Goal: Communication & Community: Answer question/provide support

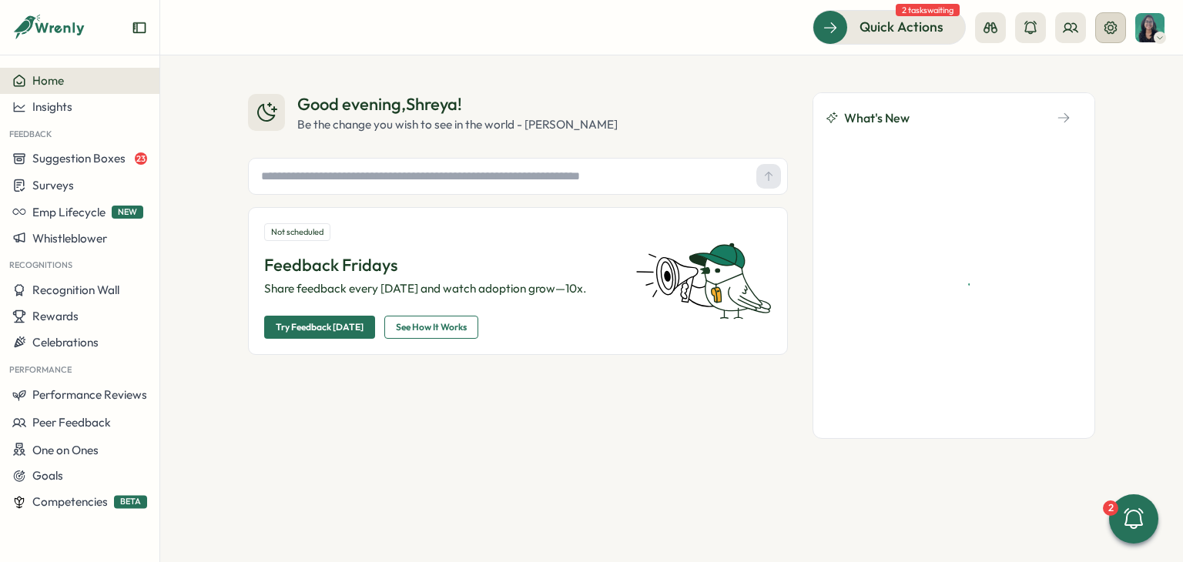
click at [1113, 40] on button at bounding box center [1111, 27] width 31 height 31
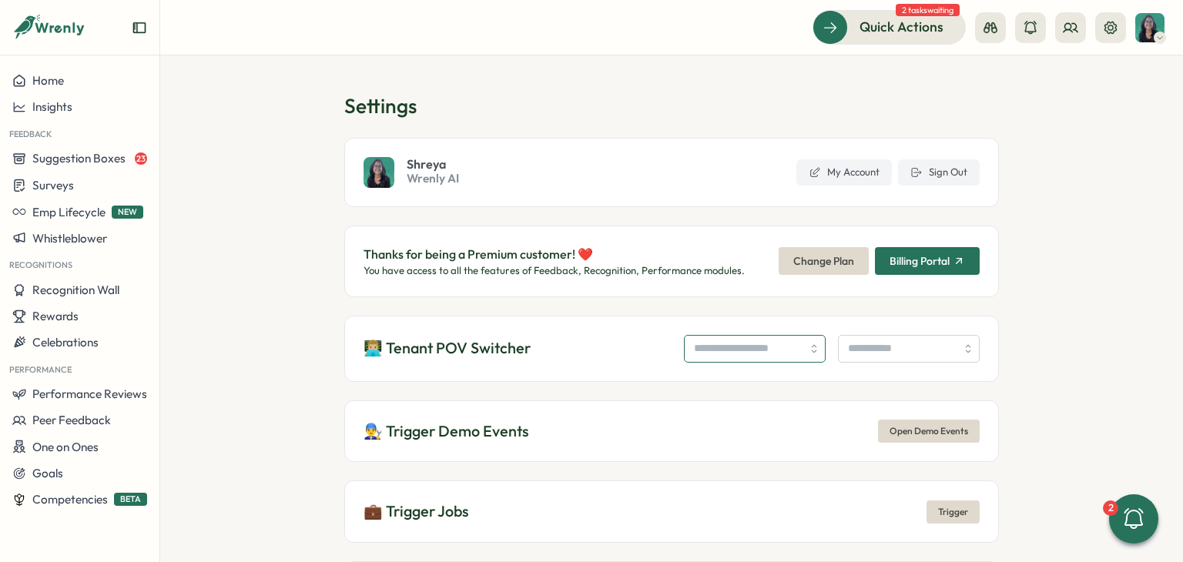
click at [721, 344] on input "search" at bounding box center [755, 349] width 142 height 28
type input "*"
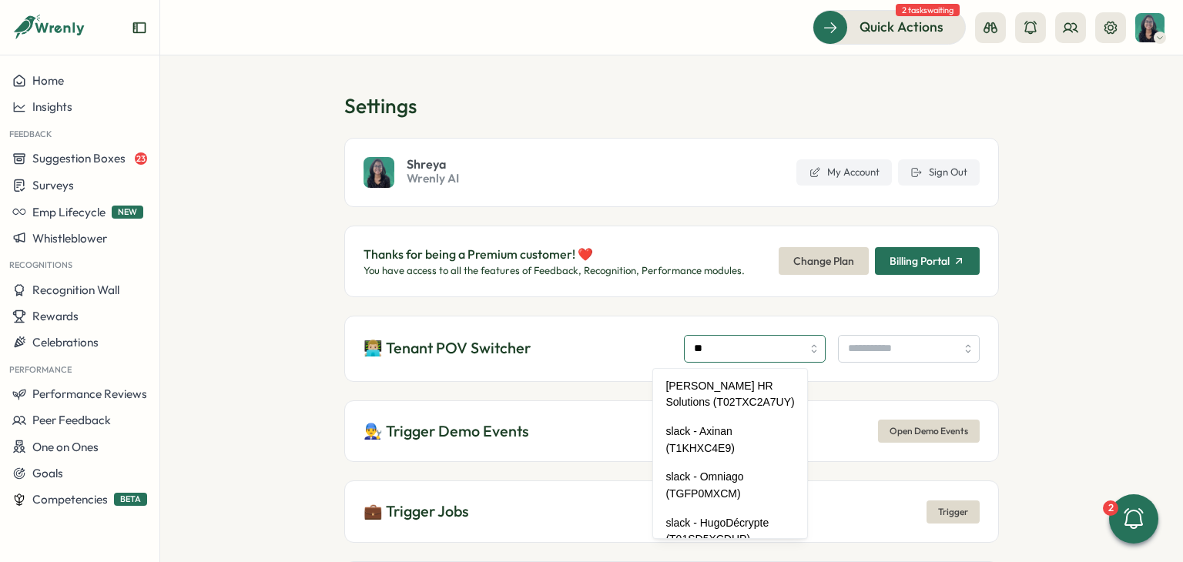
type input "*"
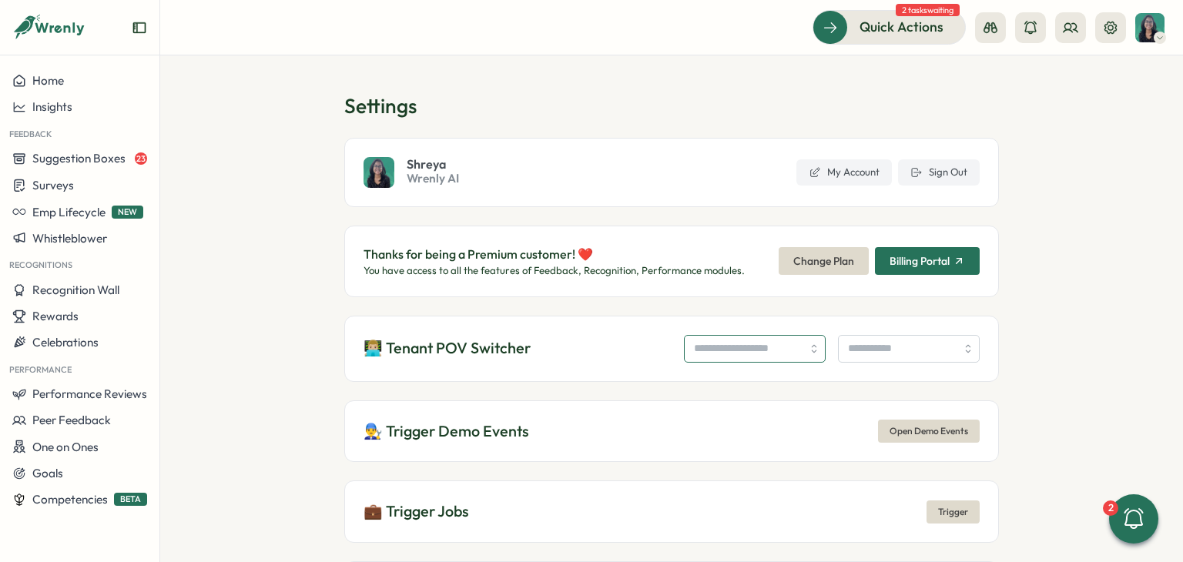
click at [724, 352] on input "search" at bounding box center [755, 349] width 142 height 28
paste input "*********"
type input "**********"
click at [857, 352] on input "search" at bounding box center [909, 349] width 142 height 28
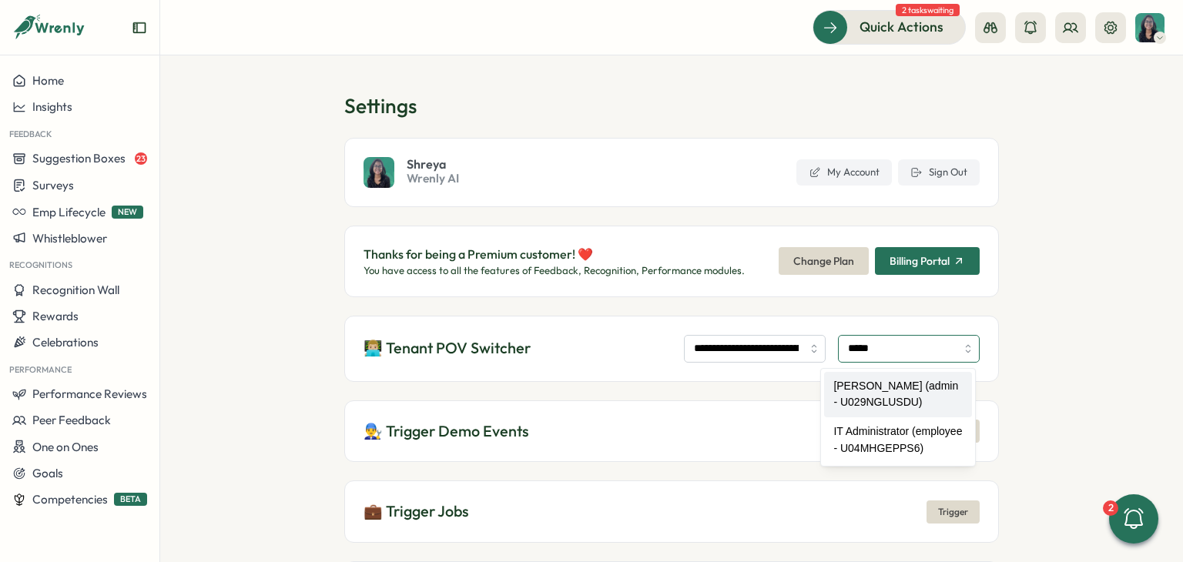
type input "**********"
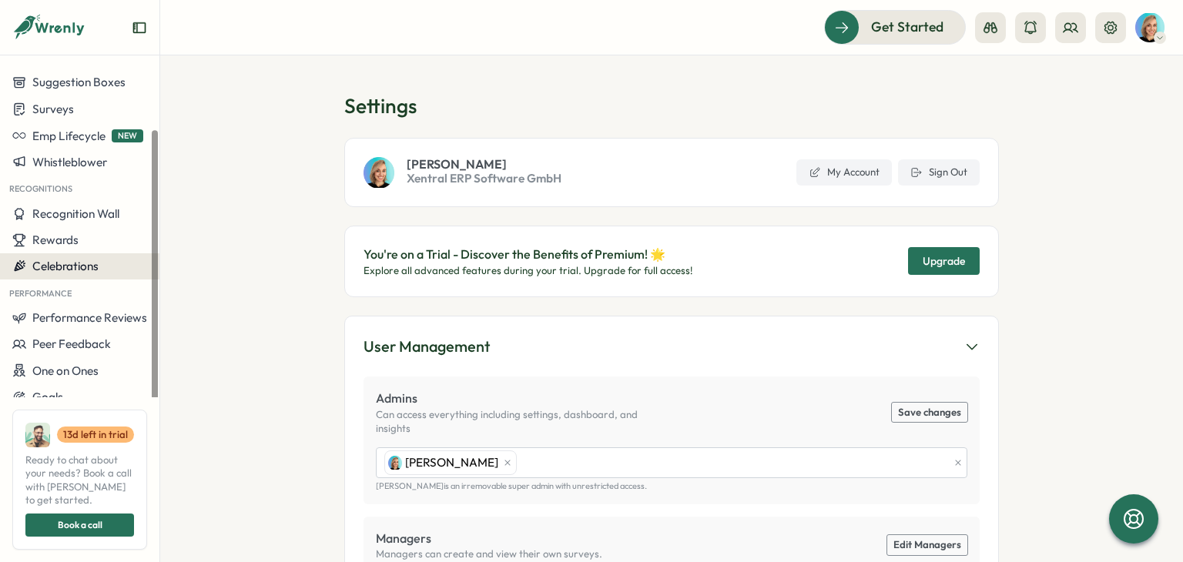
scroll to position [76, 0]
click at [967, 172] on button "Sign Out" at bounding box center [939, 172] width 82 height 26
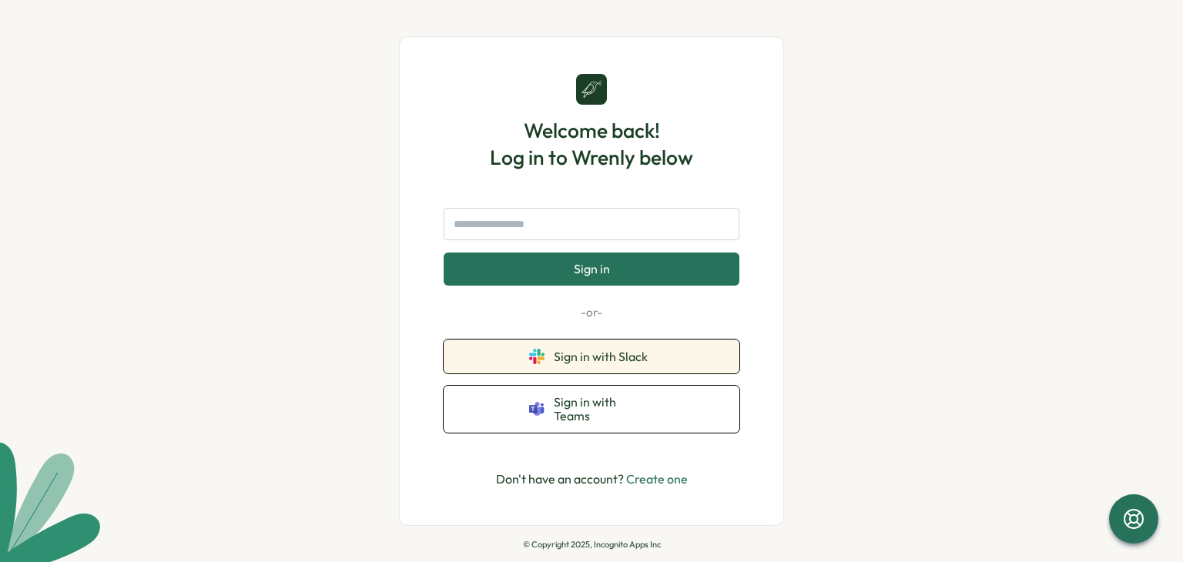
click at [705, 352] on button "Sign in with Slack" at bounding box center [592, 357] width 296 height 34
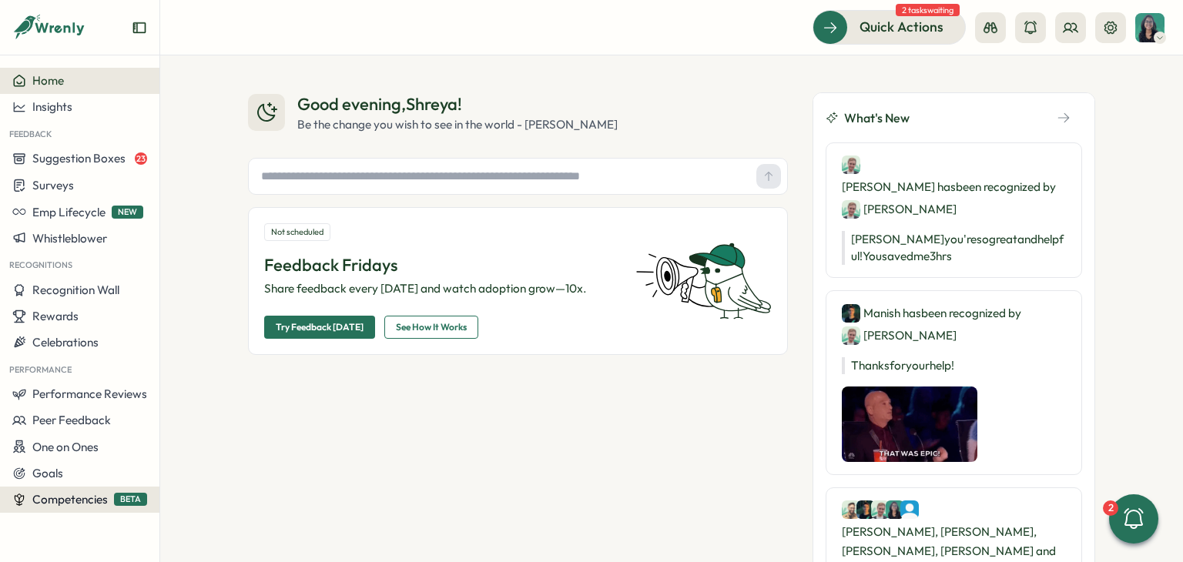
click at [81, 496] on span "Competencies" at bounding box center [70, 499] width 76 height 15
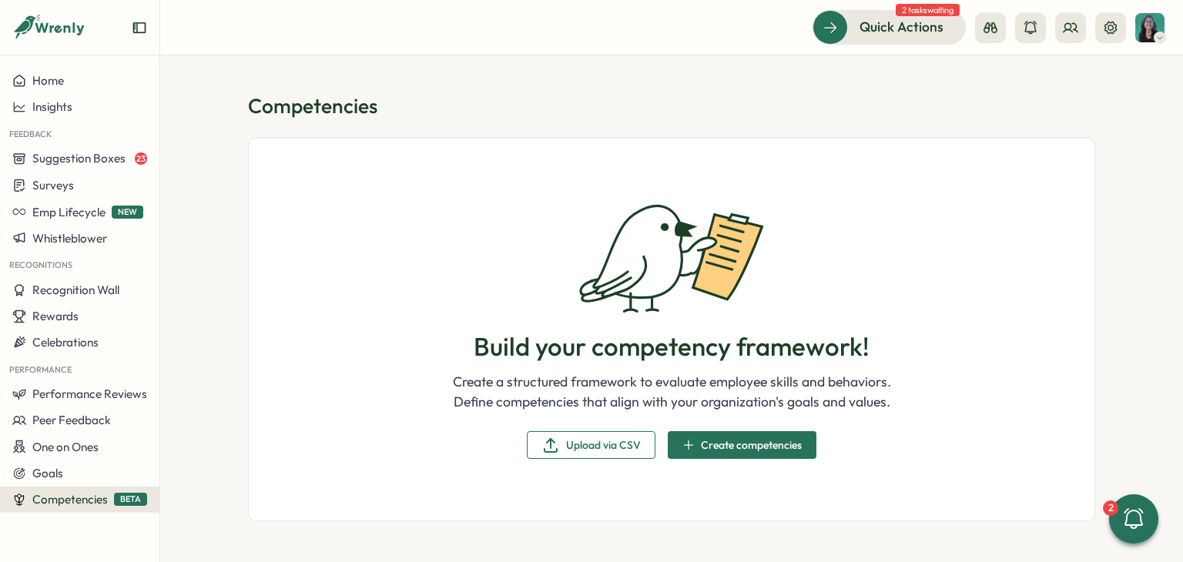
click at [758, 440] on span "Create competencies" at bounding box center [751, 445] width 101 height 11
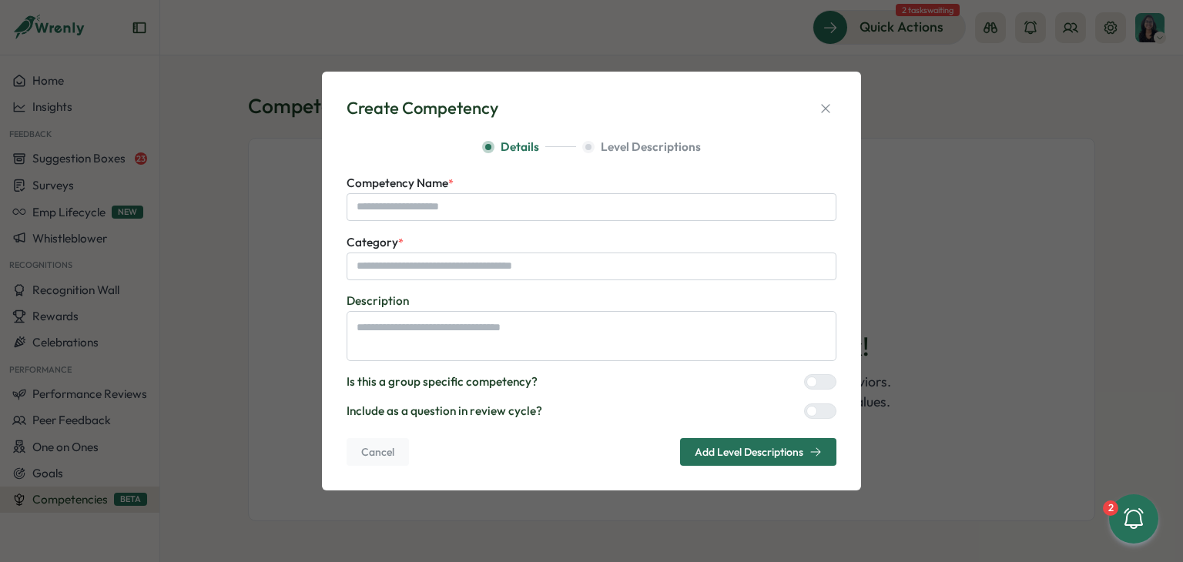
click at [730, 457] on span "Add Level Descriptions" at bounding box center [749, 452] width 109 height 11
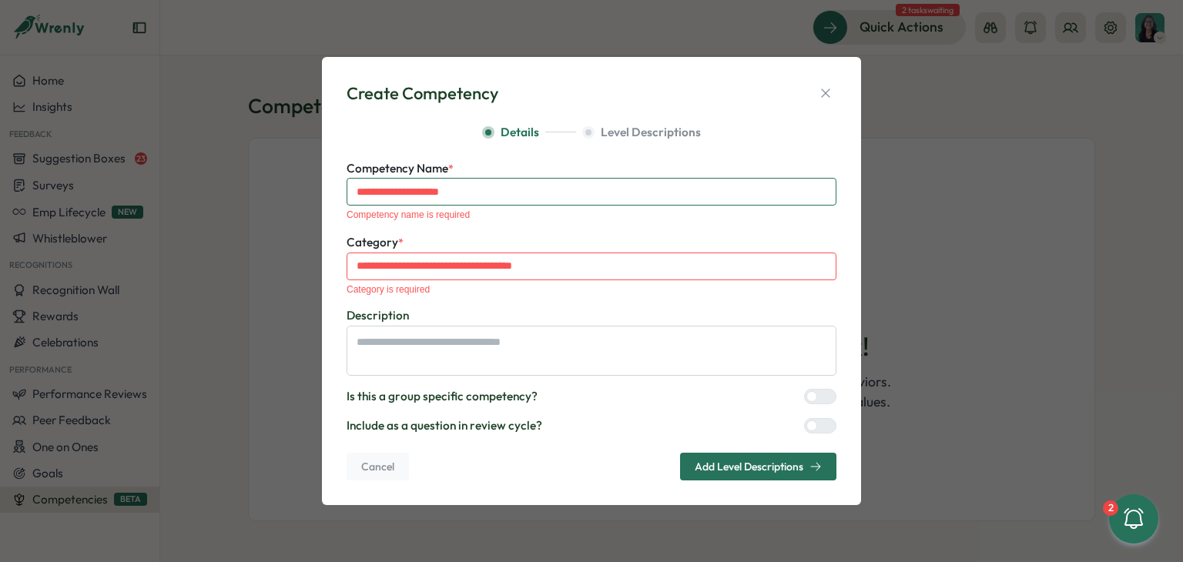
click at [452, 205] on input "Competency Name *" at bounding box center [592, 192] width 490 height 28
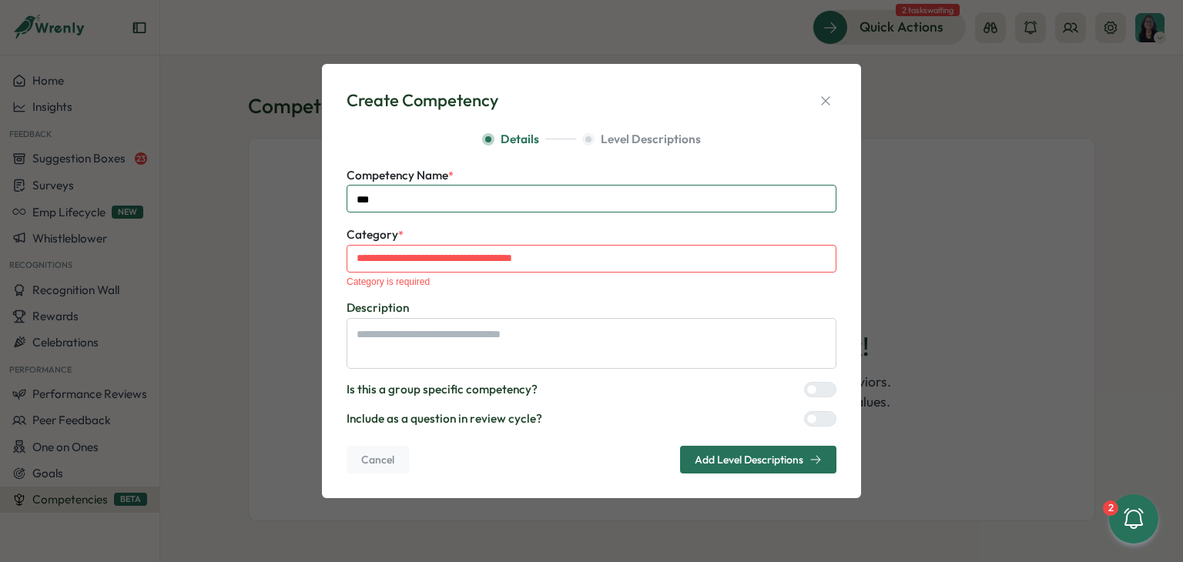
type input "***"
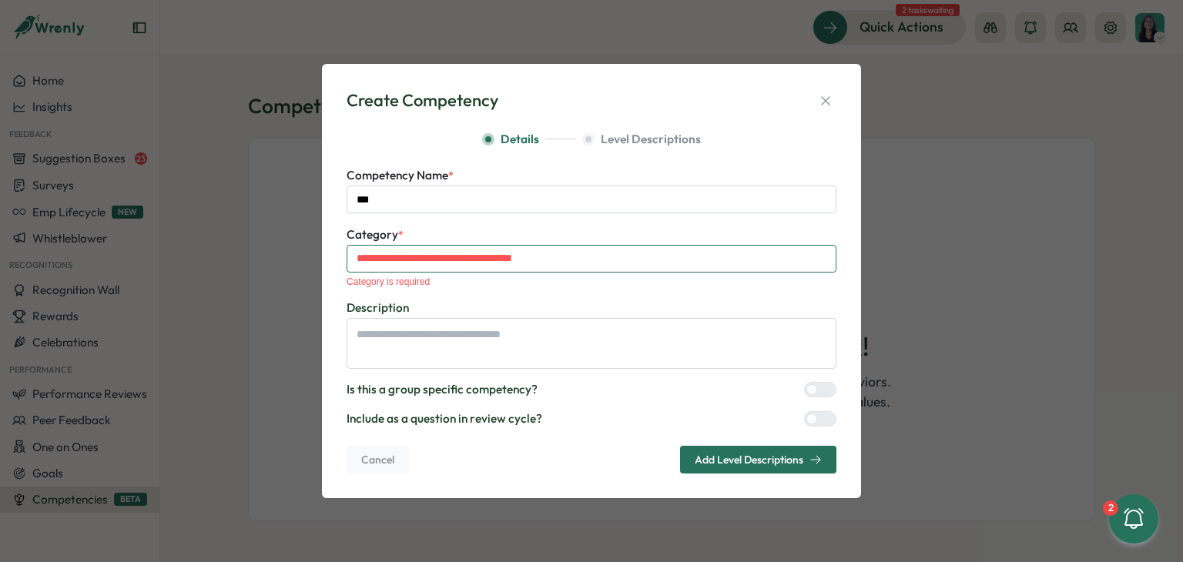
click at [431, 263] on input "Category *" at bounding box center [592, 259] width 490 height 28
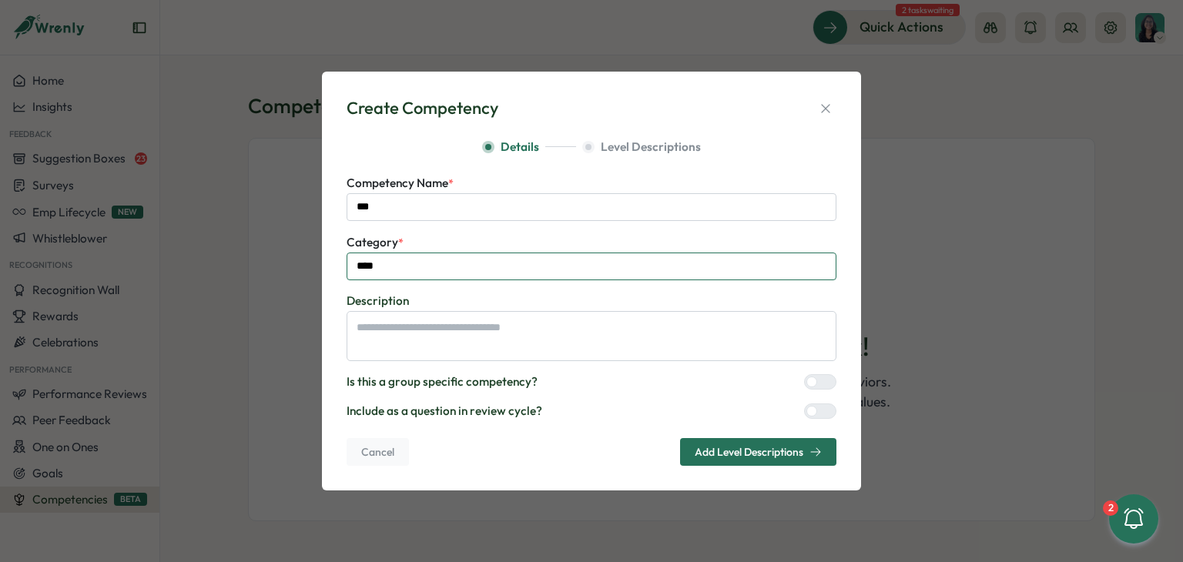
type input "****"
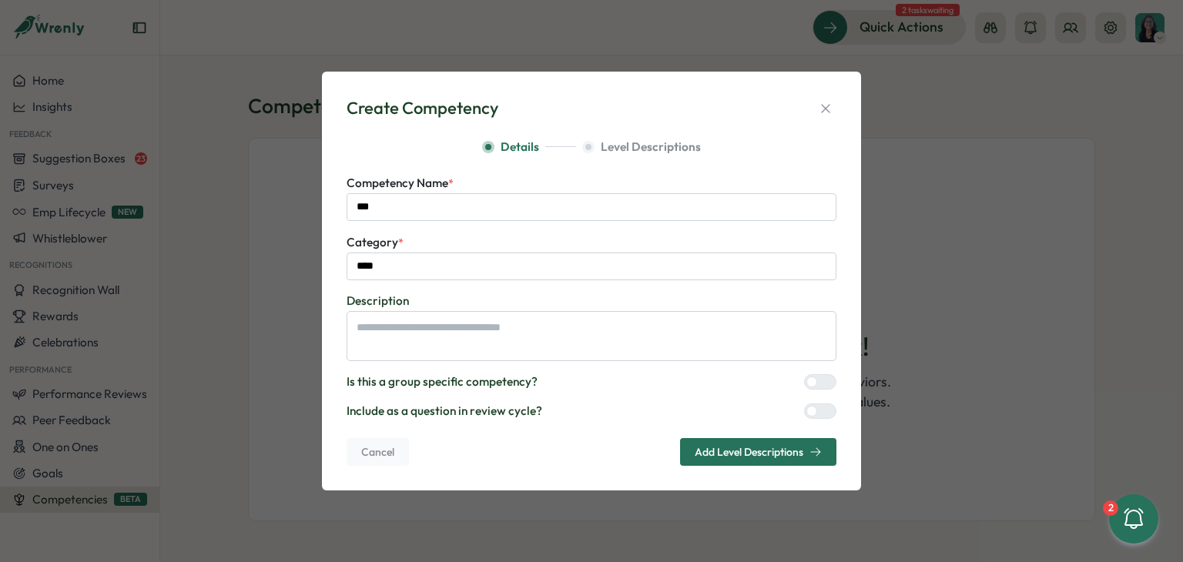
click at [729, 449] on span "Add Level Descriptions" at bounding box center [749, 452] width 109 height 11
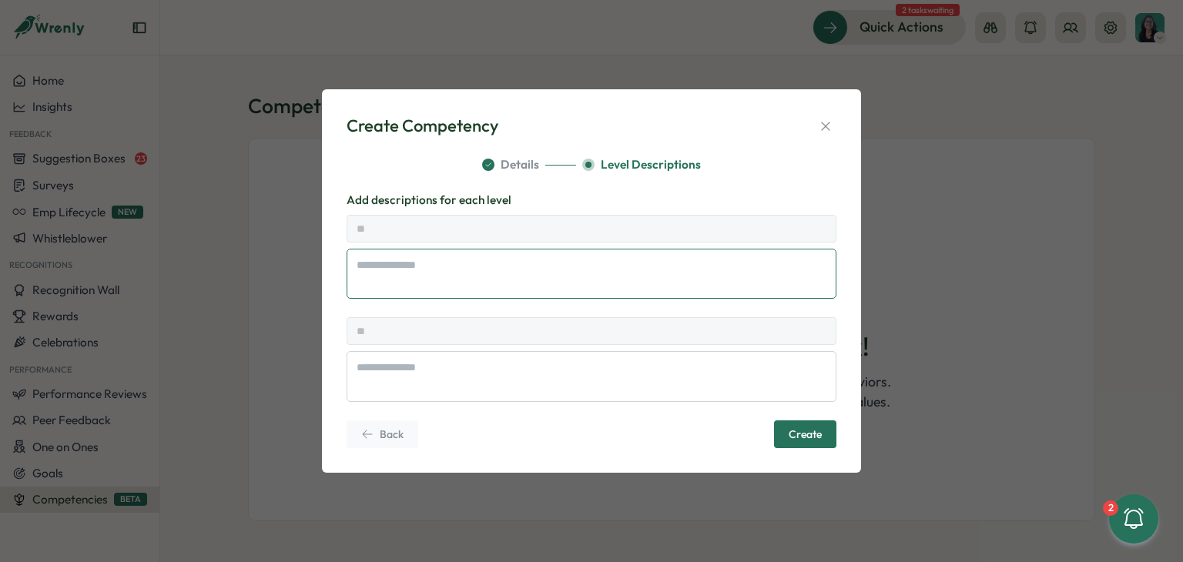
click at [401, 267] on textarea at bounding box center [592, 274] width 490 height 50
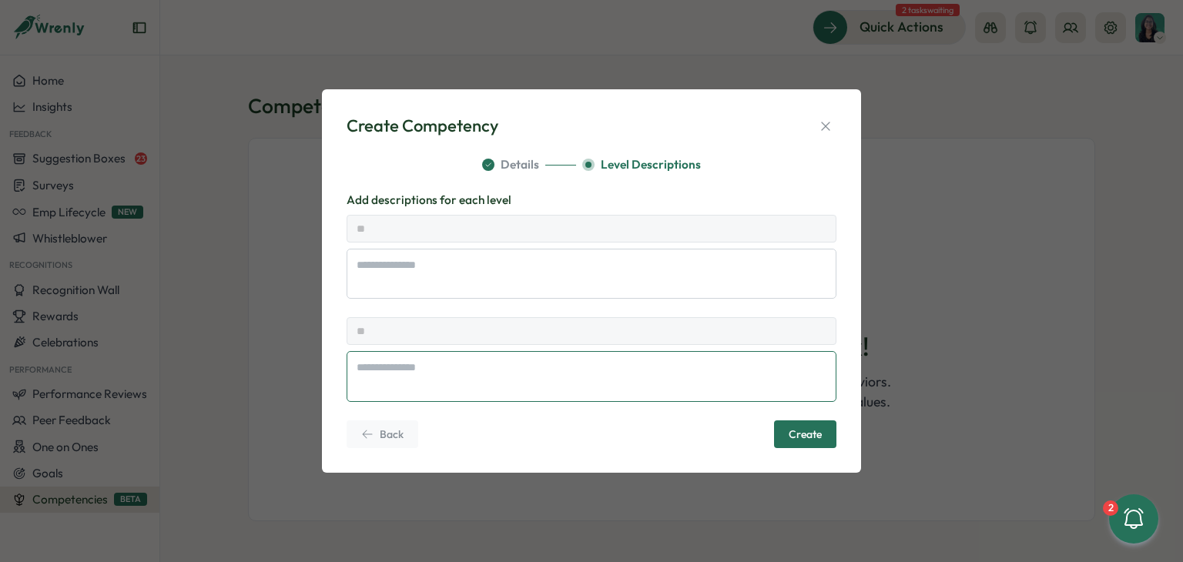
click at [440, 371] on textarea at bounding box center [592, 376] width 490 height 50
click at [829, 124] on icon "button" at bounding box center [825, 126] width 15 height 15
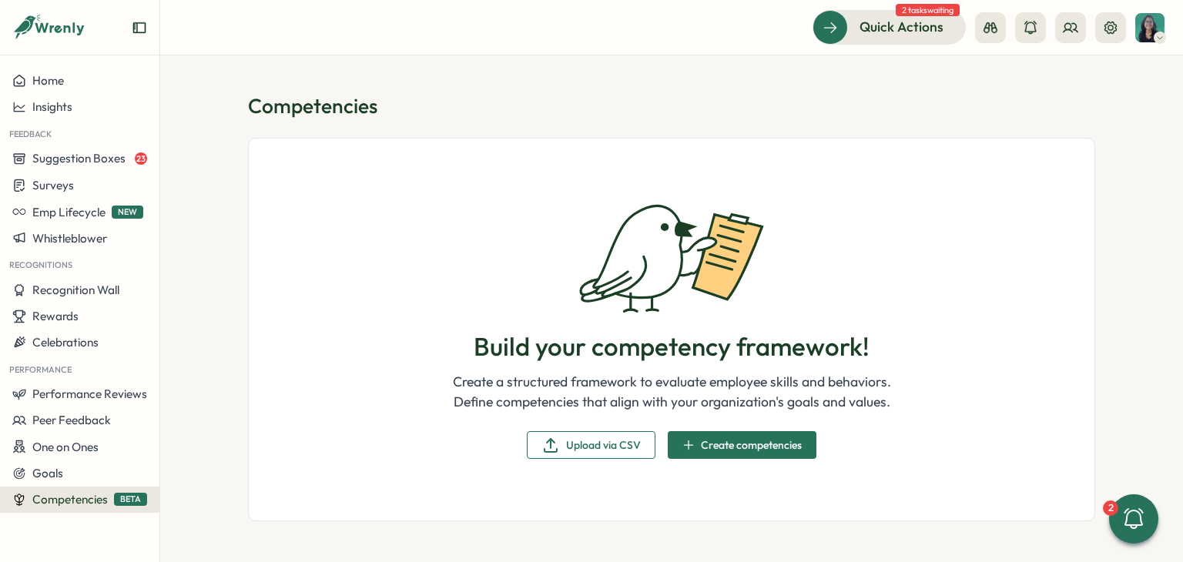
click at [606, 250] on icon at bounding box center [671, 256] width 185 height 113
click at [1119, 29] on button at bounding box center [1111, 27] width 31 height 31
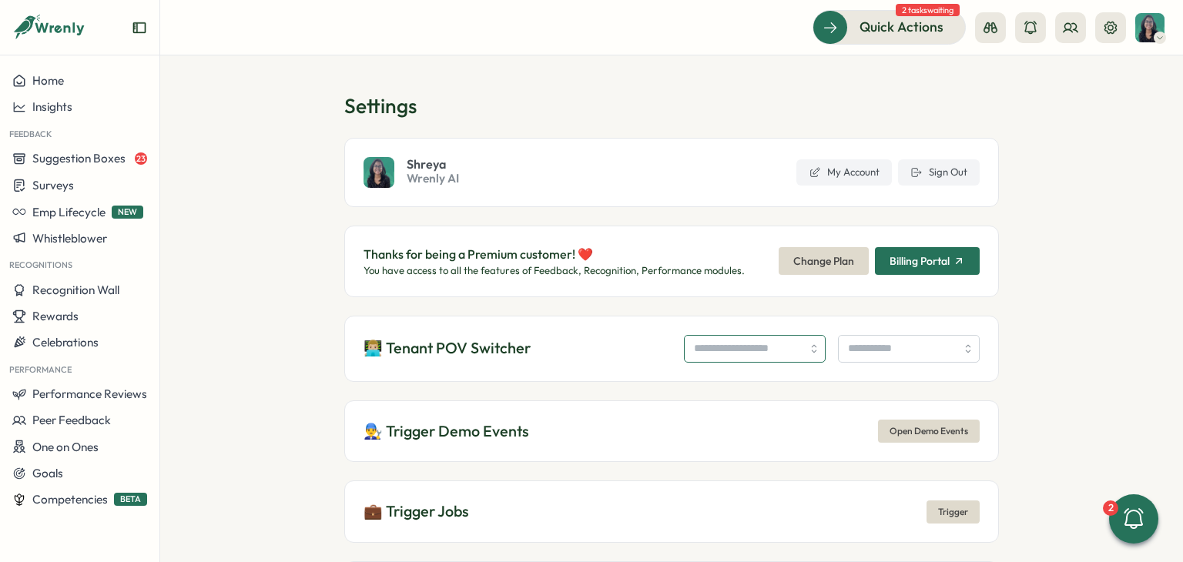
click at [687, 349] on input "search" at bounding box center [755, 349] width 142 height 28
click at [687, 349] on input "**" at bounding box center [755, 349] width 142 height 28
type input "*"
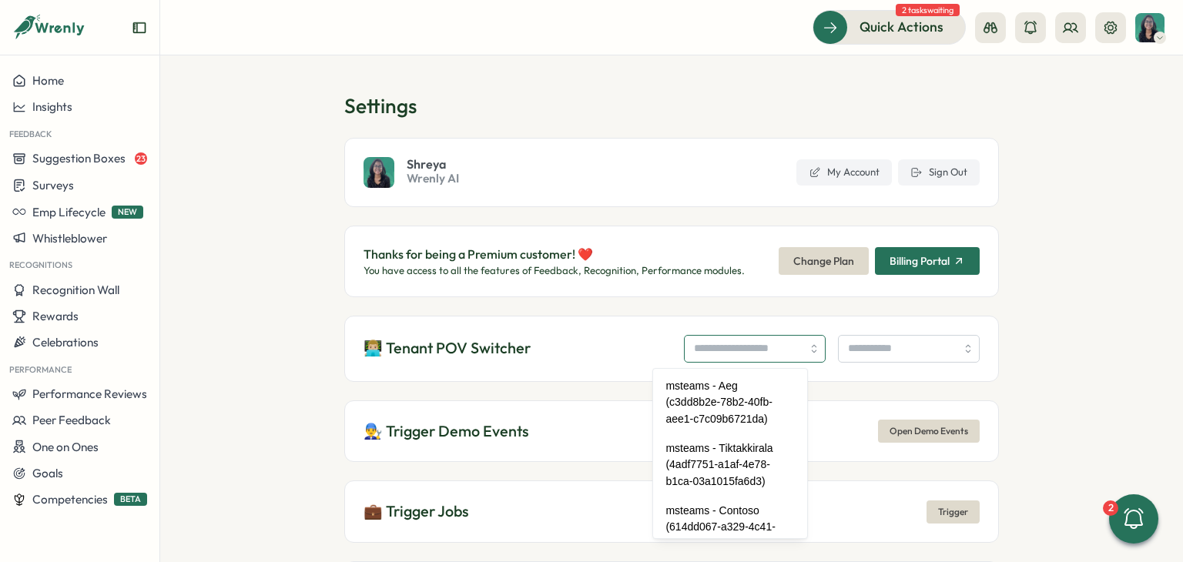
paste input "*********"
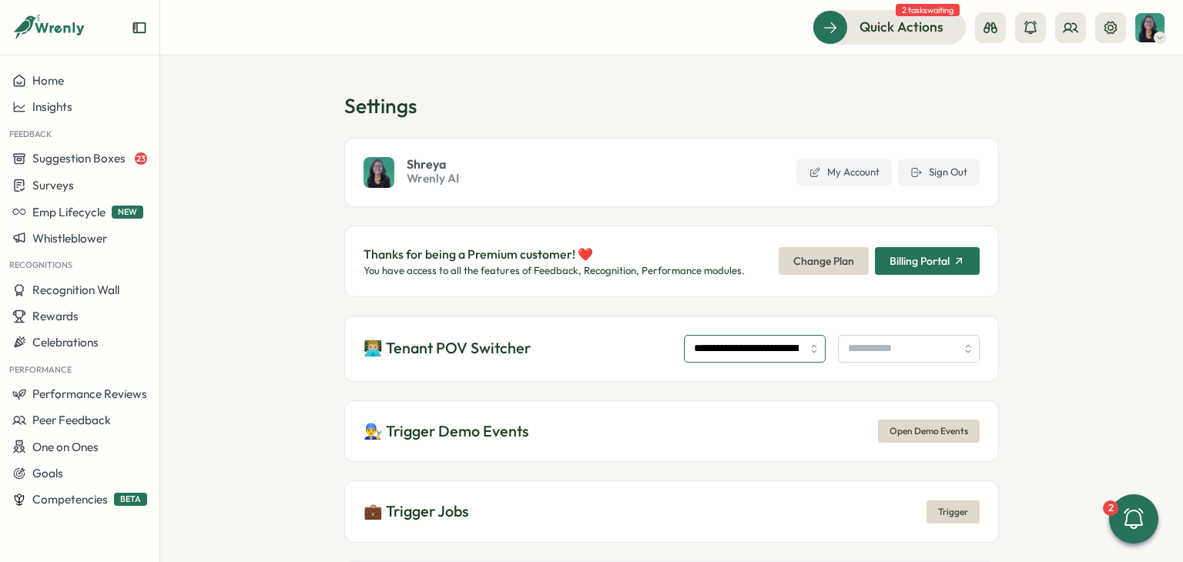
click at [762, 346] on input "**********" at bounding box center [755, 349] width 142 height 28
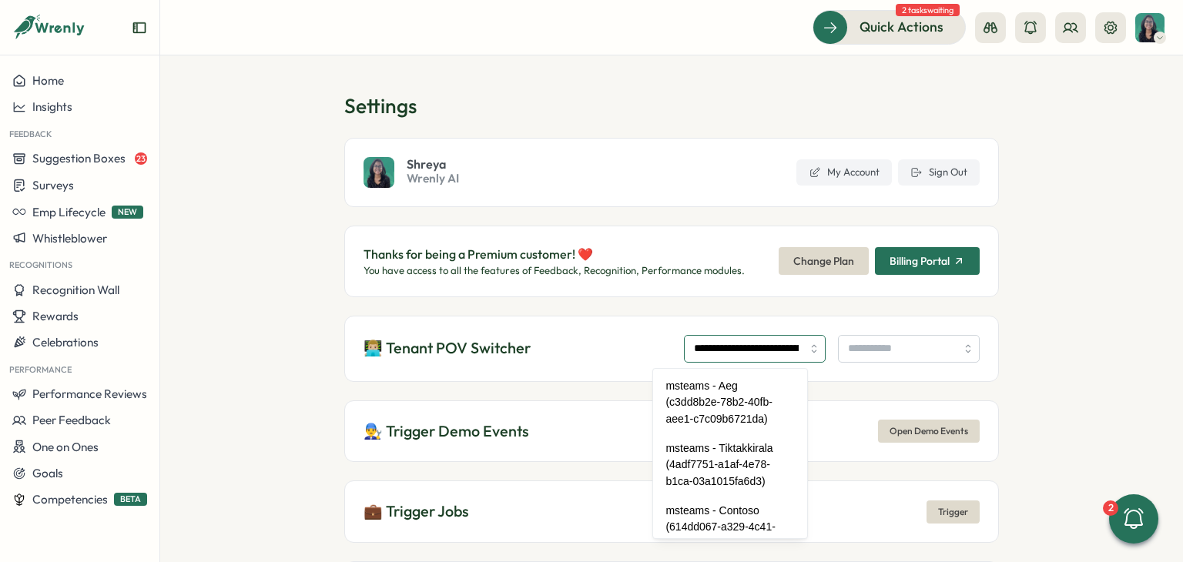
scroll to position [86057, 0]
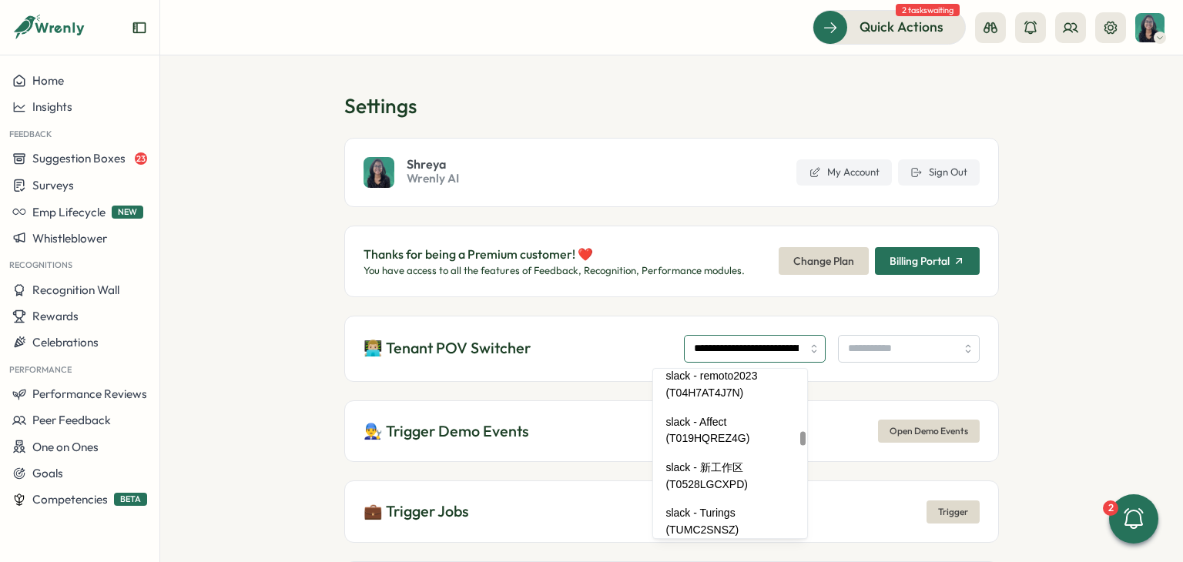
type input "**********"
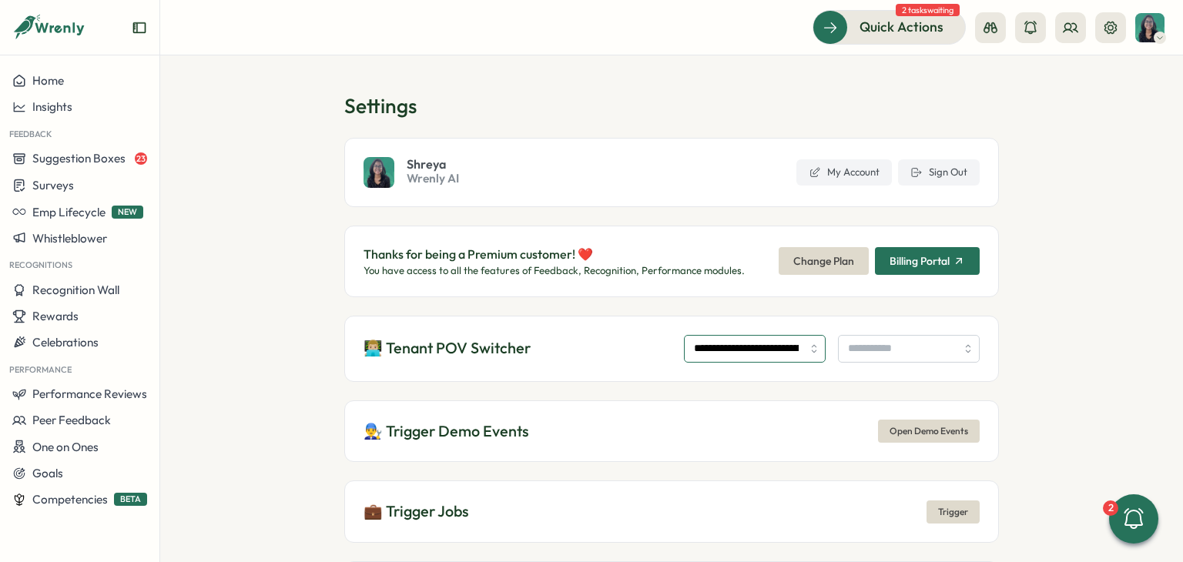
click at [690, 354] on input "**********" at bounding box center [755, 349] width 142 height 28
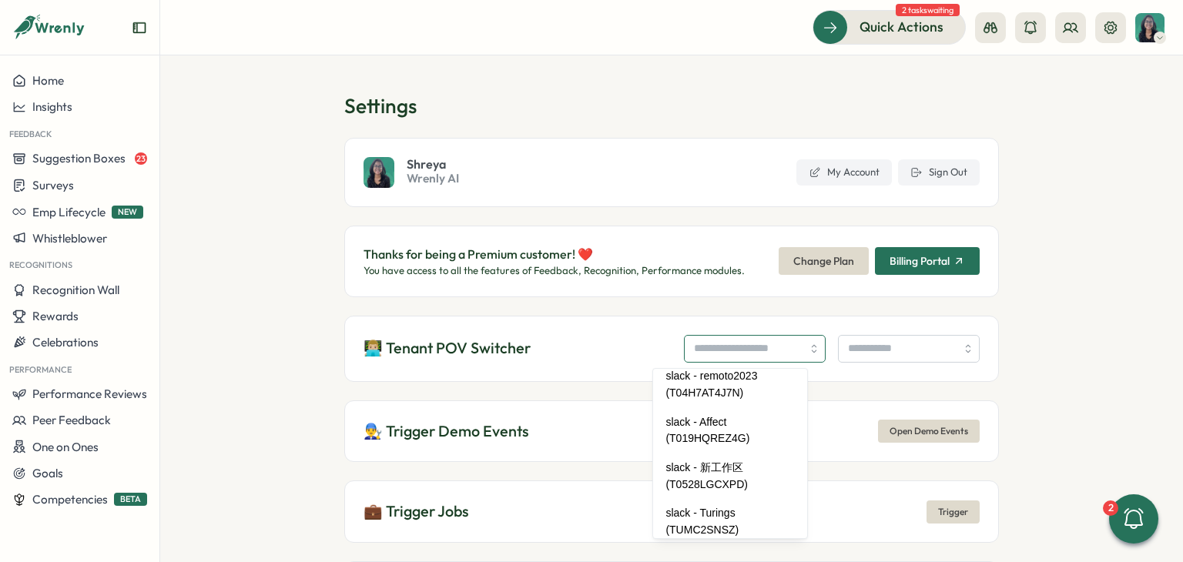
paste input "**********"
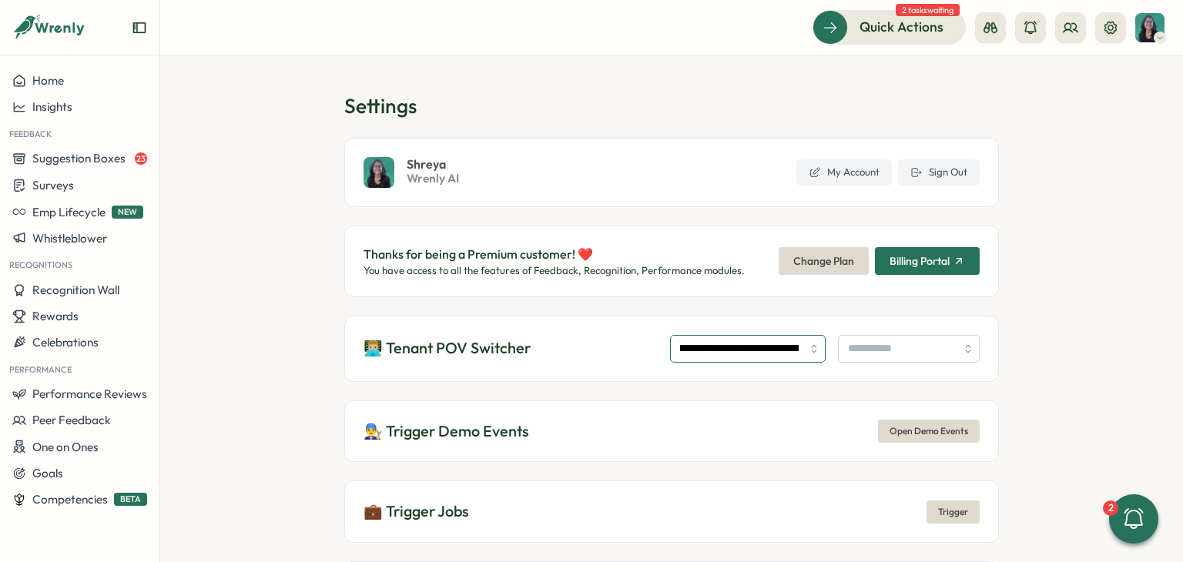
type input "**********"
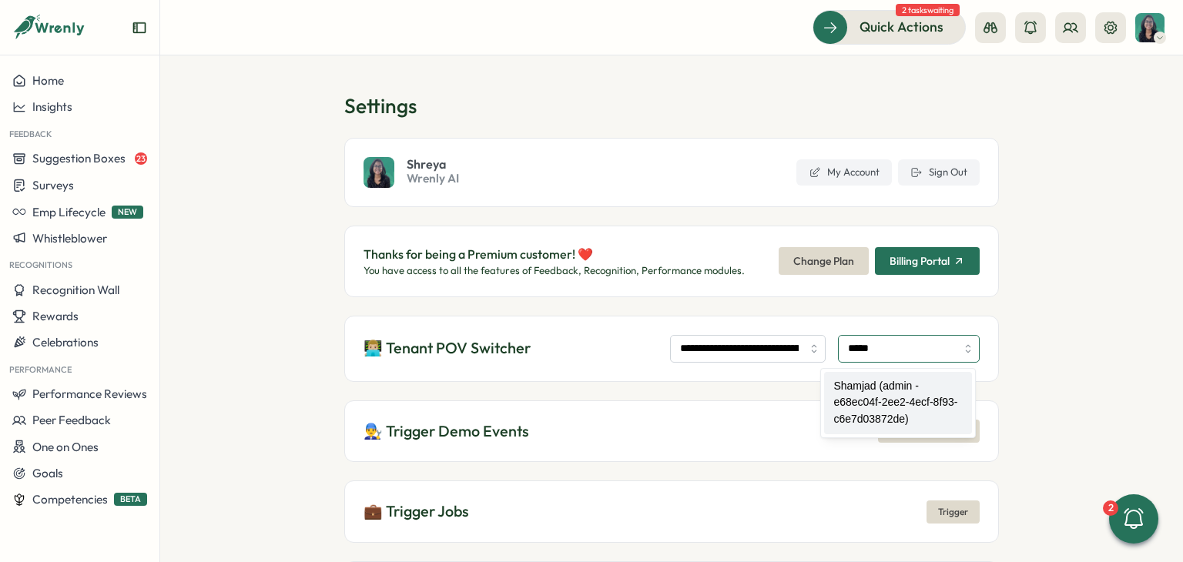
type input "**********"
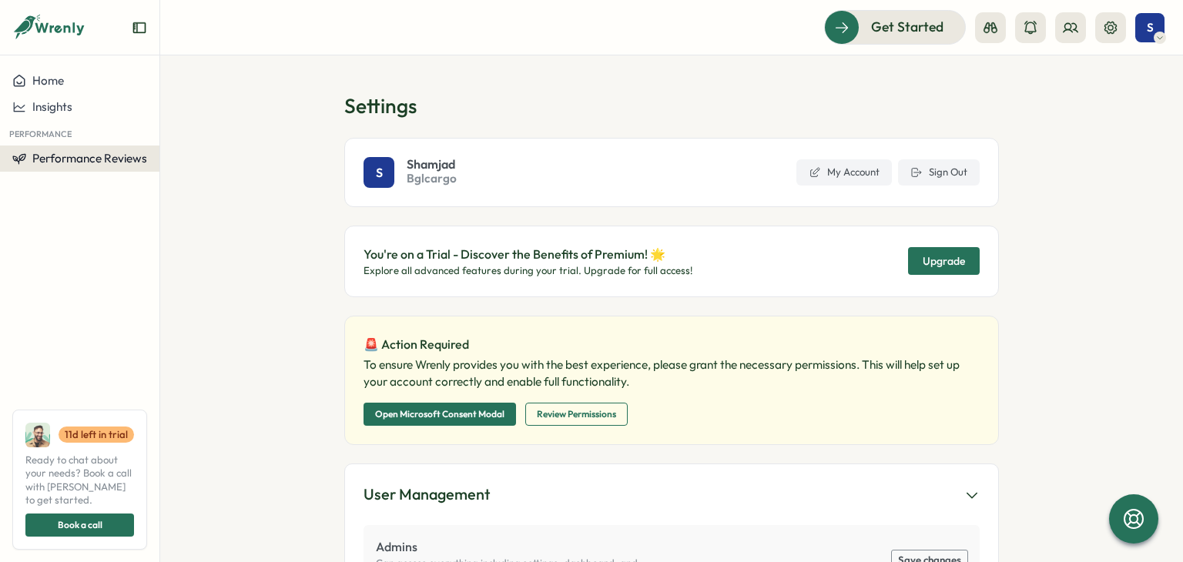
click at [114, 155] on span "Performance Reviews" at bounding box center [89, 158] width 115 height 15
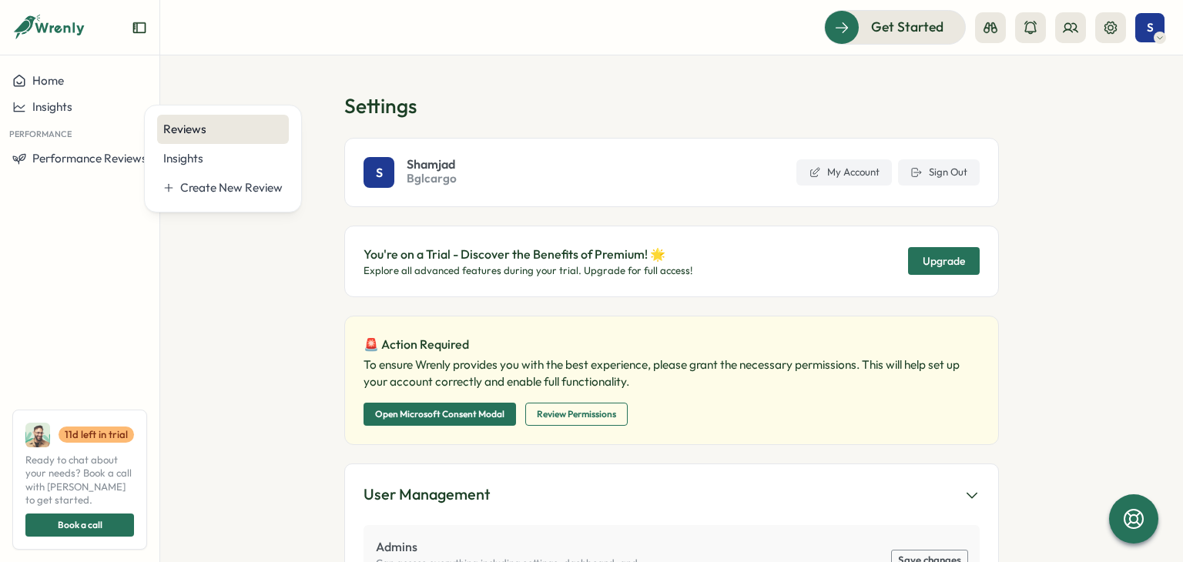
click at [233, 124] on div "Reviews" at bounding box center [222, 129] width 119 height 17
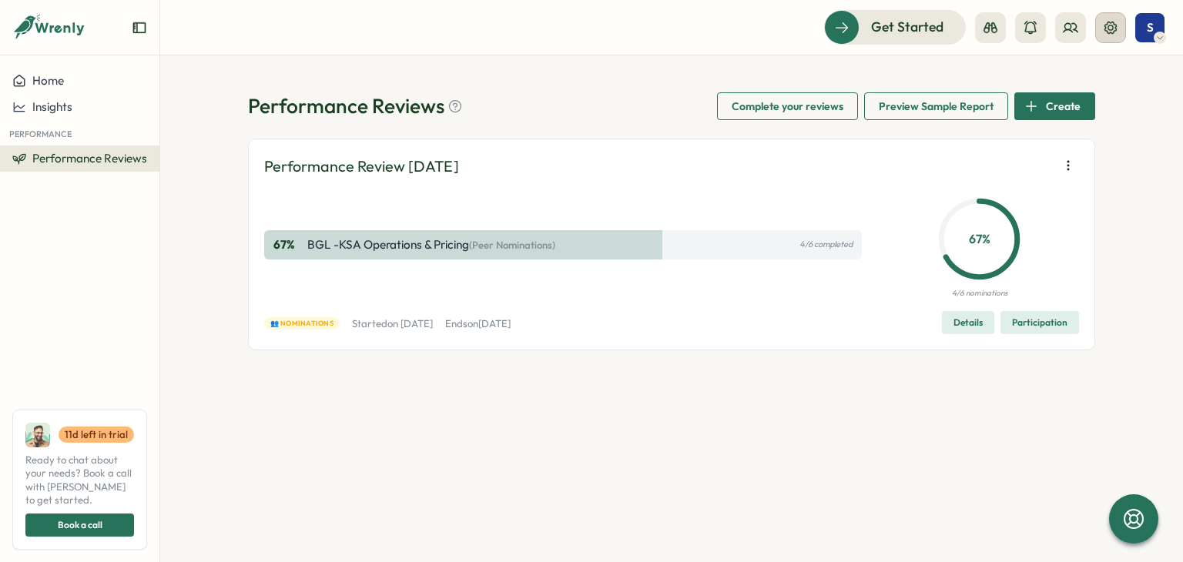
click at [1112, 33] on icon at bounding box center [1111, 27] width 12 height 12
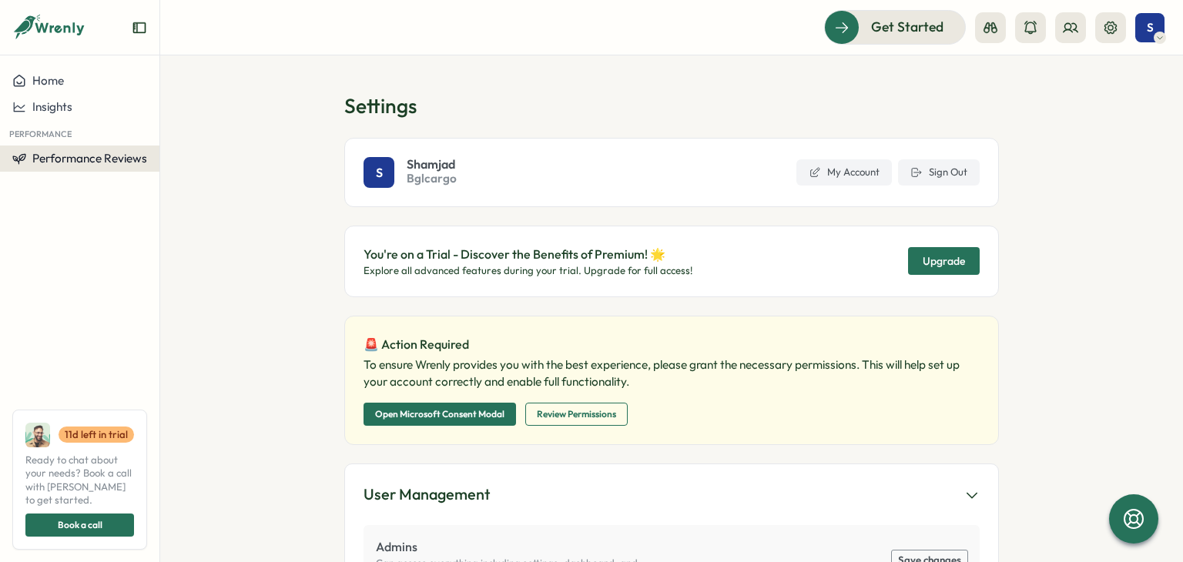
click at [142, 162] on span "Performance Reviews" at bounding box center [89, 158] width 115 height 15
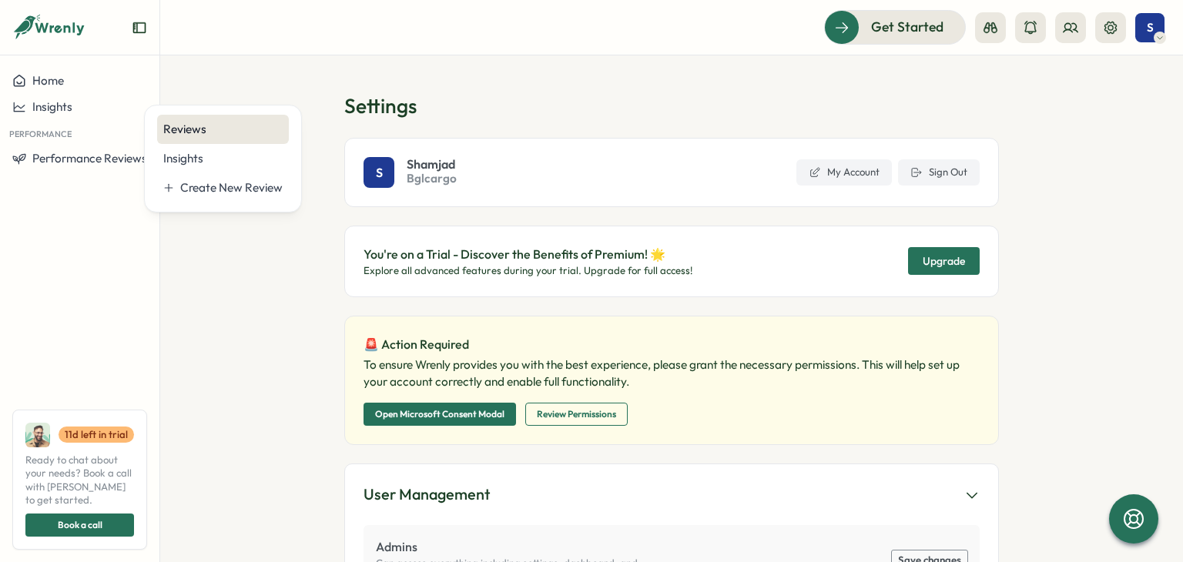
click at [195, 130] on div "Reviews" at bounding box center [222, 129] width 119 height 17
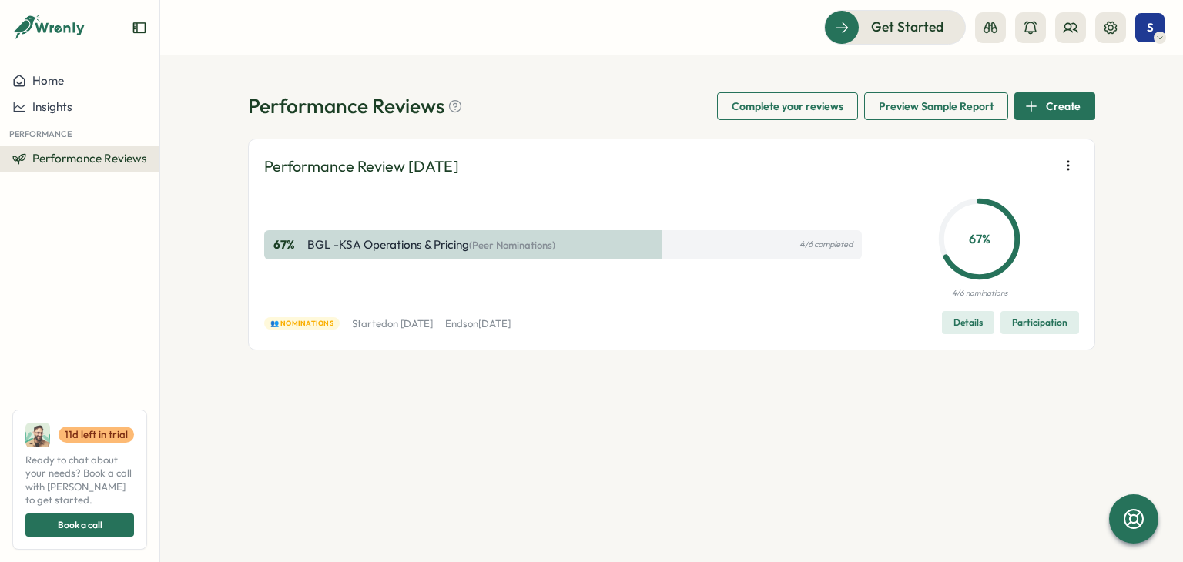
click at [965, 319] on span "Details" at bounding box center [968, 323] width 29 height 22
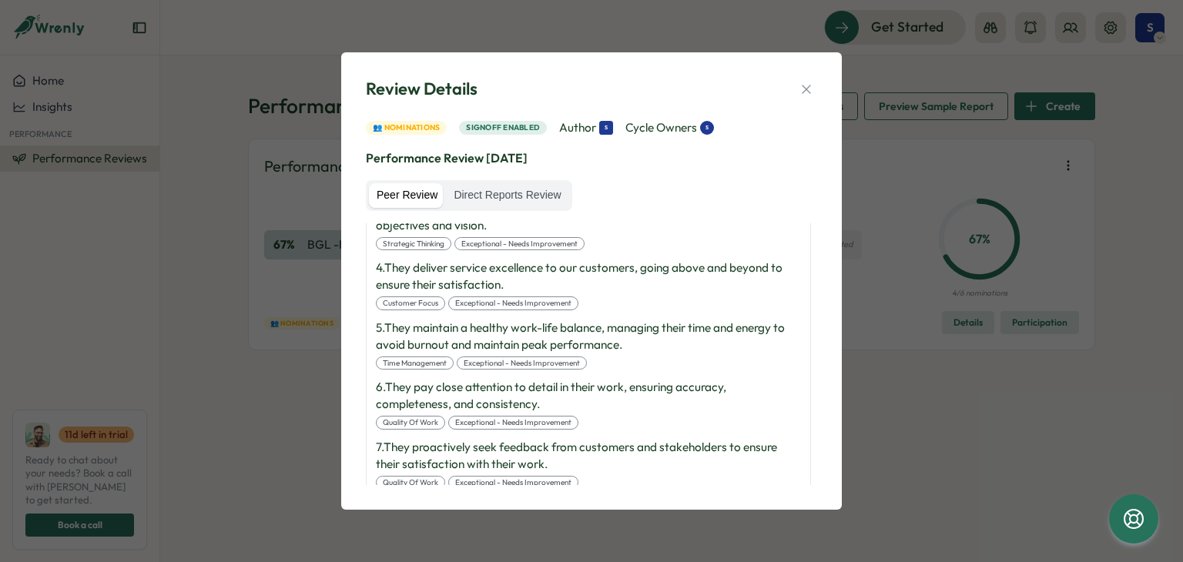
scroll to position [679, 0]
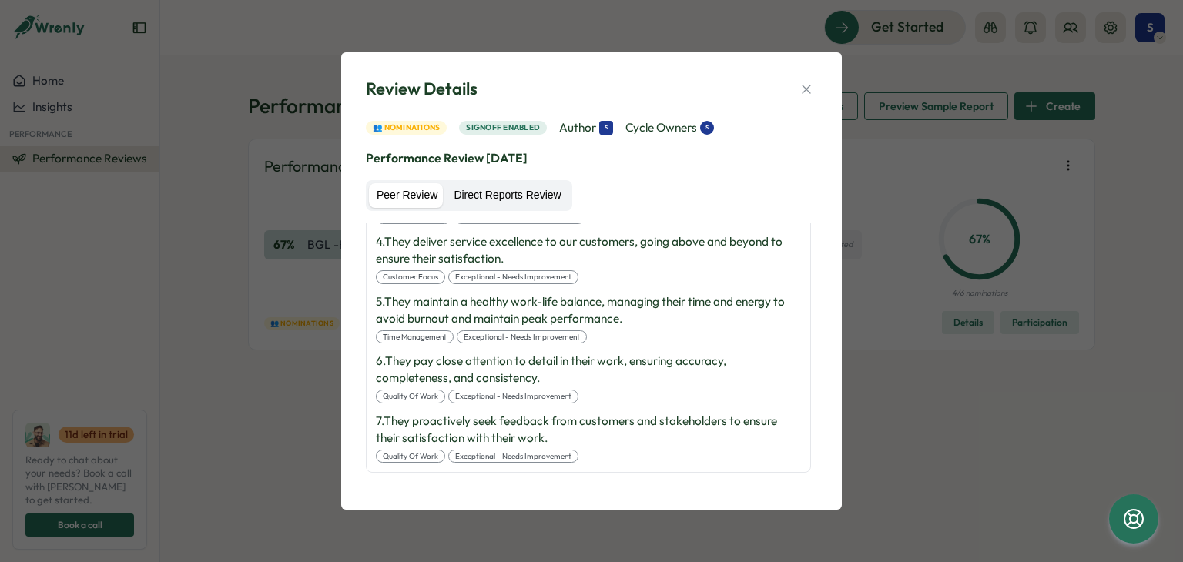
click at [501, 198] on label "Direct Reports Review" at bounding box center [507, 195] width 122 height 25
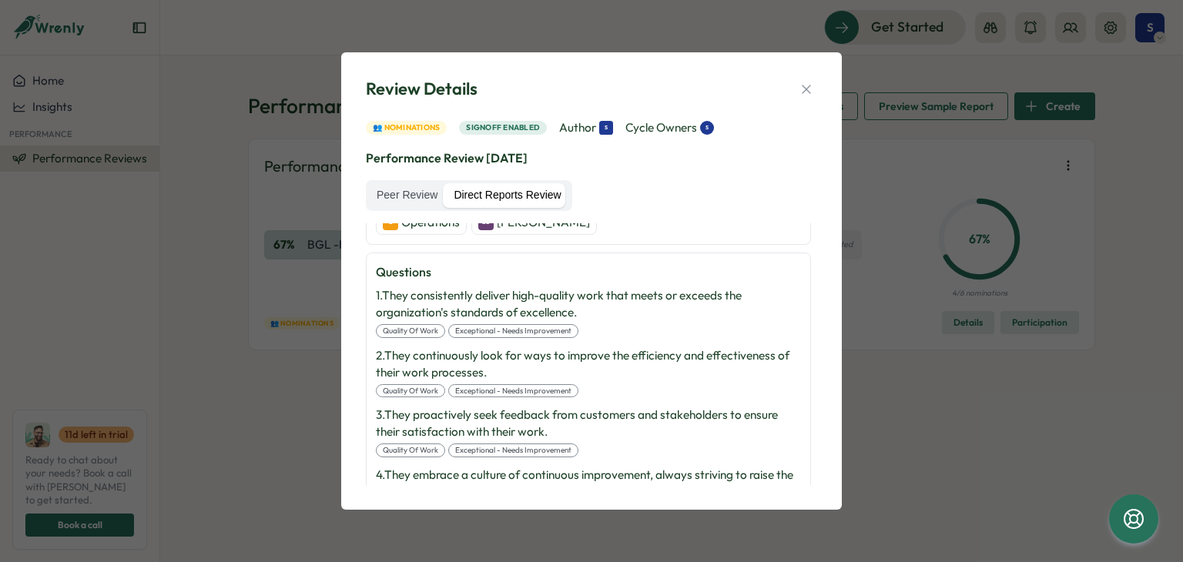
scroll to position [209, 0]
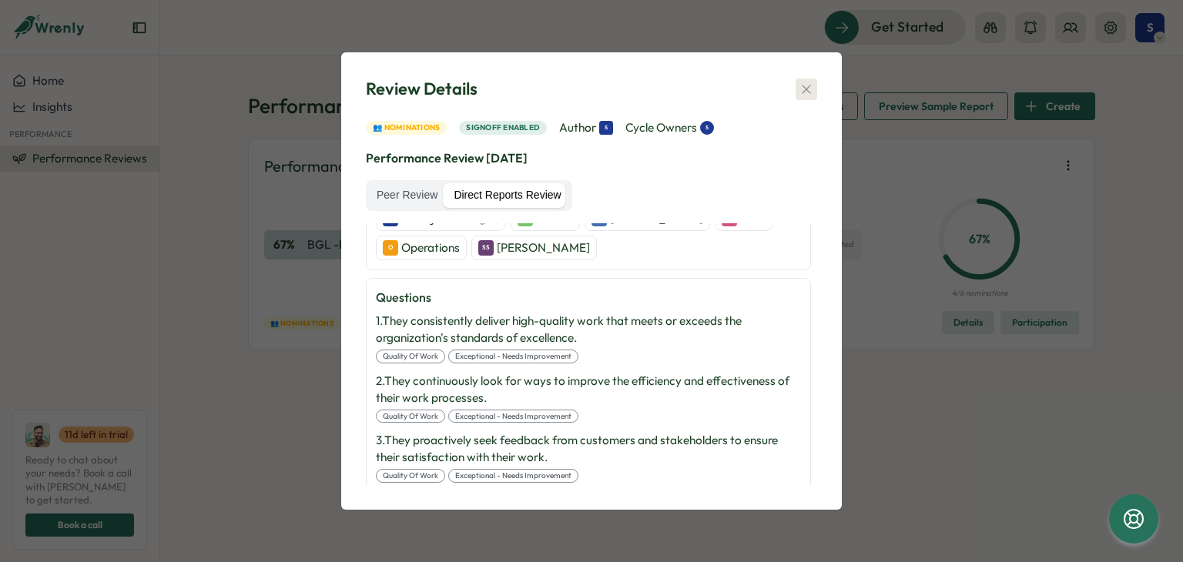
click at [799, 92] on icon "button" at bounding box center [806, 89] width 15 height 15
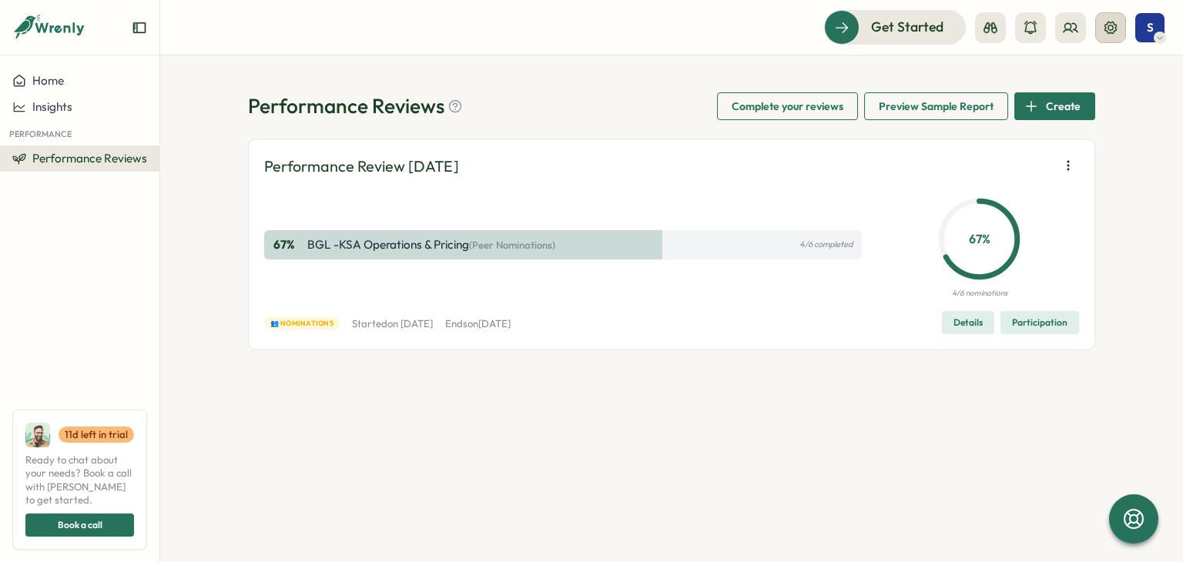
click at [1125, 31] on button at bounding box center [1111, 27] width 31 height 31
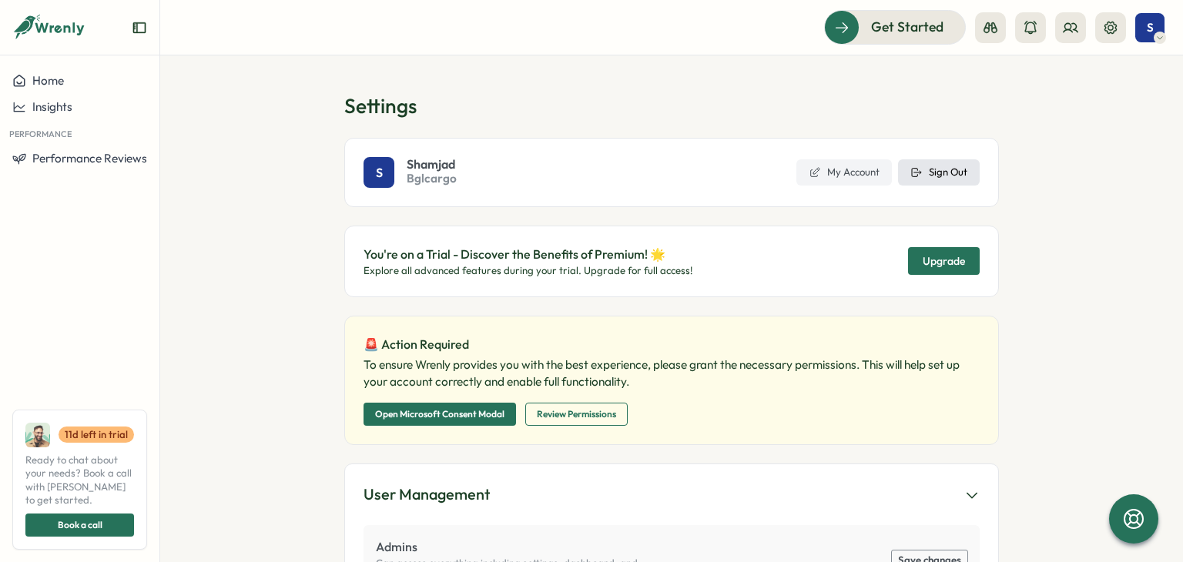
click at [941, 170] on span "Sign Out" at bounding box center [948, 173] width 39 height 14
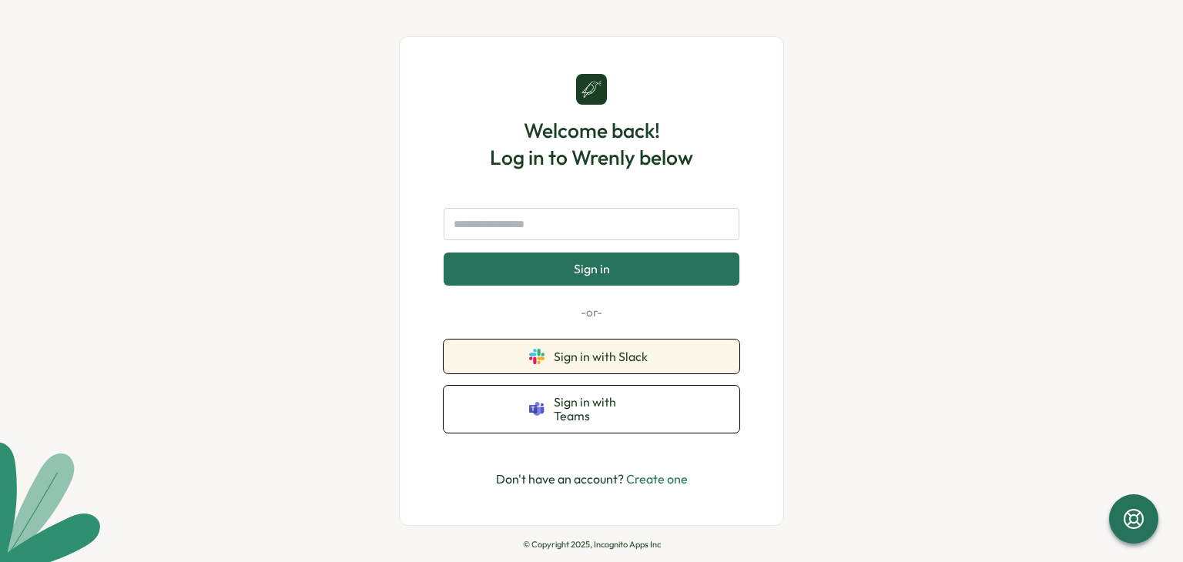
click at [636, 361] on span "Sign in with Slack" at bounding box center [604, 357] width 100 height 14
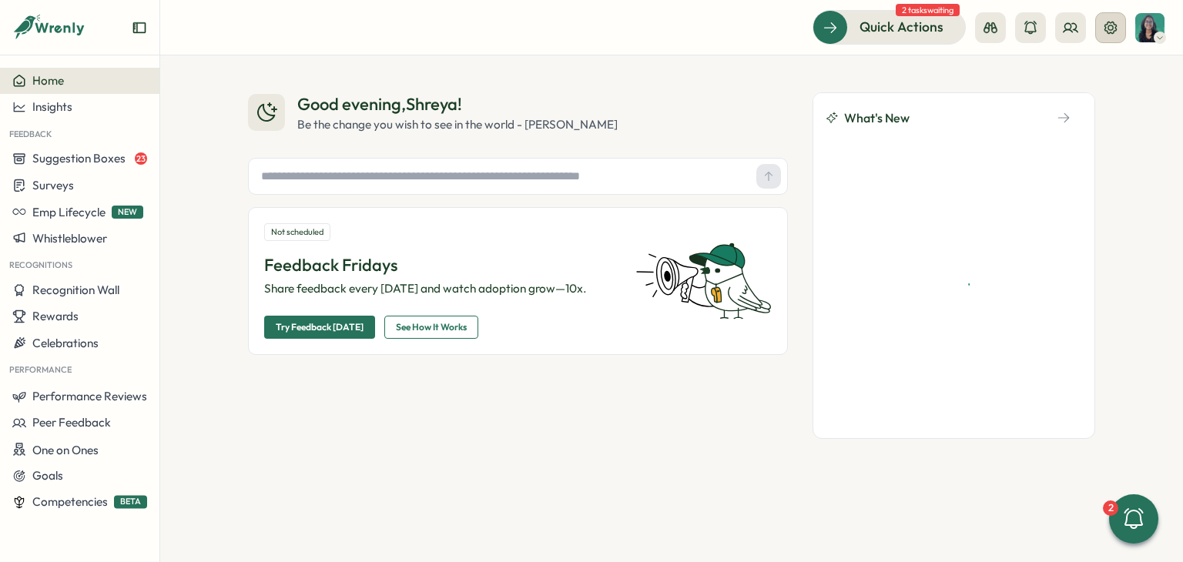
click at [1103, 29] on icon at bounding box center [1110, 27] width 15 height 15
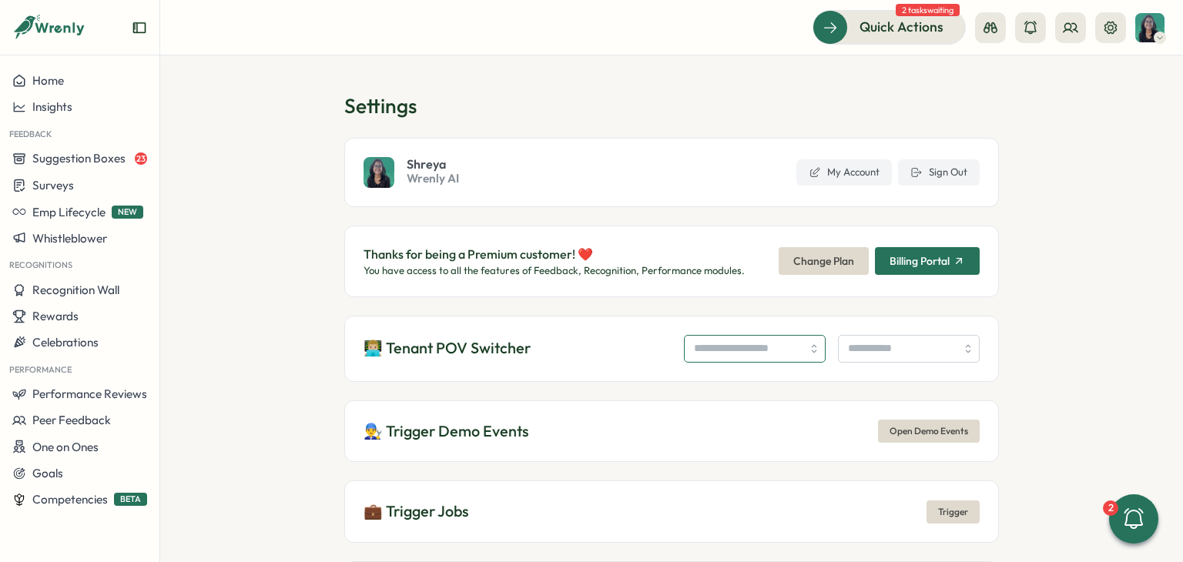
click at [690, 358] on input "search" at bounding box center [755, 349] width 142 height 28
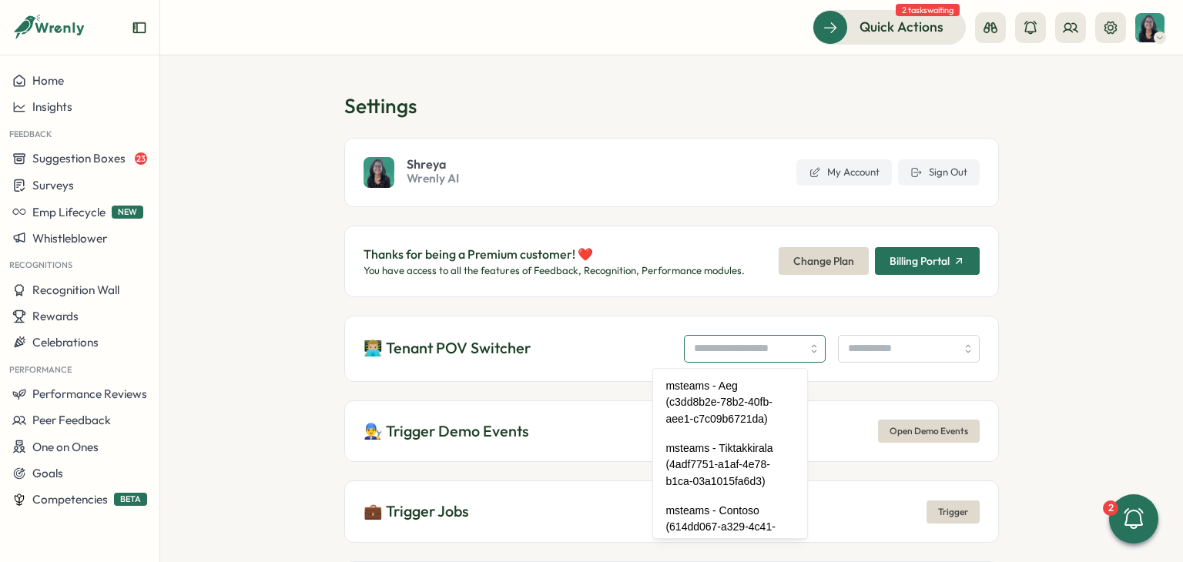
paste input "**********"
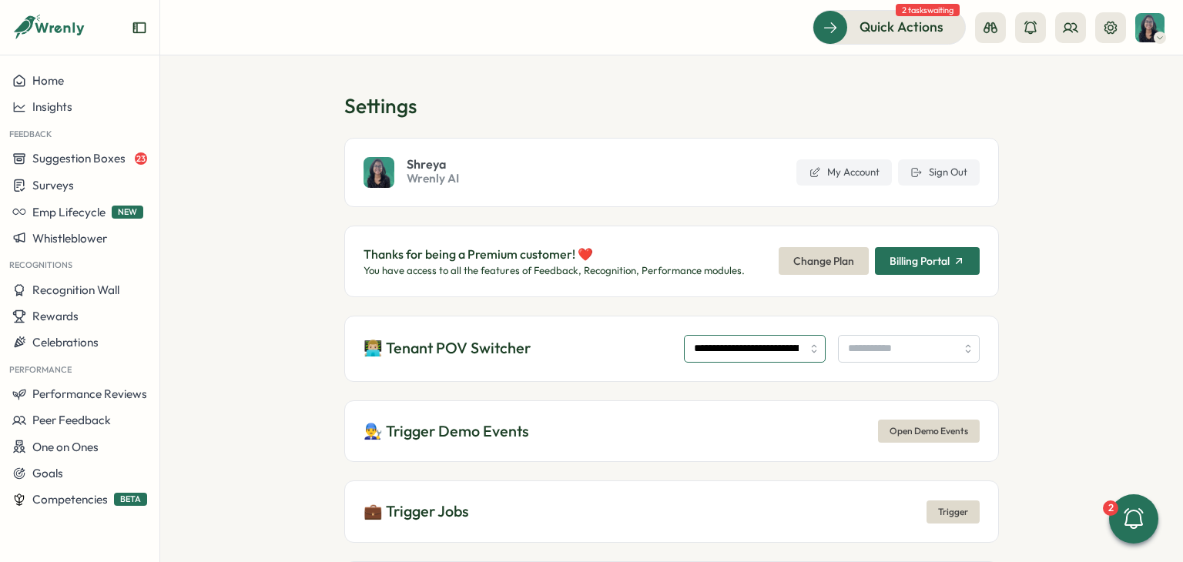
type input "**********"
click at [881, 353] on input "search" at bounding box center [909, 349] width 142 height 28
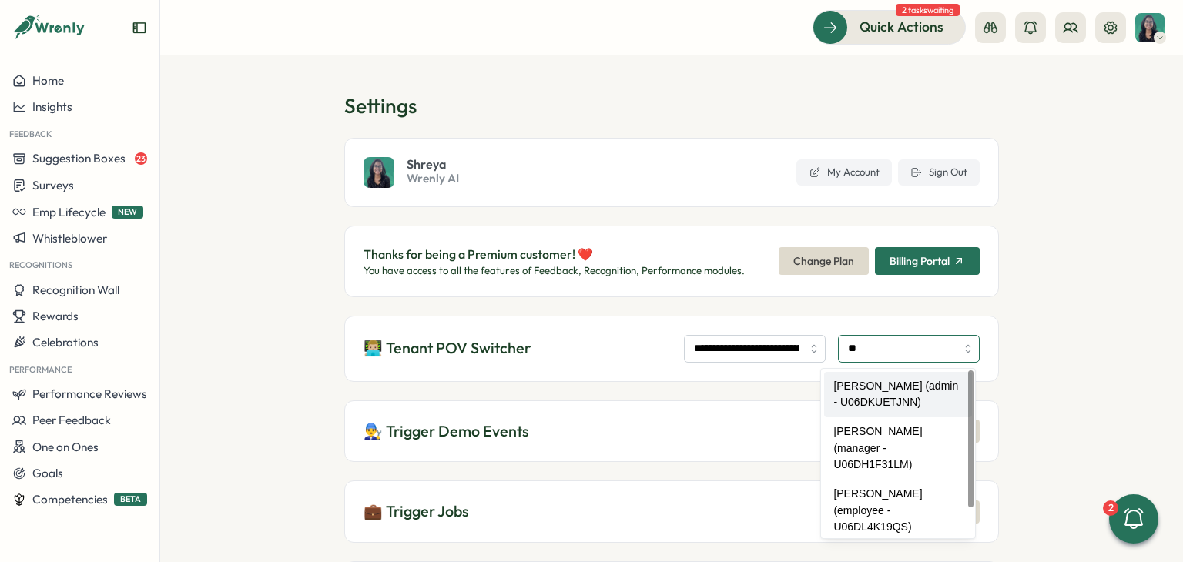
type input "**********"
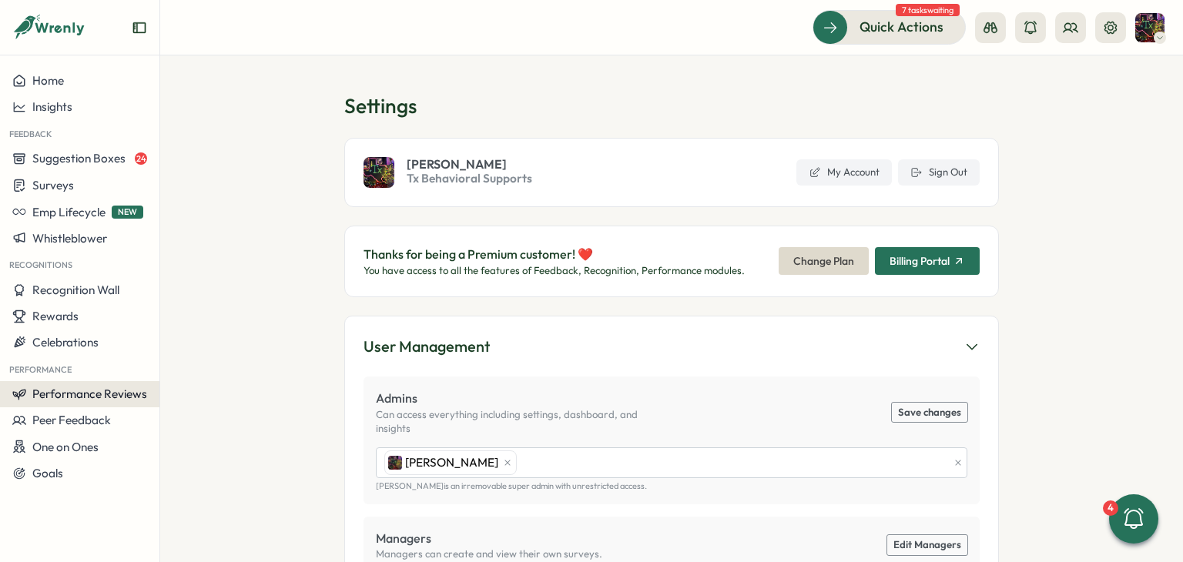
click at [116, 388] on span "Performance Reviews" at bounding box center [89, 394] width 115 height 15
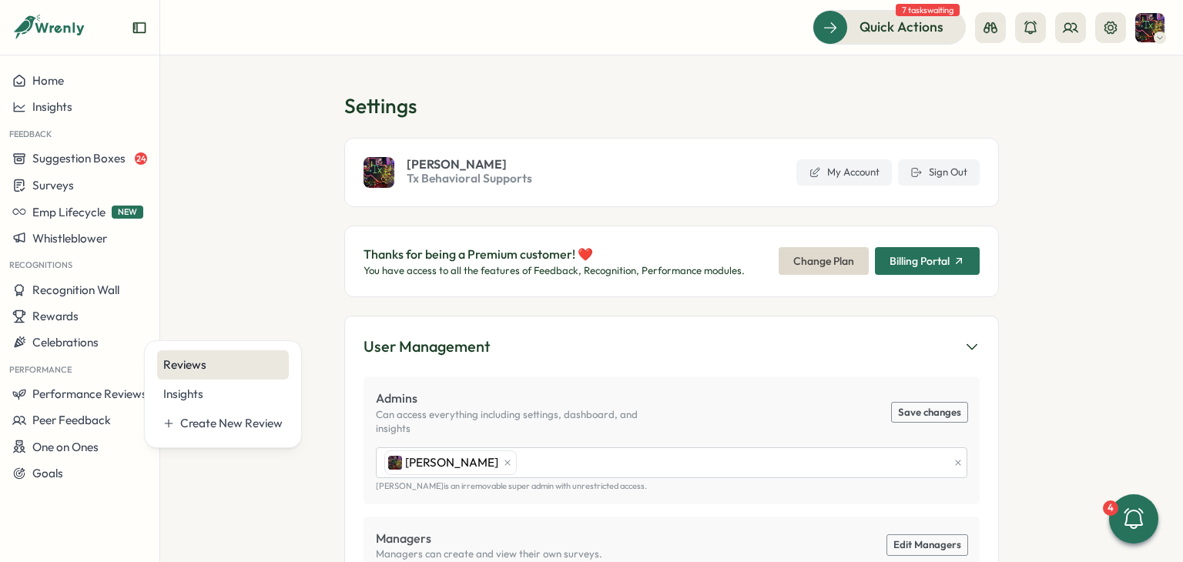
click at [181, 355] on div "Reviews" at bounding box center [223, 365] width 132 height 29
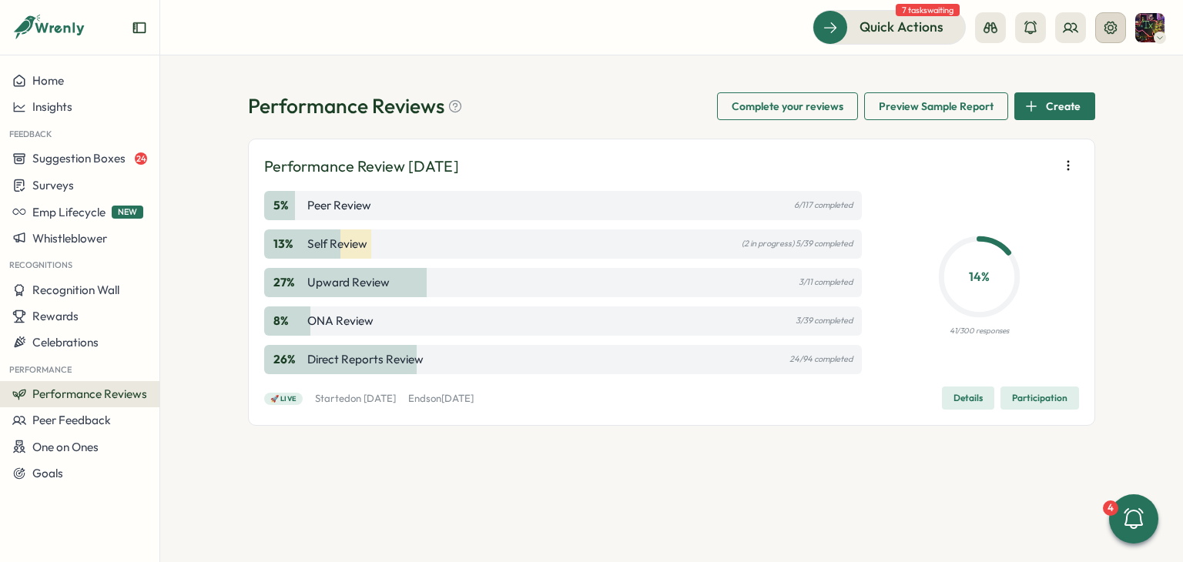
click at [1116, 28] on icon at bounding box center [1110, 27] width 15 height 15
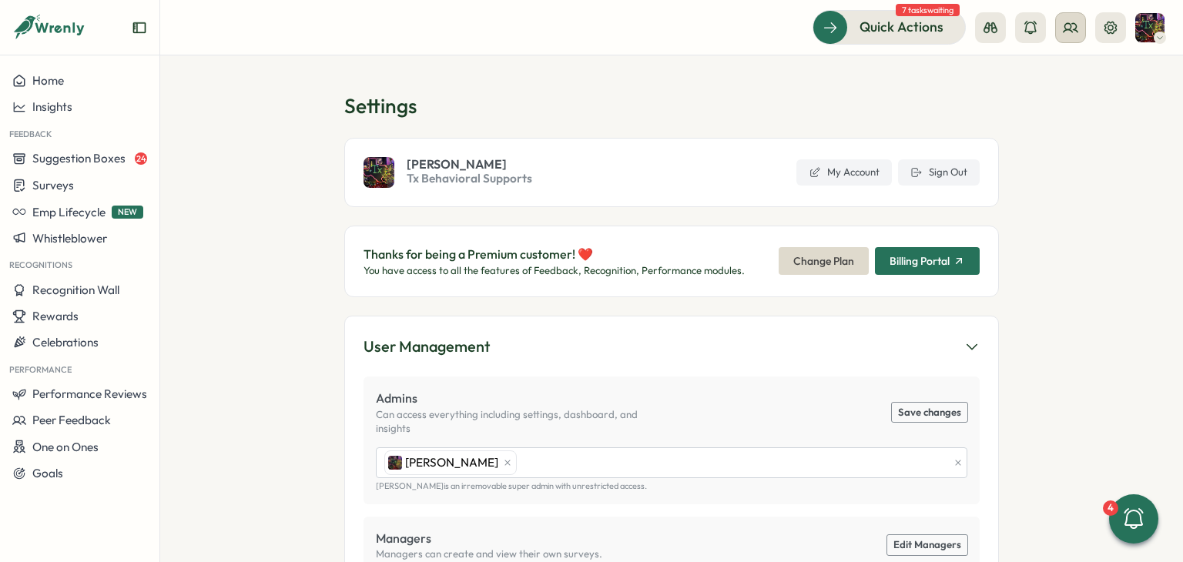
click at [1065, 27] on circle at bounding box center [1068, 26] width 6 height 6
click at [1085, 68] on div "Org Members" at bounding box center [1071, 76] width 97 height 17
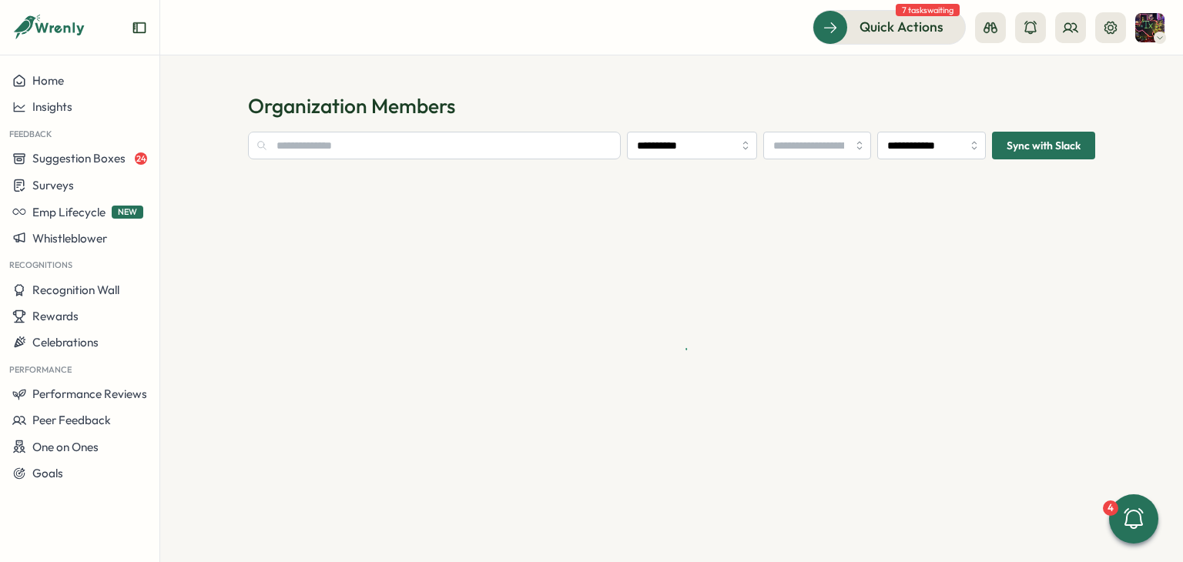
type input "**********"
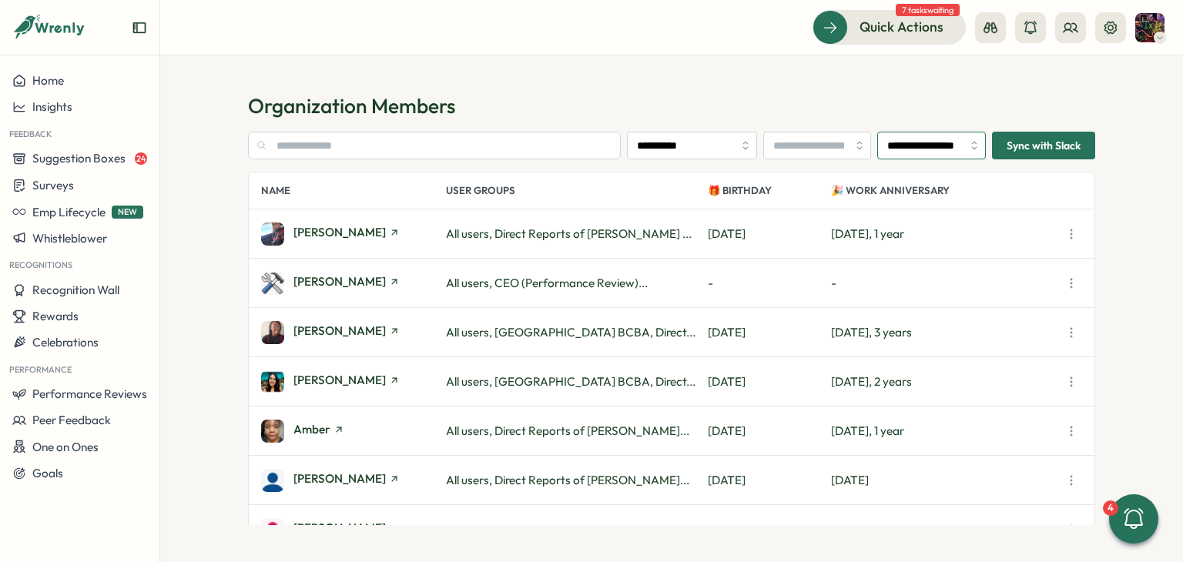
click at [946, 151] on input "**********" at bounding box center [932, 146] width 109 height 28
click at [1123, 27] on button at bounding box center [1111, 27] width 31 height 31
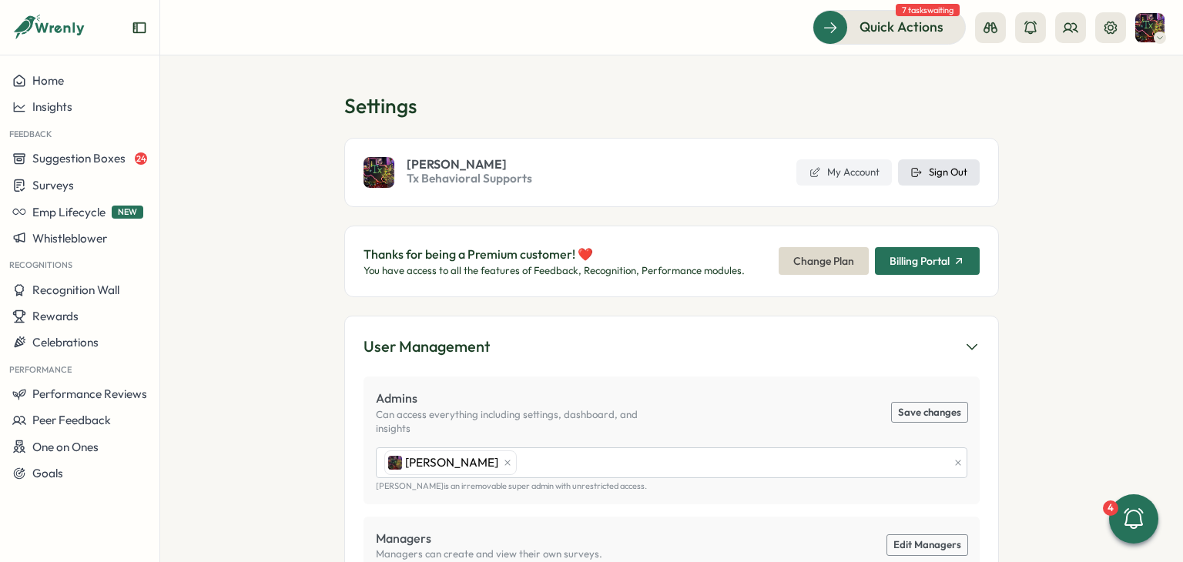
click at [960, 161] on button "Sign Out" at bounding box center [939, 172] width 82 height 26
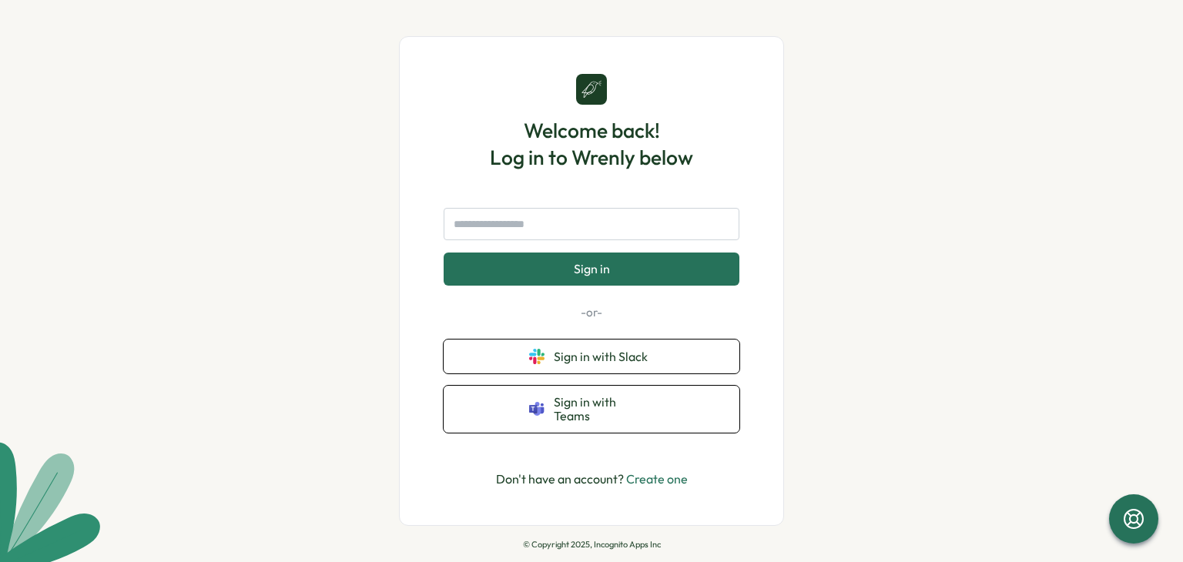
click at [311, 128] on div "Welcome back! Log in to Wrenly below Sign in -or- Sign in with Slack Sign in wi…" at bounding box center [591, 281] width 1183 height 562
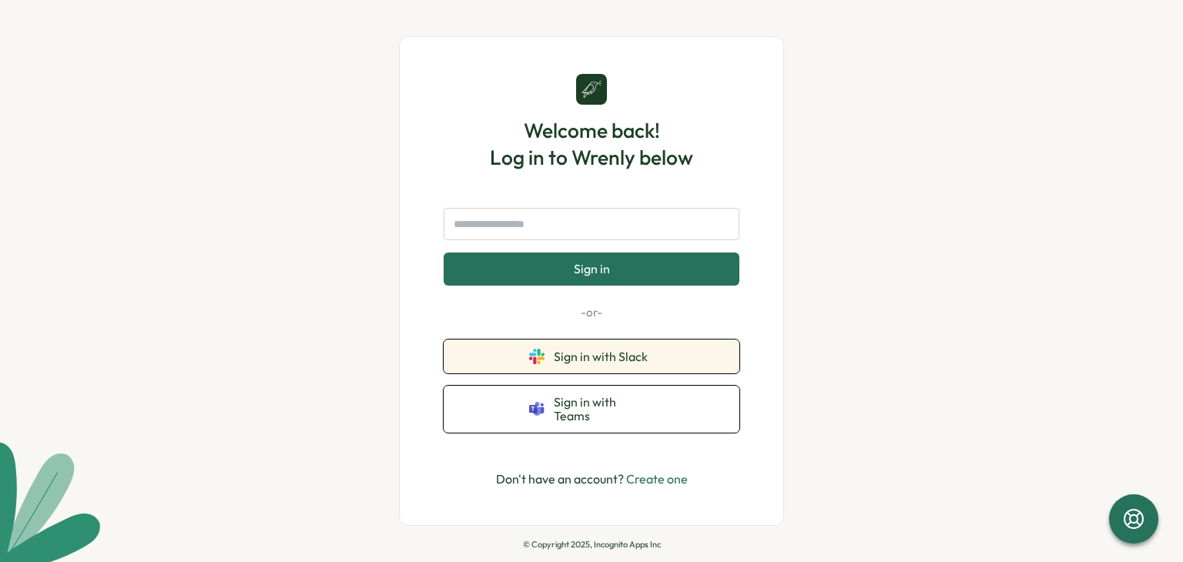
click at [690, 366] on button "Sign in with Slack" at bounding box center [592, 357] width 296 height 34
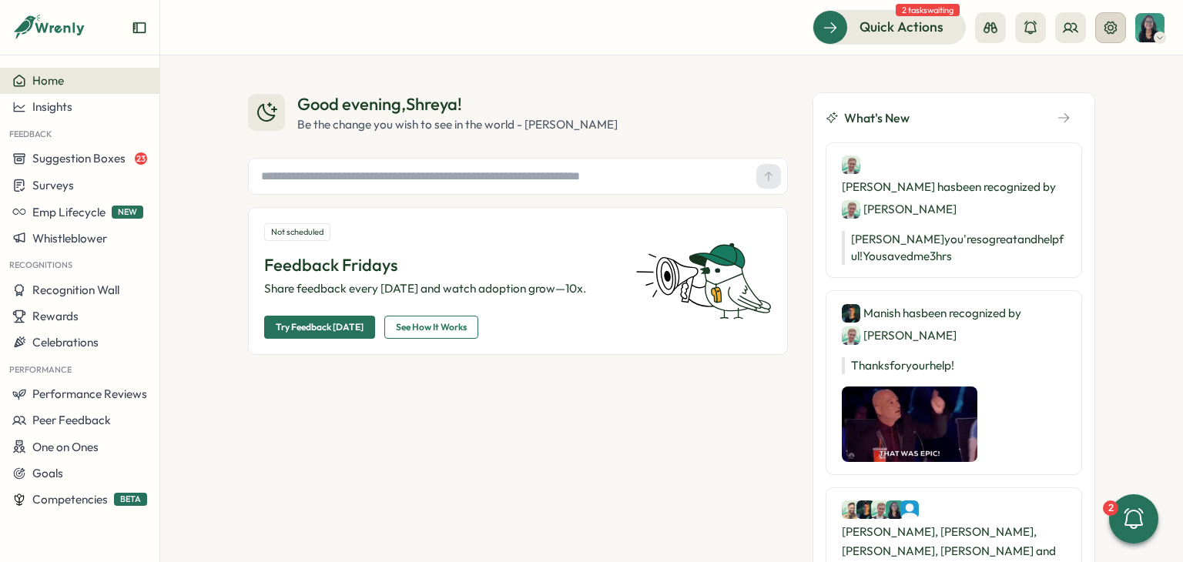
click at [1106, 21] on icon at bounding box center [1110, 27] width 15 height 15
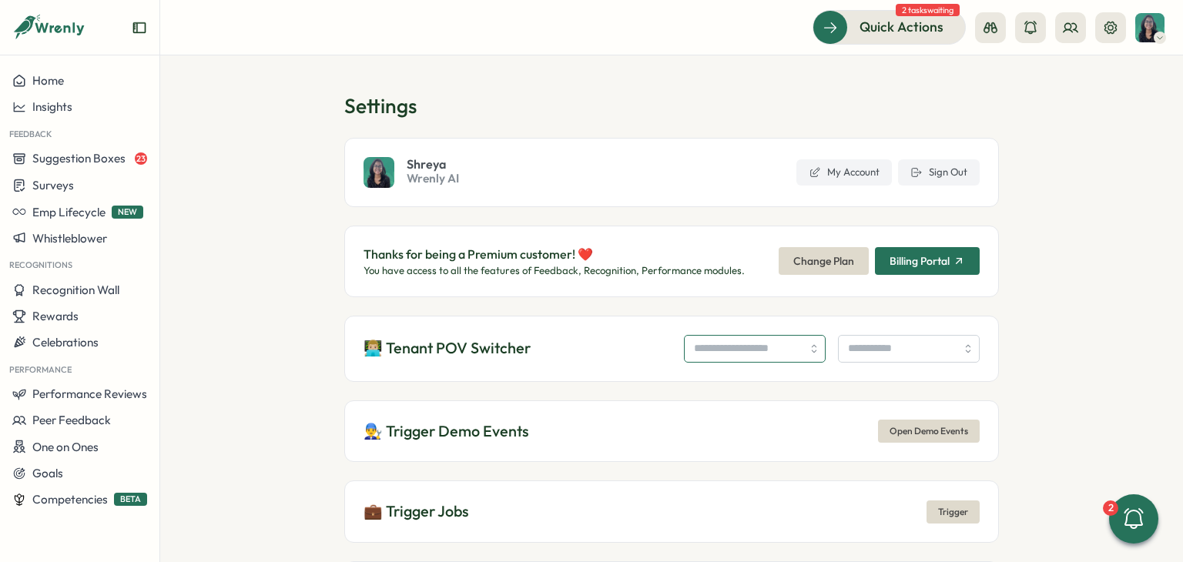
click at [693, 353] on input "search" at bounding box center [755, 349] width 142 height 28
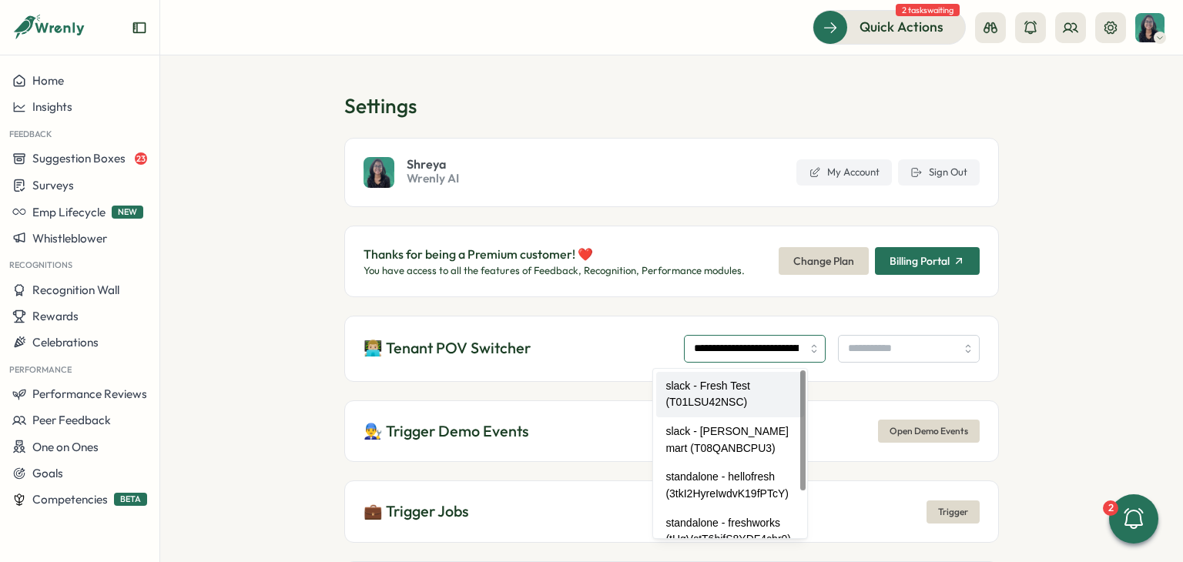
drag, startPoint x: 715, startPoint y: 390, endPoint x: 874, endPoint y: 361, distance: 162.1
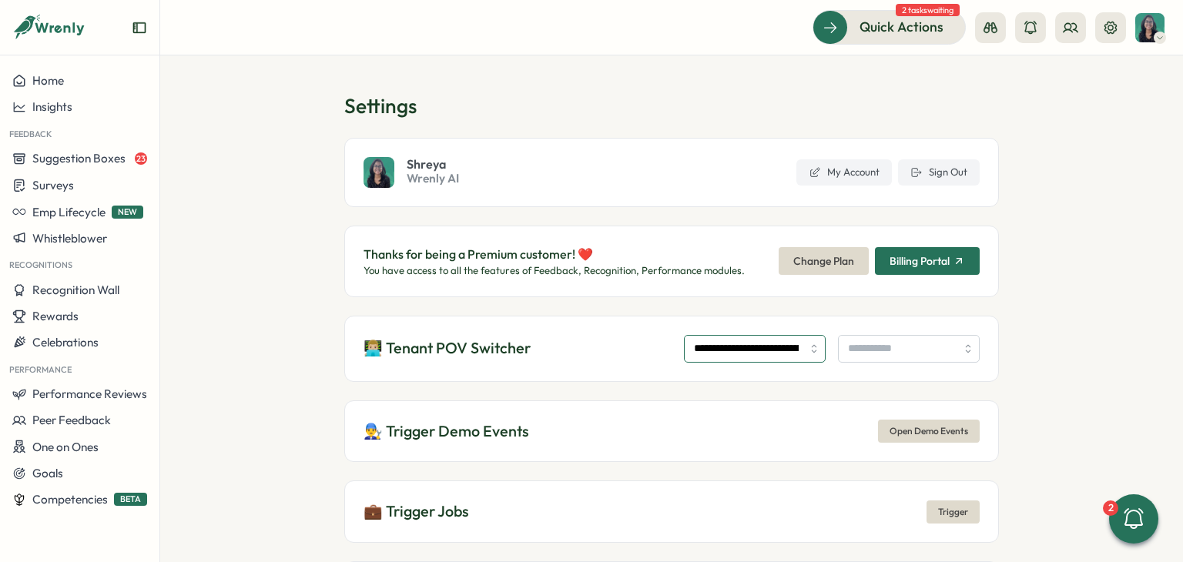
type input "**********"
click at [897, 356] on input "search" at bounding box center [909, 349] width 142 height 28
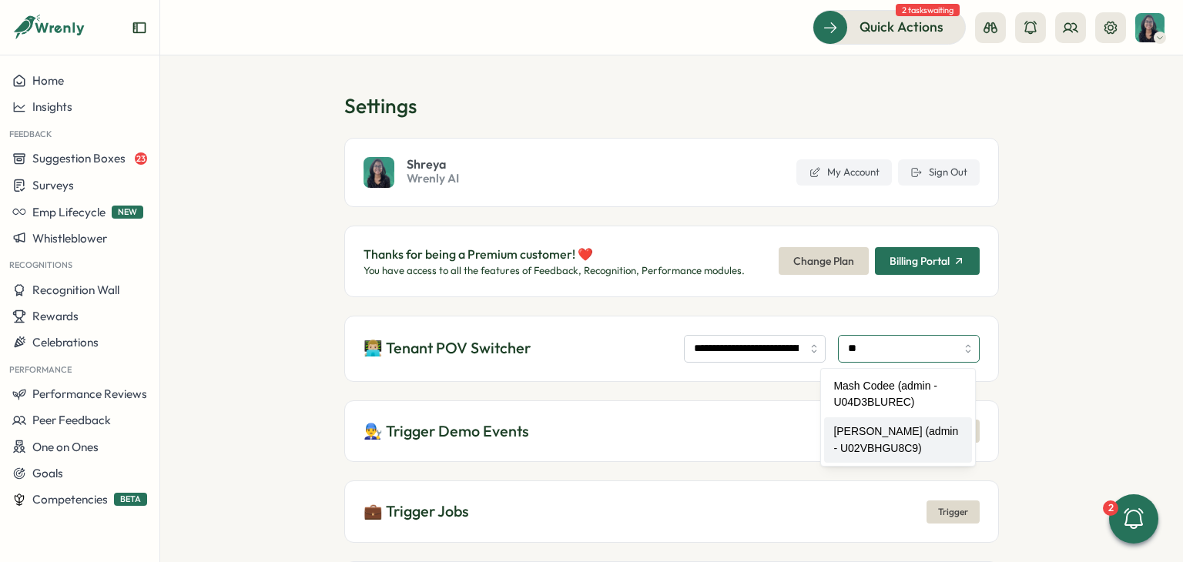
type input "**********"
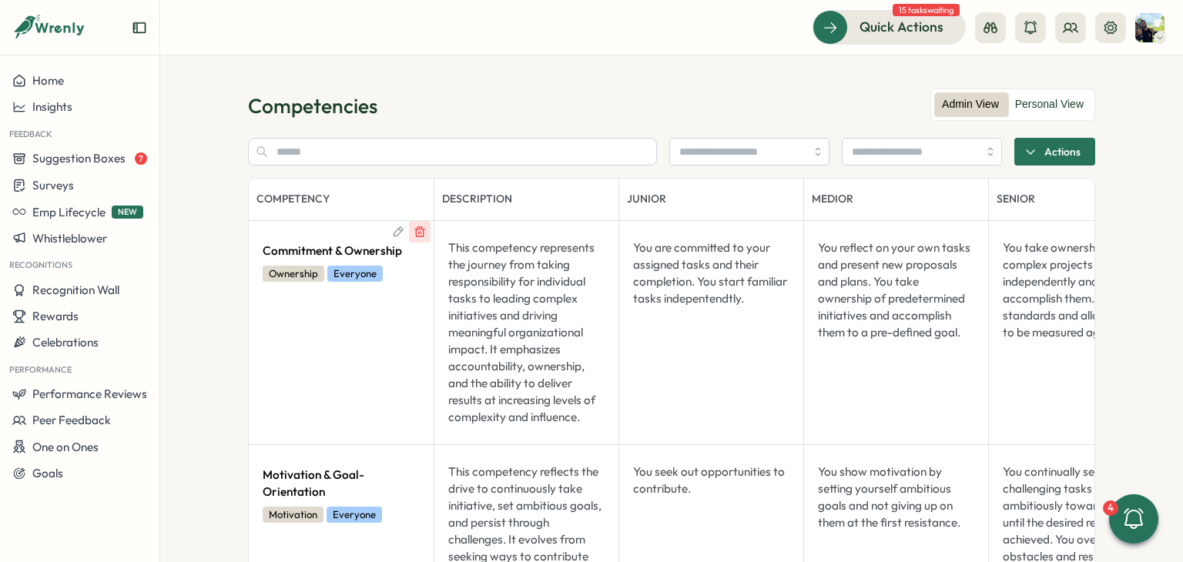
click at [415, 231] on icon at bounding box center [420, 232] width 12 height 12
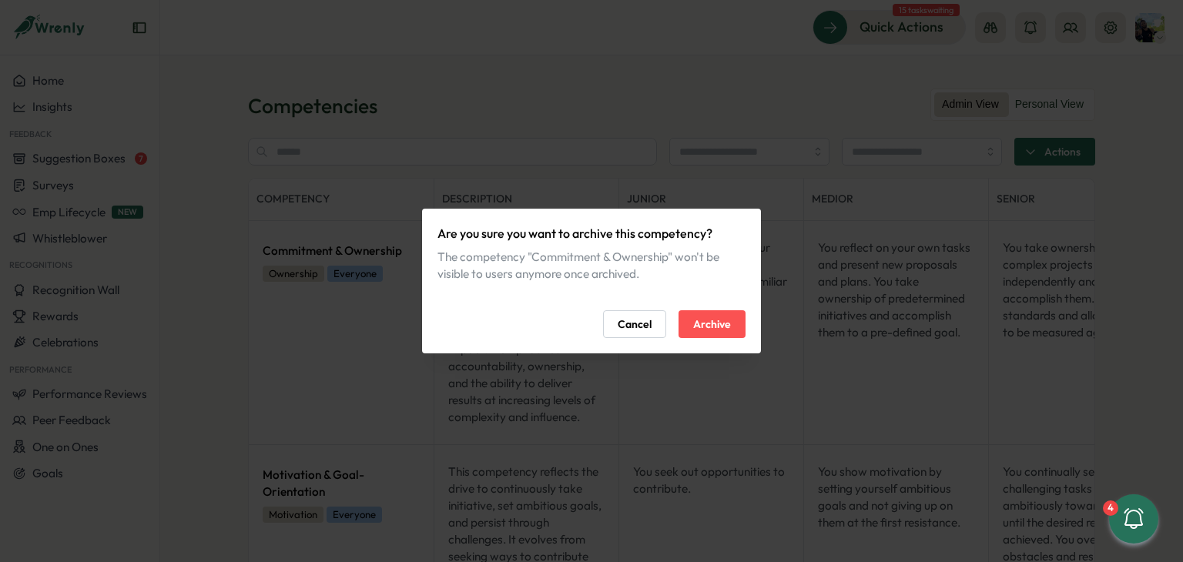
click at [648, 312] on span "Cancel" at bounding box center [635, 324] width 34 height 26
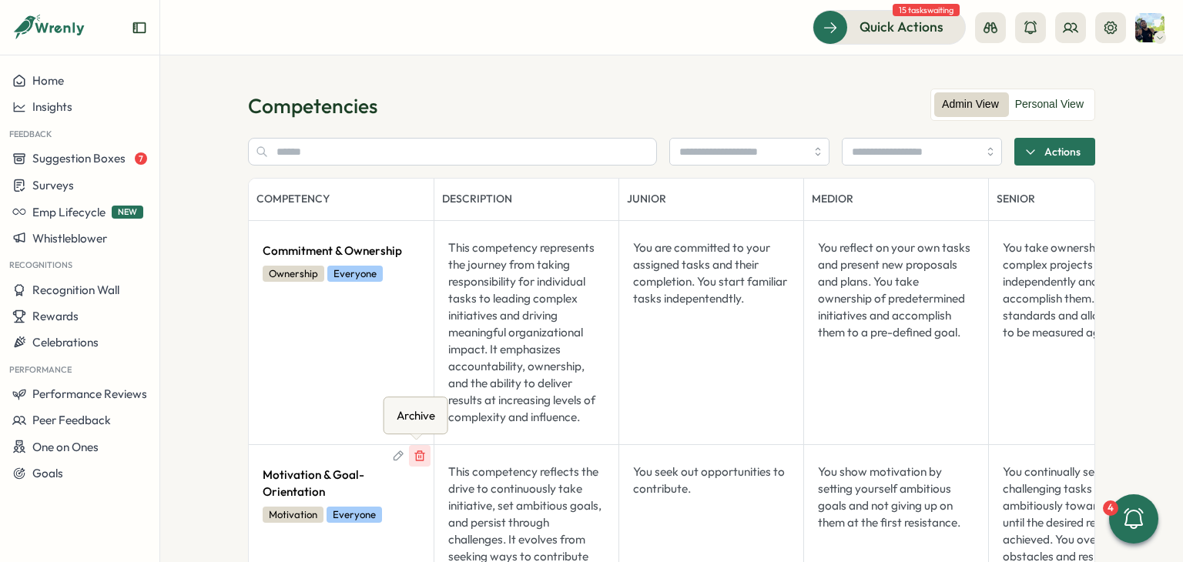
click at [414, 458] on icon at bounding box center [420, 456] width 12 height 12
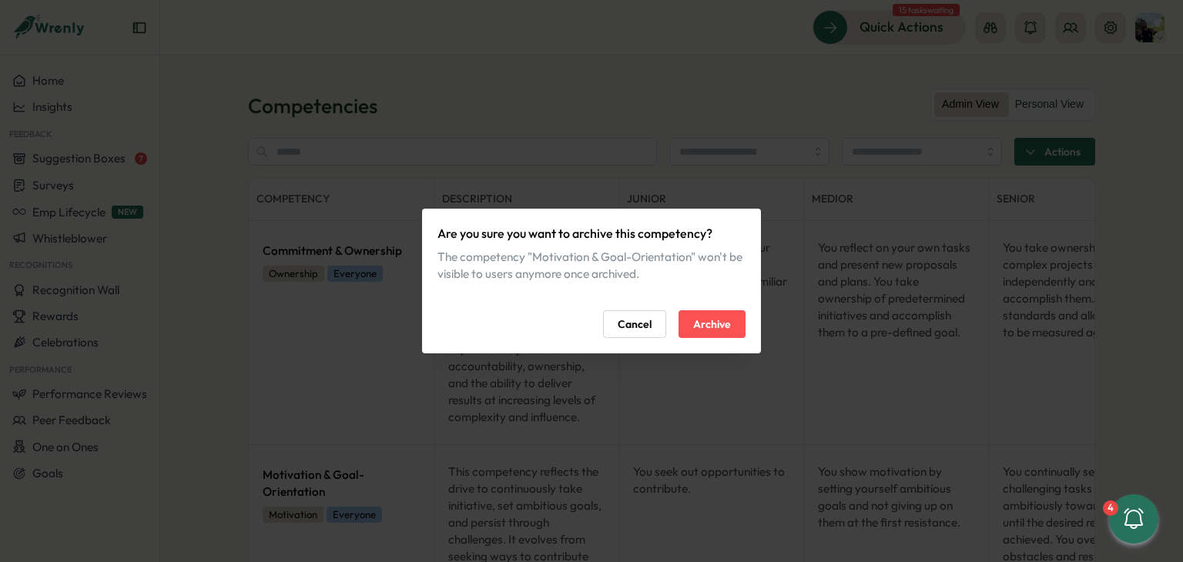
click at [620, 327] on span "Cancel" at bounding box center [635, 324] width 34 height 26
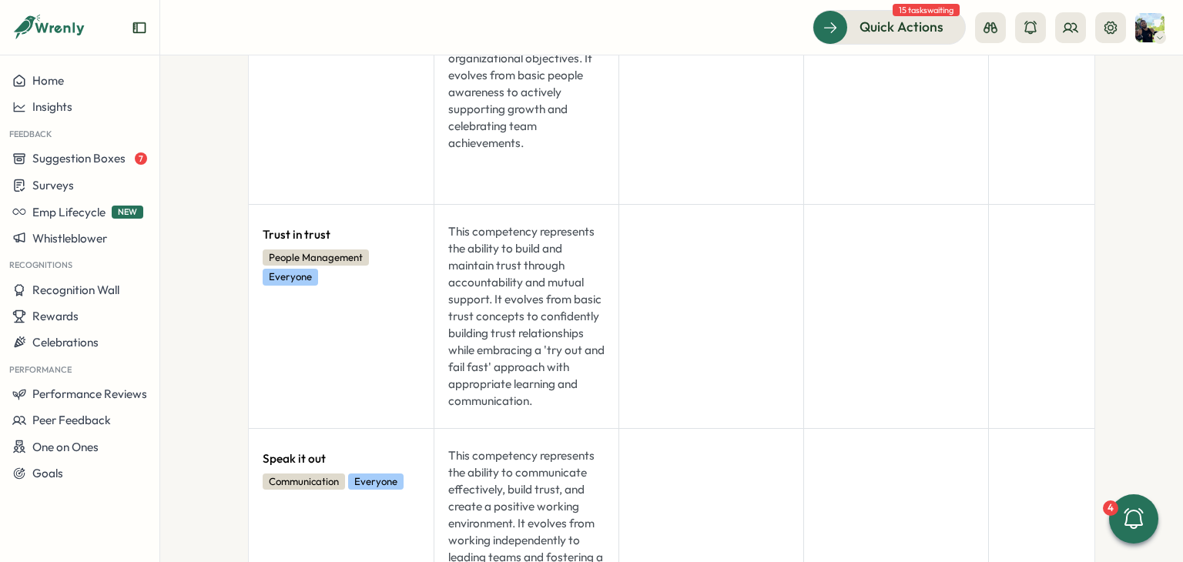
scroll to position [5131, 0]
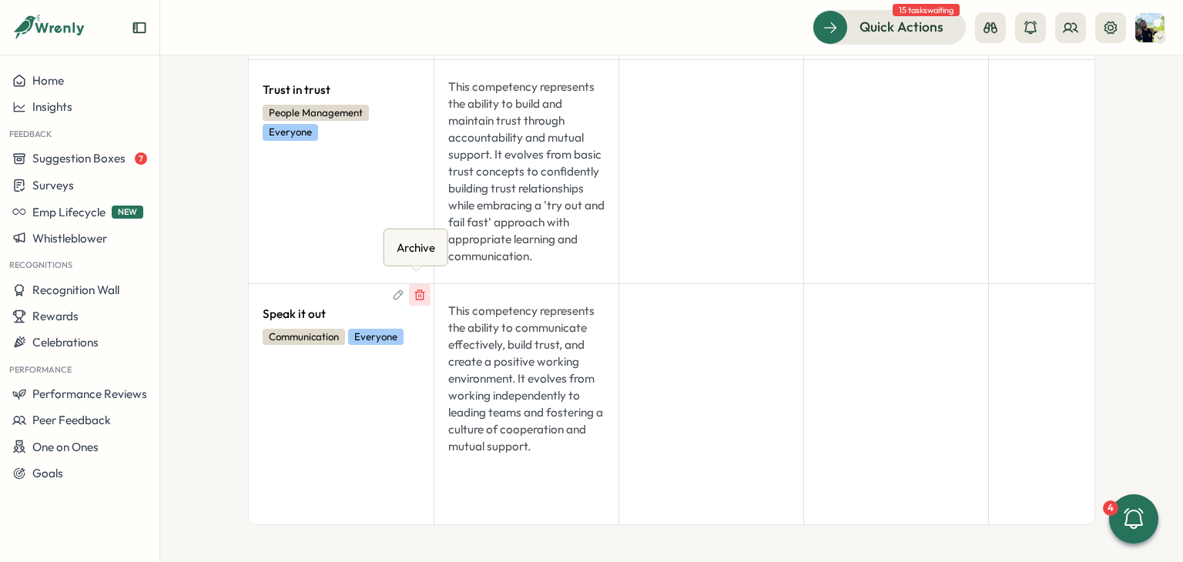
click at [420, 289] on icon at bounding box center [420, 295] width 12 height 12
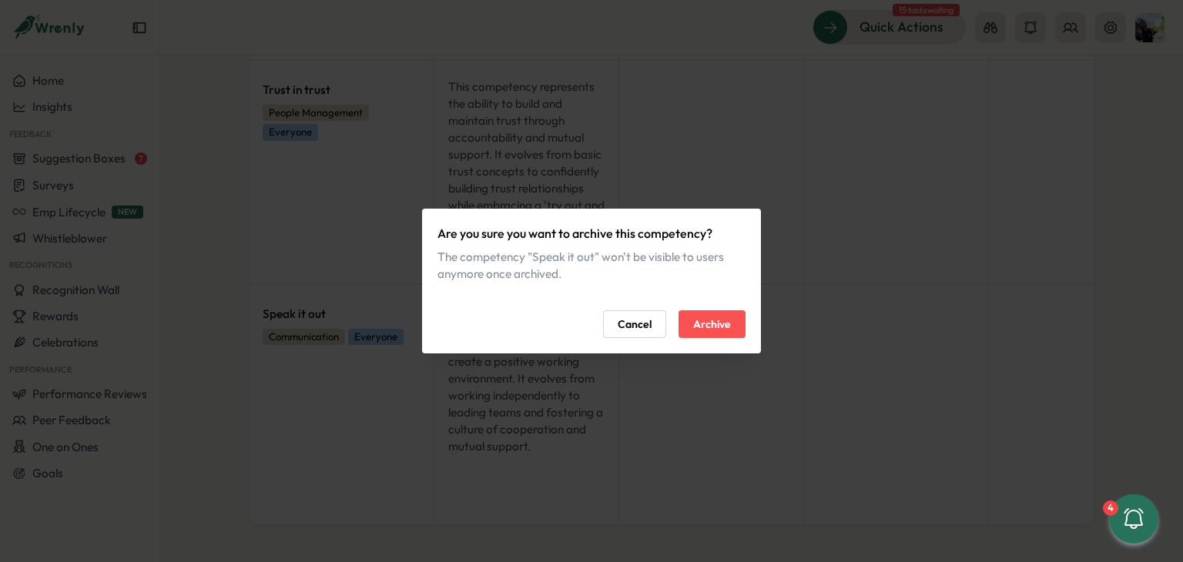
click at [619, 331] on span "Cancel" at bounding box center [635, 324] width 34 height 26
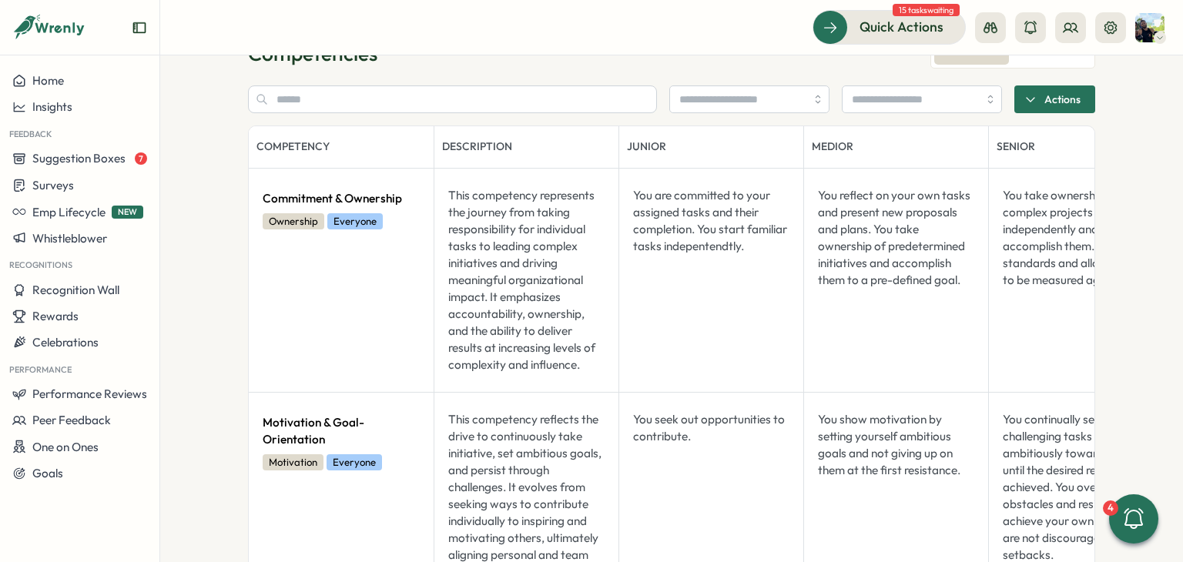
scroll to position [0, 0]
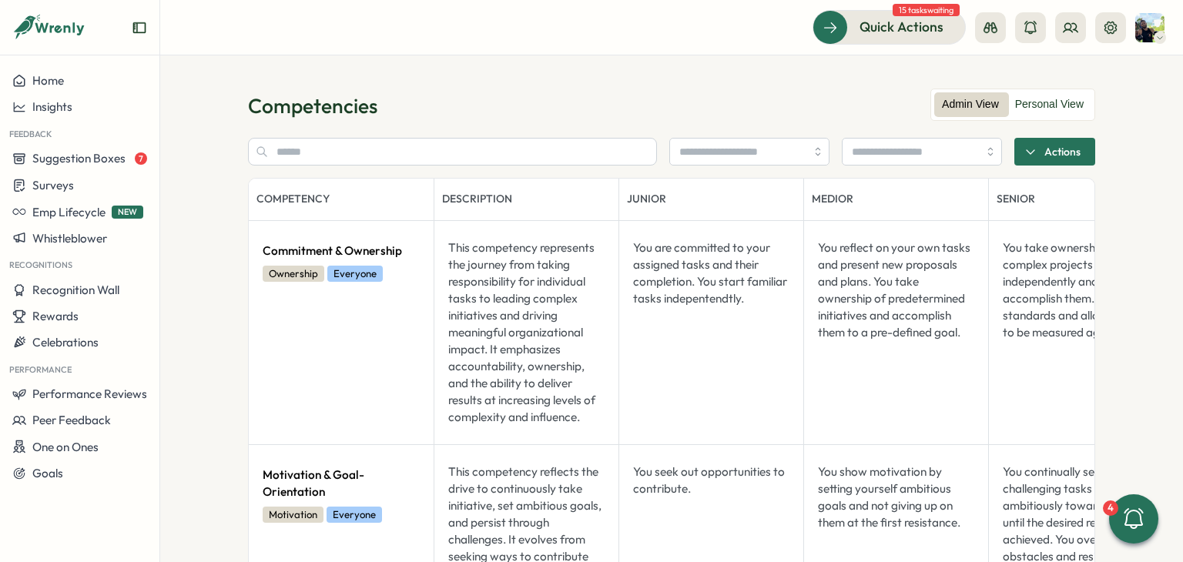
click at [1072, 156] on span "Actions" at bounding box center [1063, 152] width 36 height 26
click at [1071, 188] on span "Create competency" at bounding box center [1065, 186] width 104 height 14
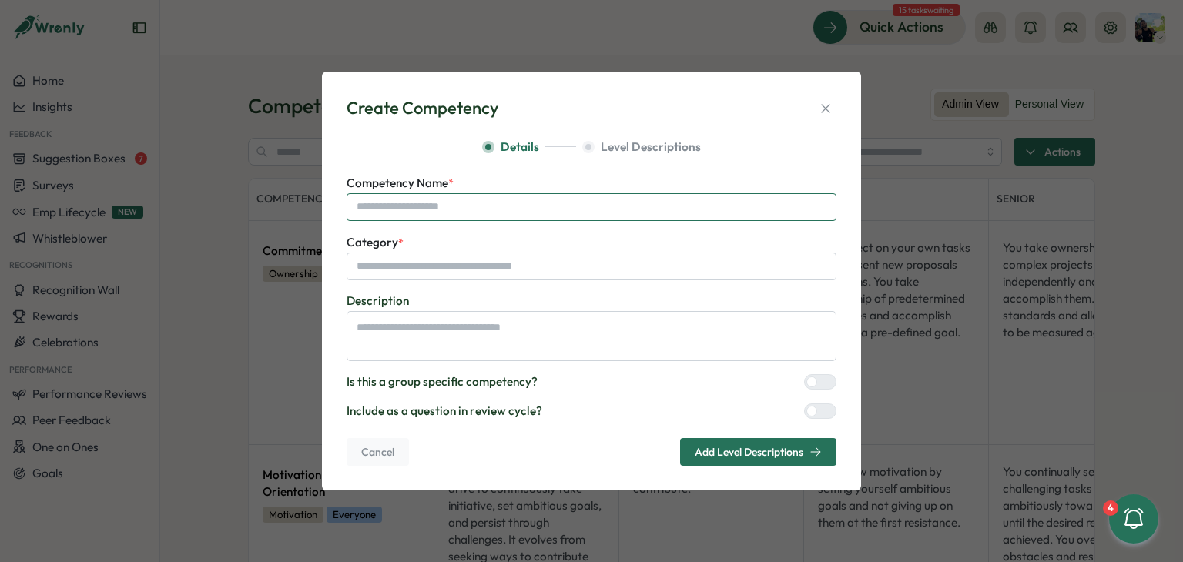
click at [393, 198] on input "Competency Name *" at bounding box center [592, 207] width 490 height 28
type input "****"
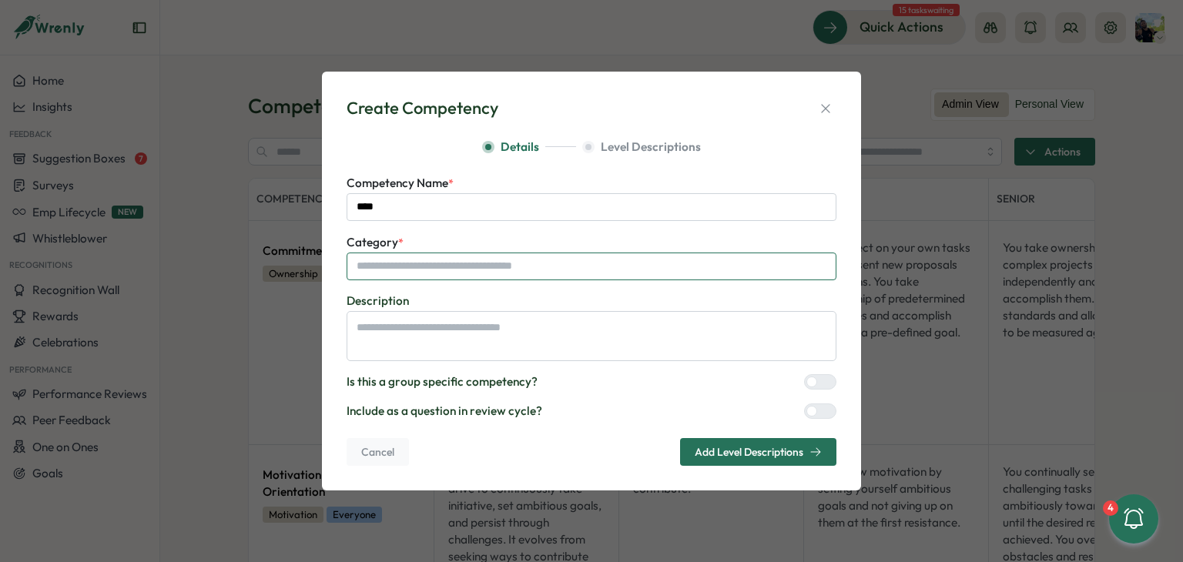
click at [395, 259] on input "Category *" at bounding box center [592, 267] width 490 height 28
type input "****"
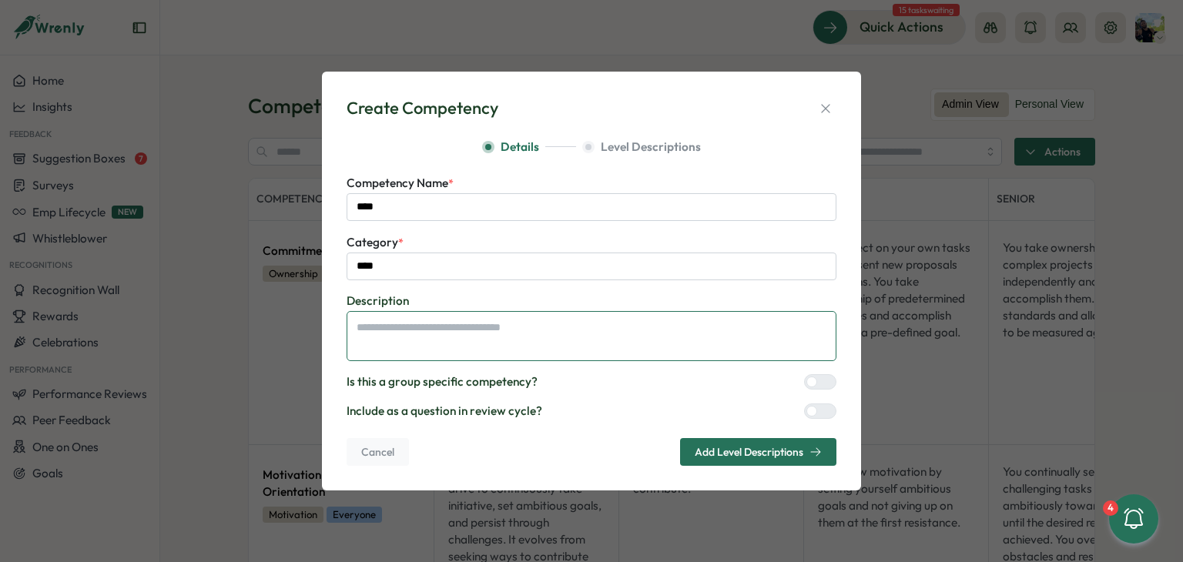
click at [470, 341] on textarea at bounding box center [592, 336] width 490 height 50
type textarea "***"
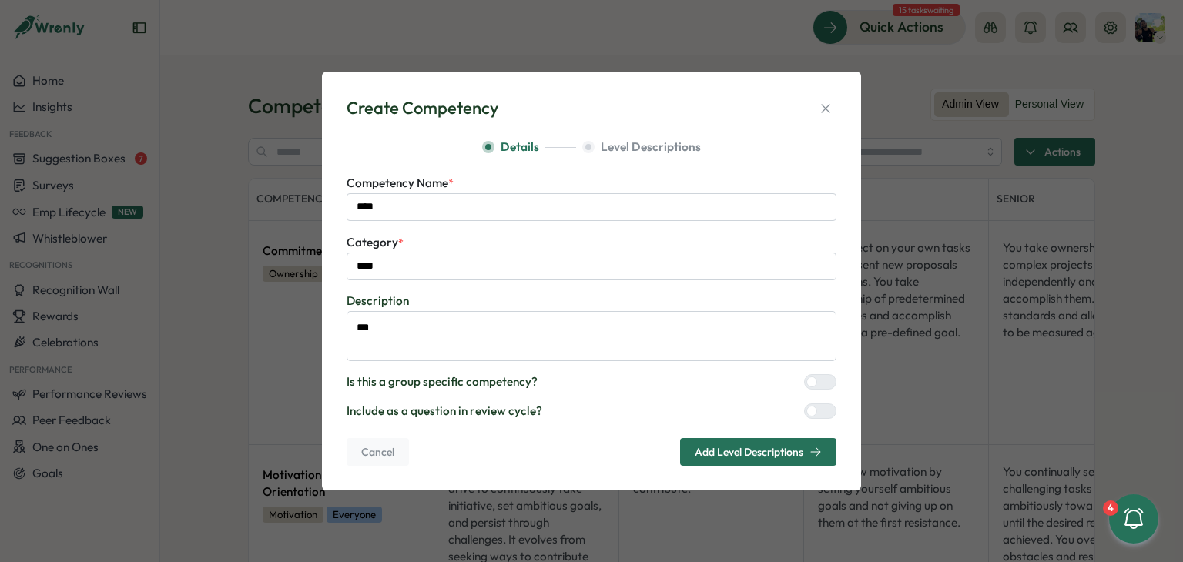
click at [768, 445] on span "Add Level Descriptions" at bounding box center [758, 452] width 127 height 26
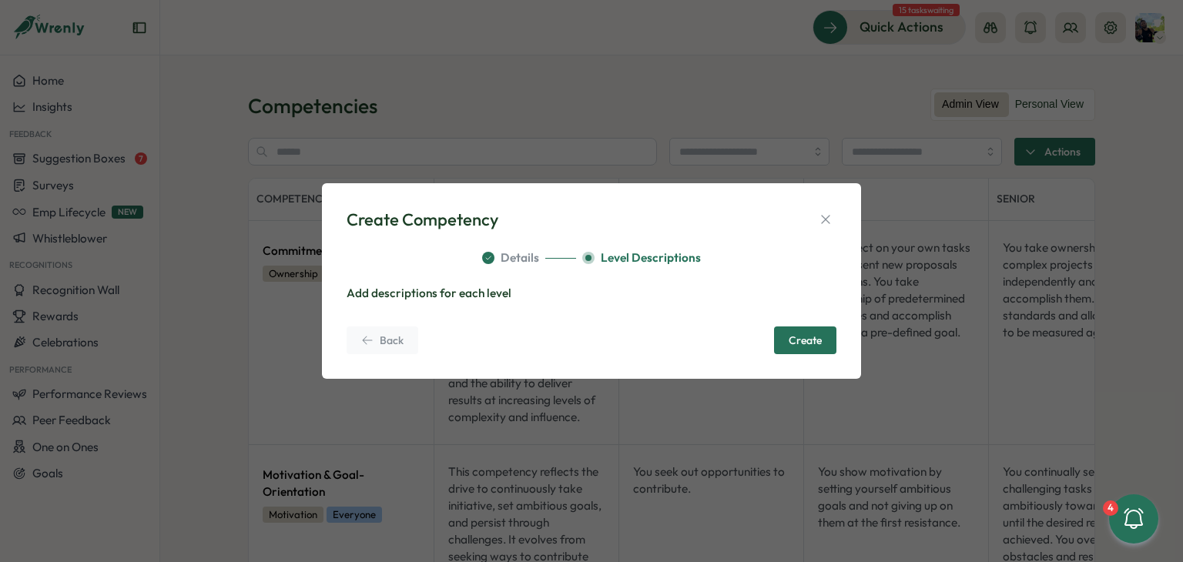
click at [360, 344] on button "Back" at bounding box center [383, 341] width 72 height 28
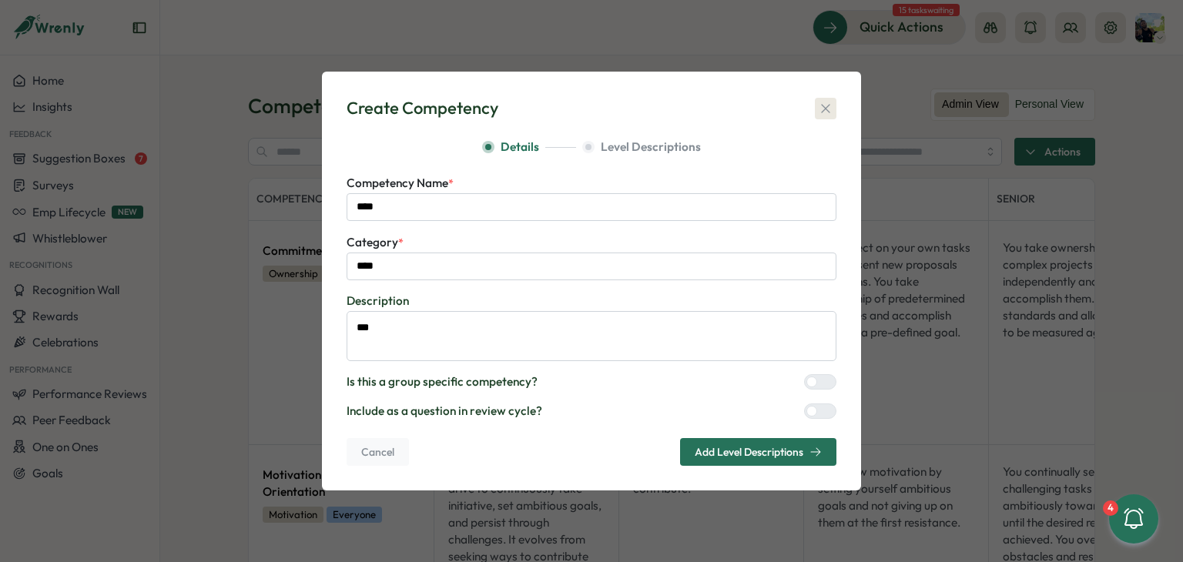
click at [833, 106] on icon "button" at bounding box center [825, 108] width 15 height 15
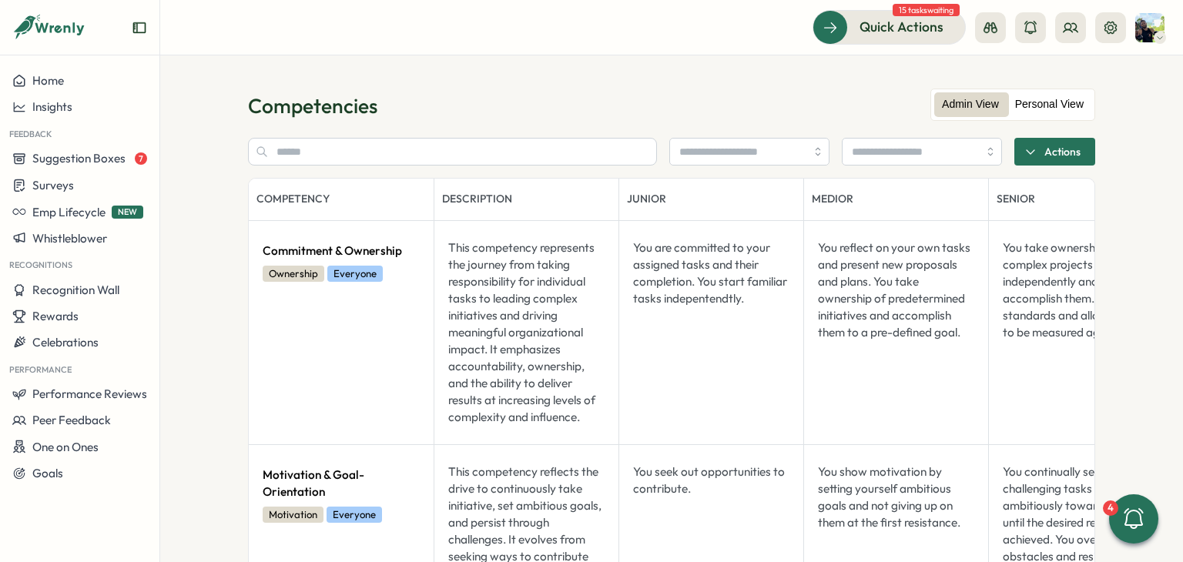
click at [1035, 105] on label "Personal View" at bounding box center [1050, 104] width 84 height 25
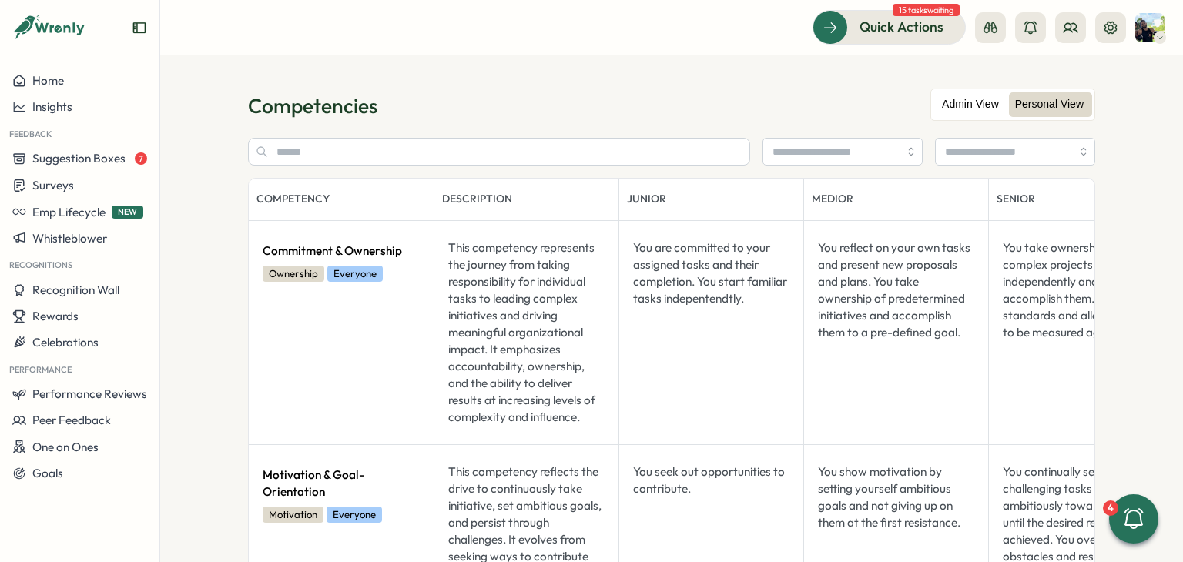
click at [961, 95] on label "Admin View" at bounding box center [971, 104] width 72 height 25
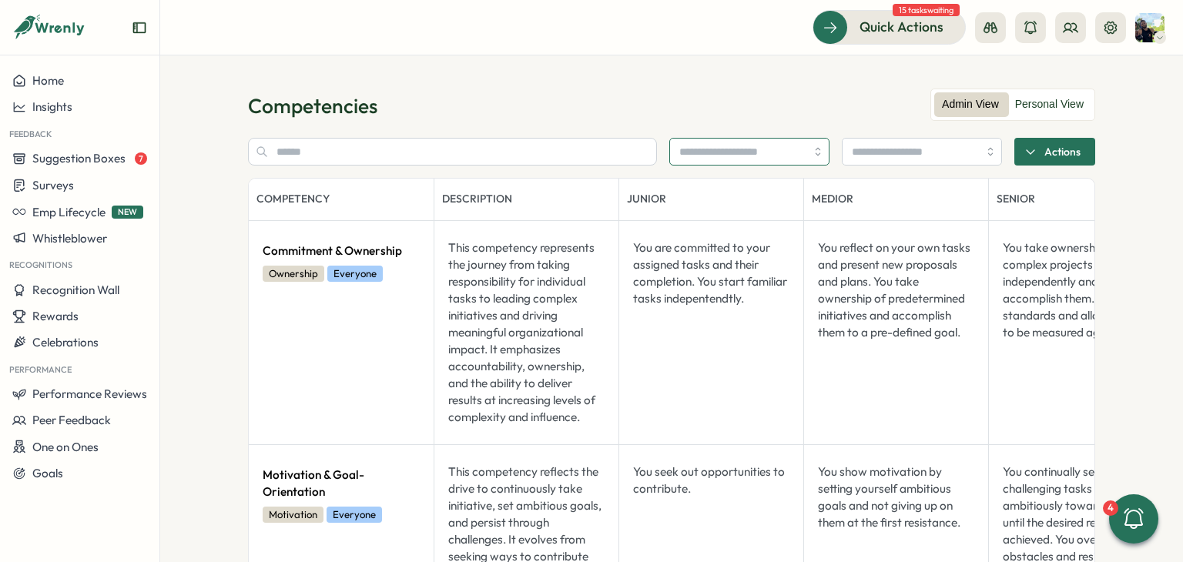
click at [714, 151] on input "search" at bounding box center [743, 152] width 126 height 26
click at [1008, 106] on label "Personal View" at bounding box center [1050, 104] width 84 height 25
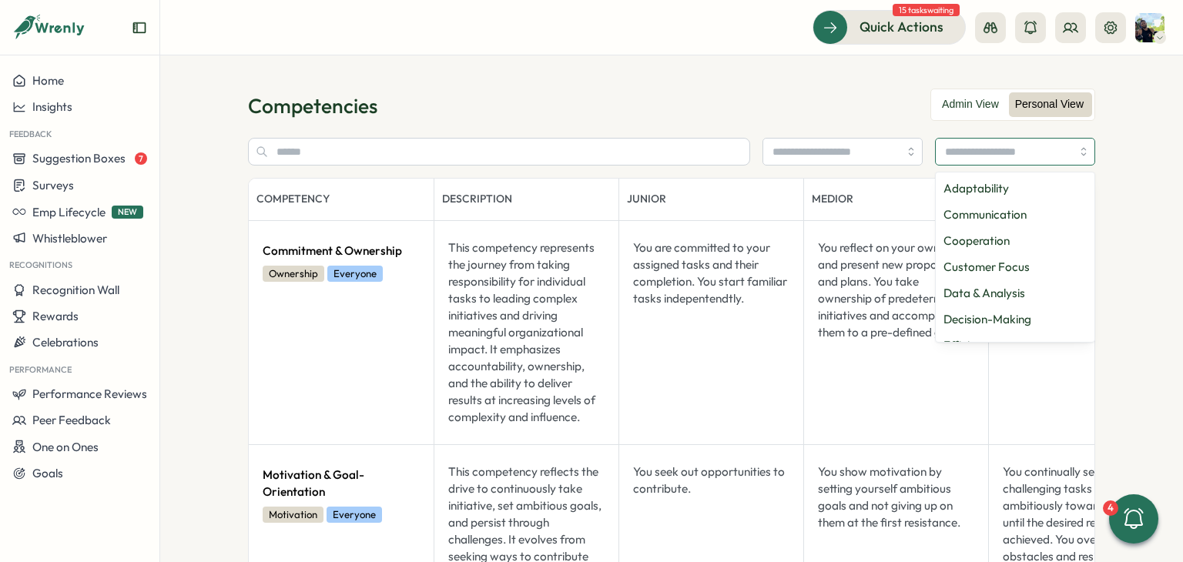
click at [988, 159] on input "search" at bounding box center [1008, 152] width 126 height 26
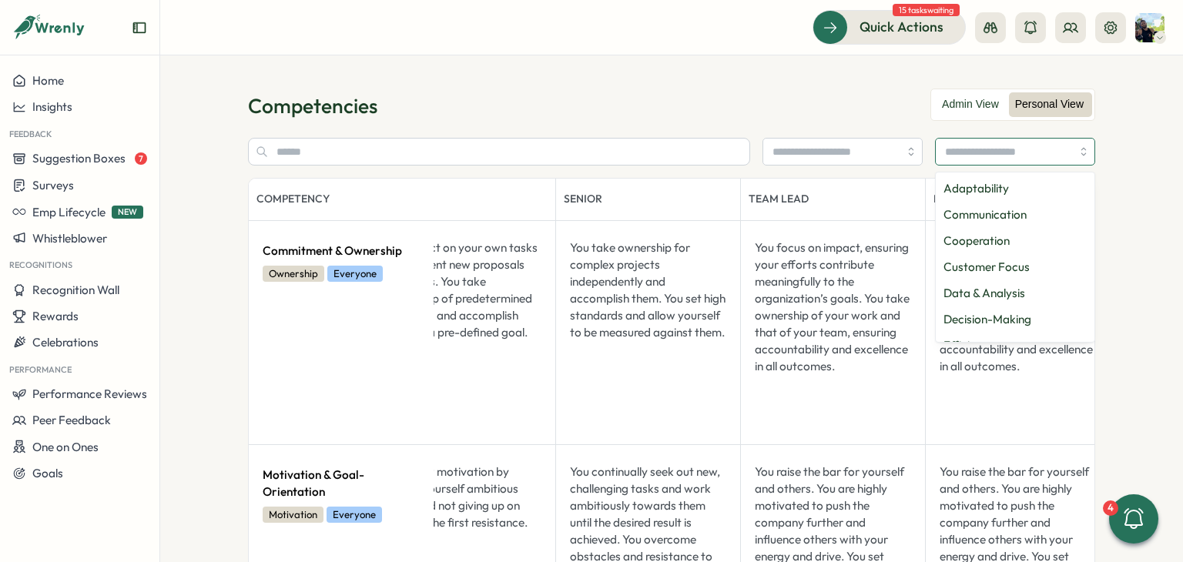
scroll to position [0, 448]
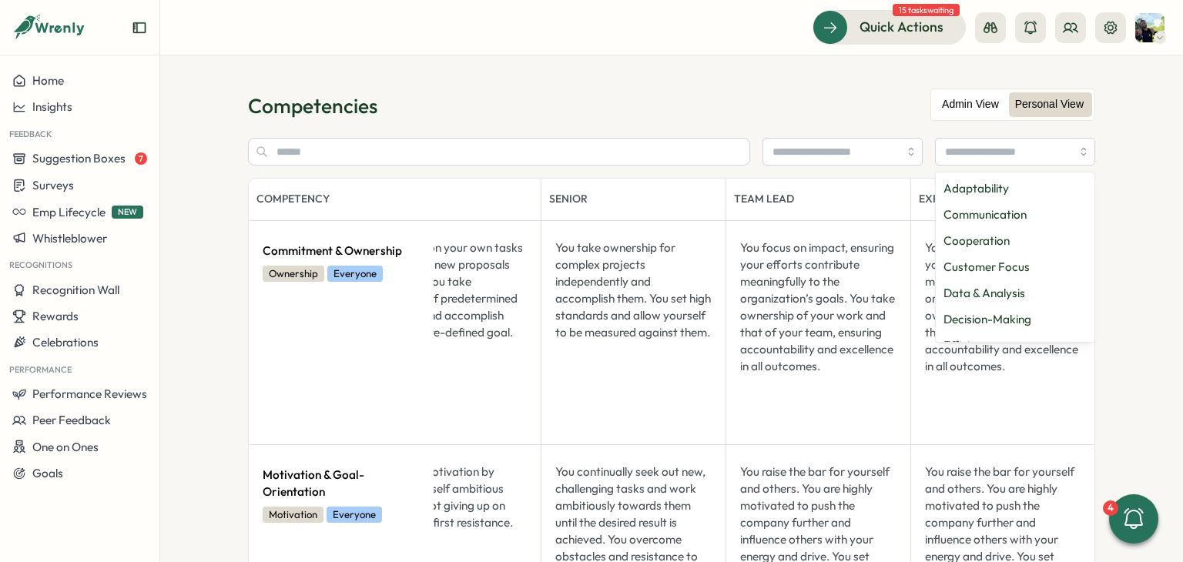
click at [948, 103] on label "Admin View" at bounding box center [971, 104] width 72 height 25
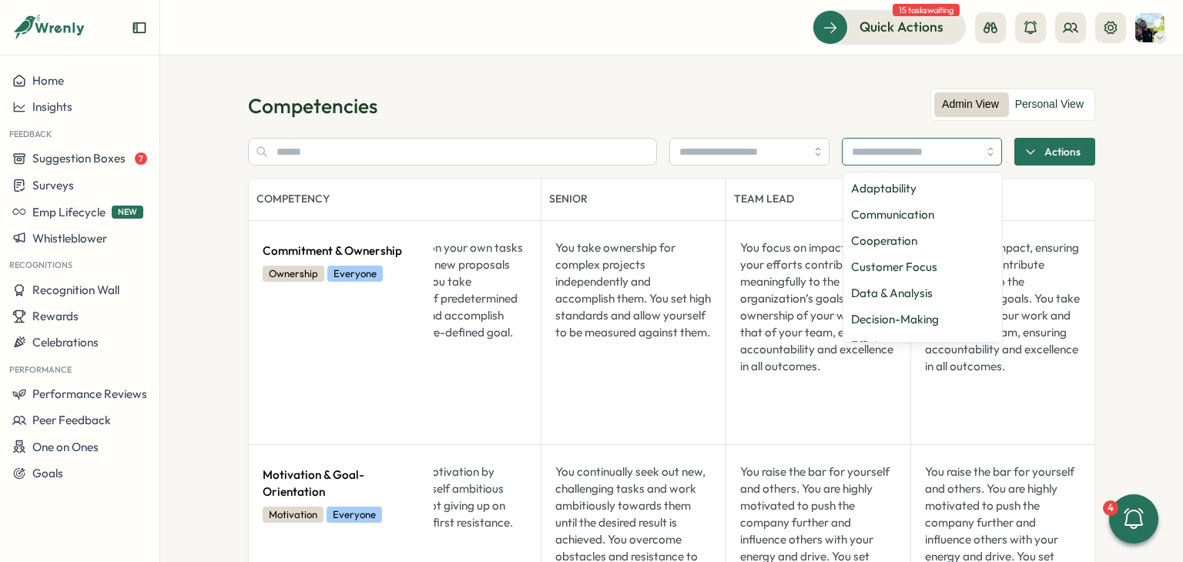
click at [878, 146] on input "search" at bounding box center [915, 152] width 126 height 26
click at [907, 250] on div "Cooperation" at bounding box center [923, 241] width 153 height 26
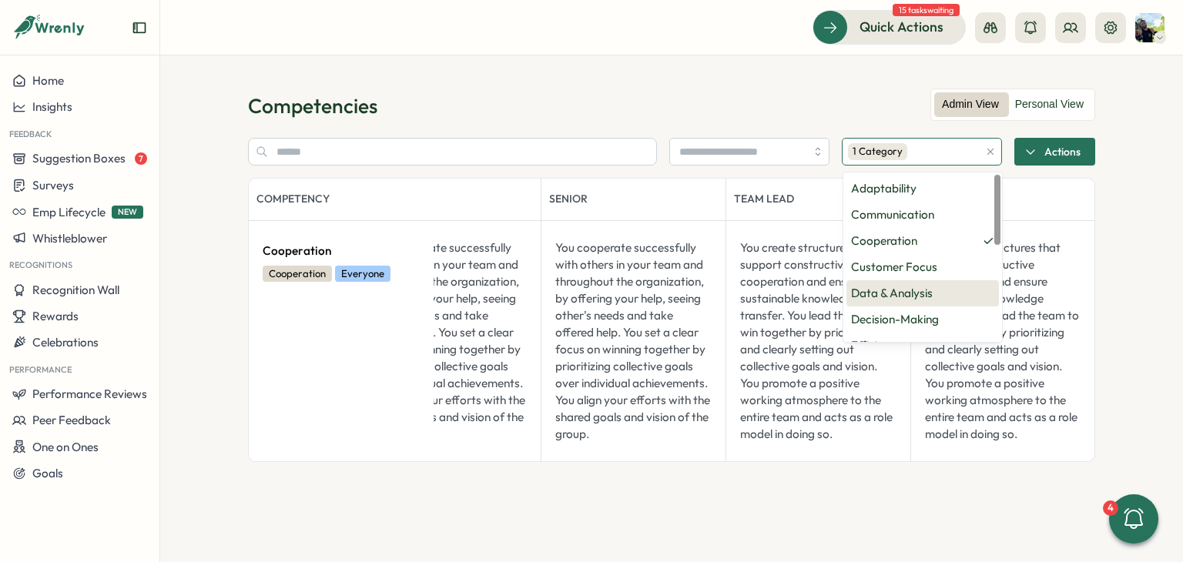
click at [927, 281] on div "Data & Analysis" at bounding box center [923, 293] width 153 height 26
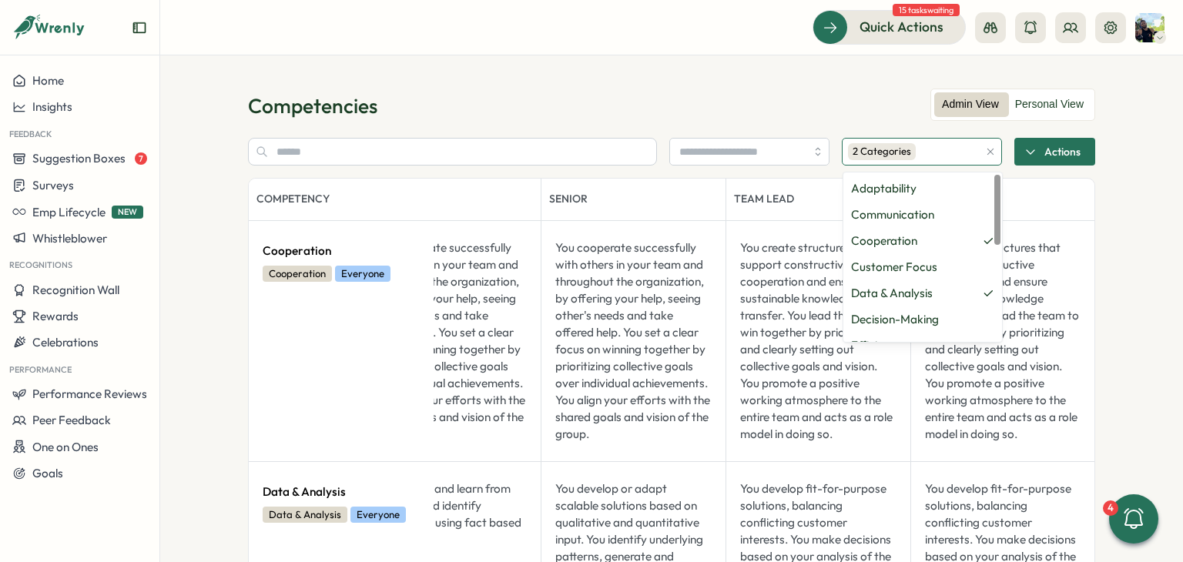
click at [989, 153] on icon "button" at bounding box center [990, 151] width 11 height 11
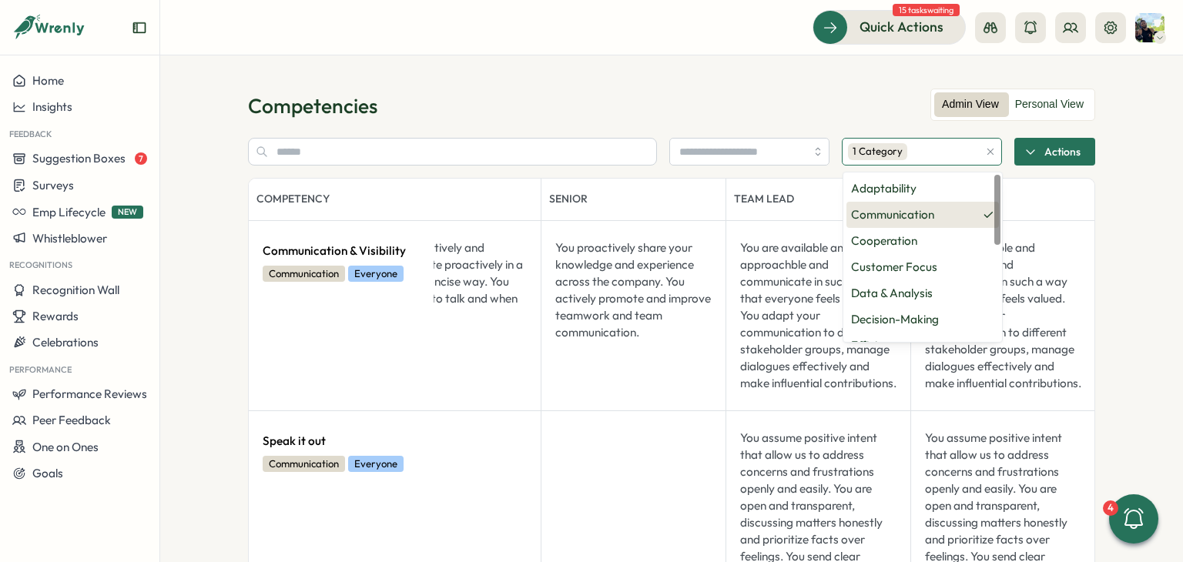
click at [900, 210] on p "Communication" at bounding box center [892, 214] width 83 height 17
click at [772, 112] on div "Competencies" at bounding box center [671, 105] width 847 height 27
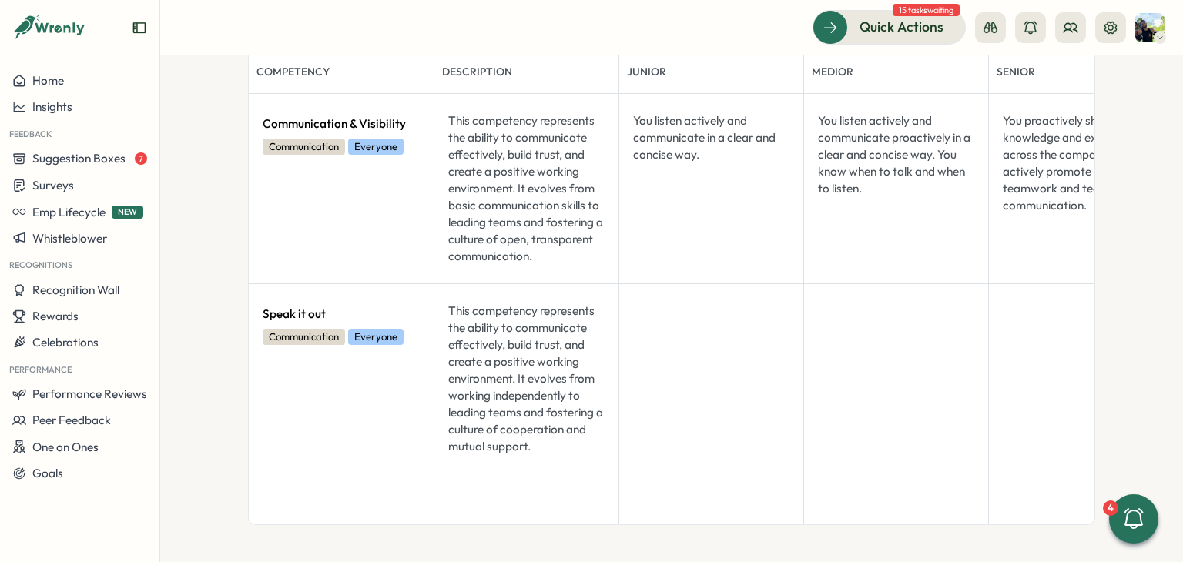
scroll to position [0, 0]
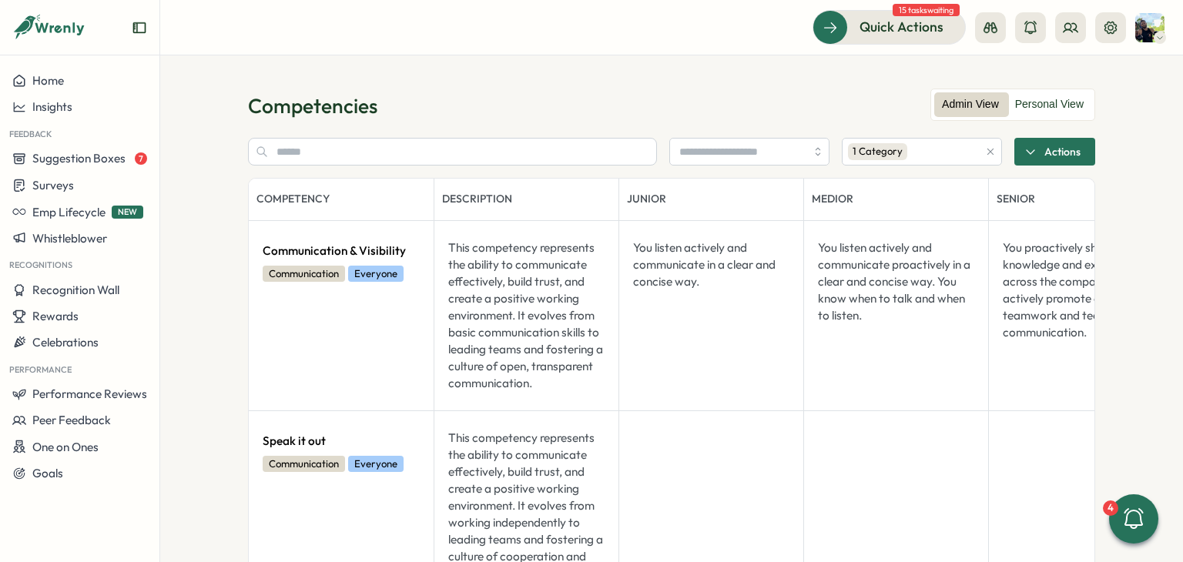
click at [989, 152] on icon "button" at bounding box center [990, 151] width 11 height 11
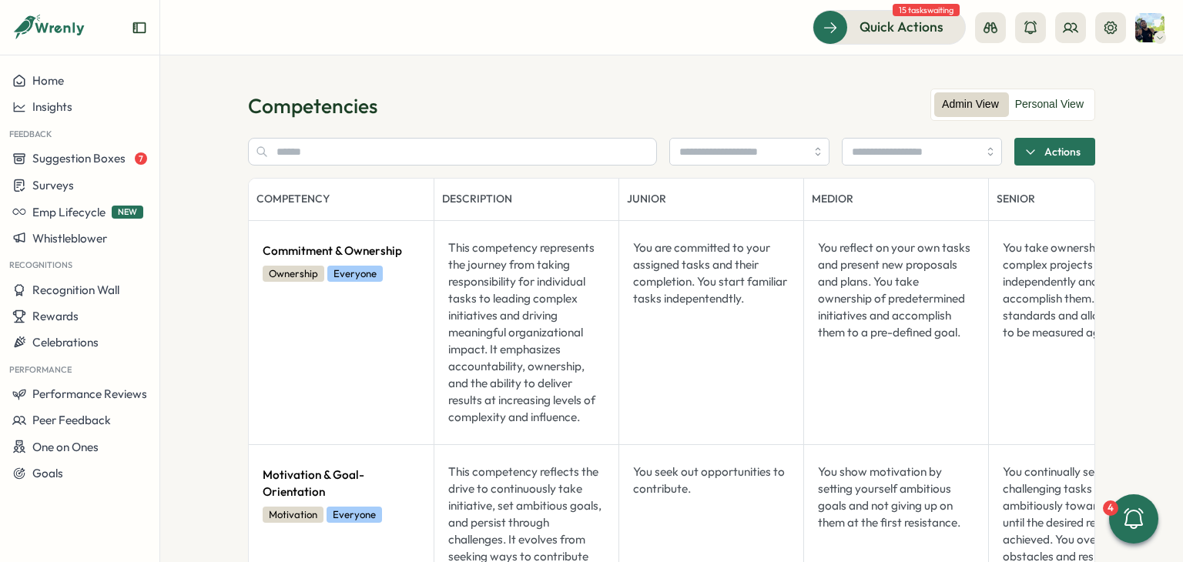
click at [760, 104] on div "Competencies" at bounding box center [671, 105] width 847 height 27
click at [515, 156] on input "text" at bounding box center [452, 152] width 409 height 28
type input "***"
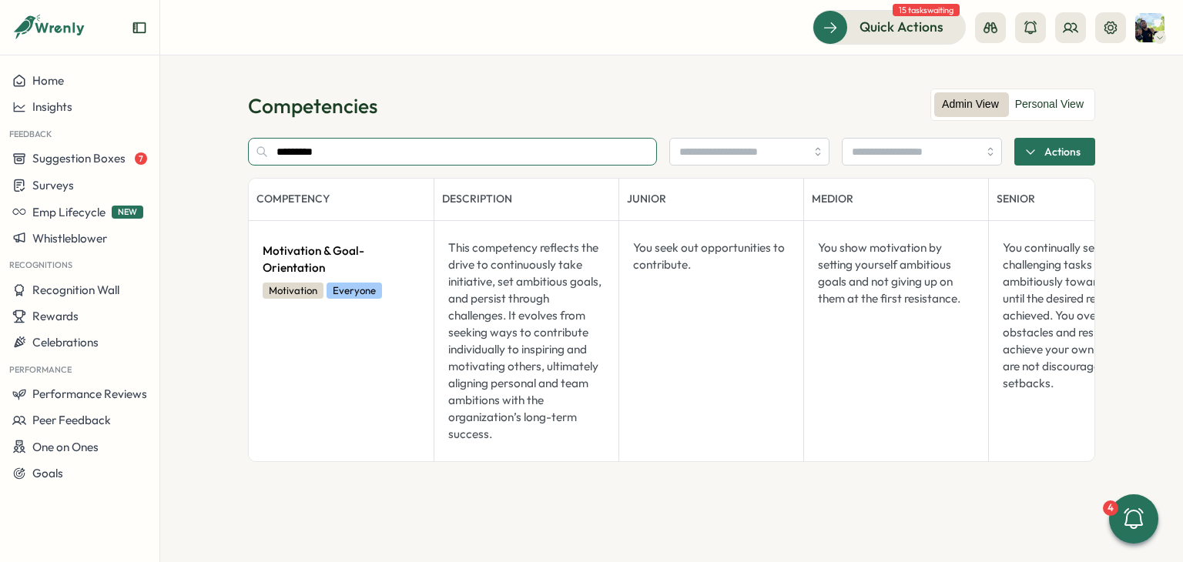
type input "**********"
type input "****"
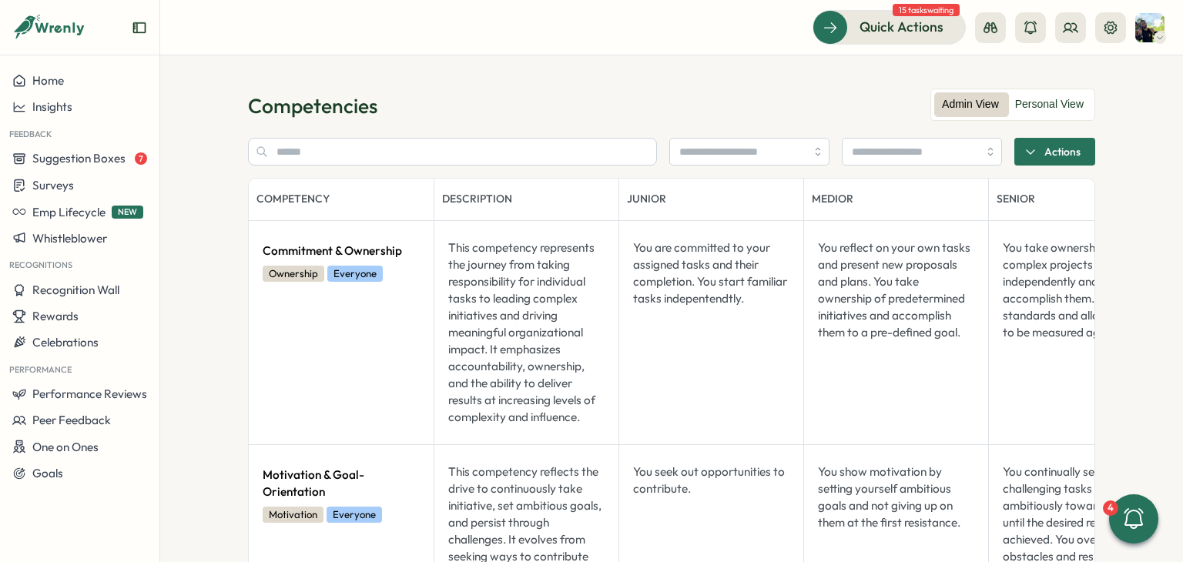
click at [533, 82] on section "Competencies Admin View Personal View Actions Competency Description Junior Med…" at bounding box center [671, 308] width 1023 height 507
click at [1077, 20] on icon at bounding box center [1070, 27] width 15 height 15
click at [1071, 76] on div "Org Members" at bounding box center [1071, 76] width 97 height 17
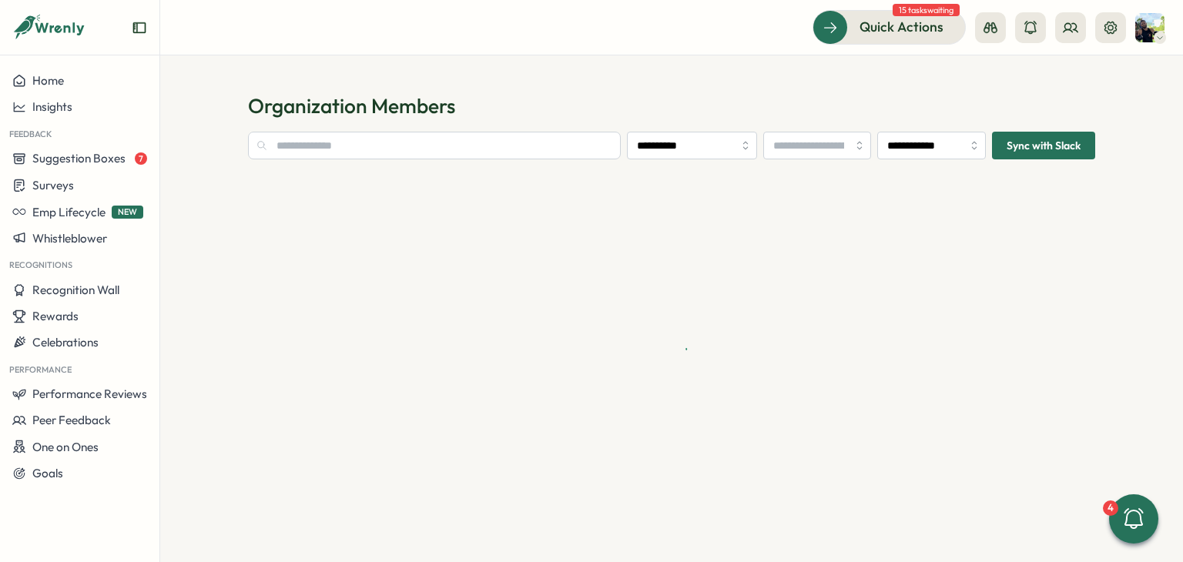
type input "**********"
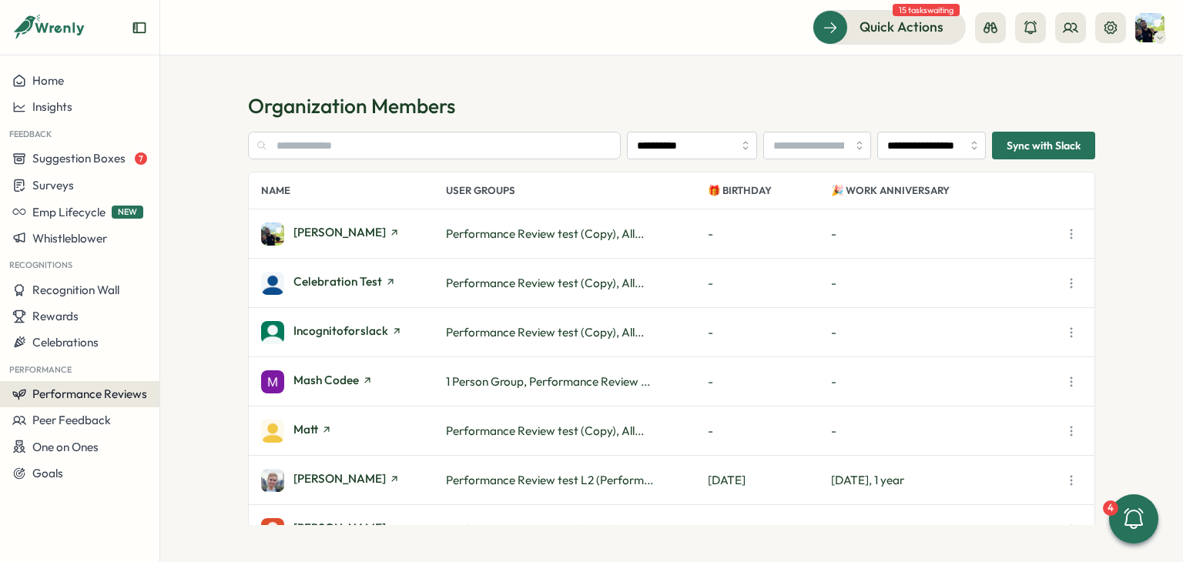
click at [112, 395] on span "Performance Reviews" at bounding box center [89, 394] width 115 height 15
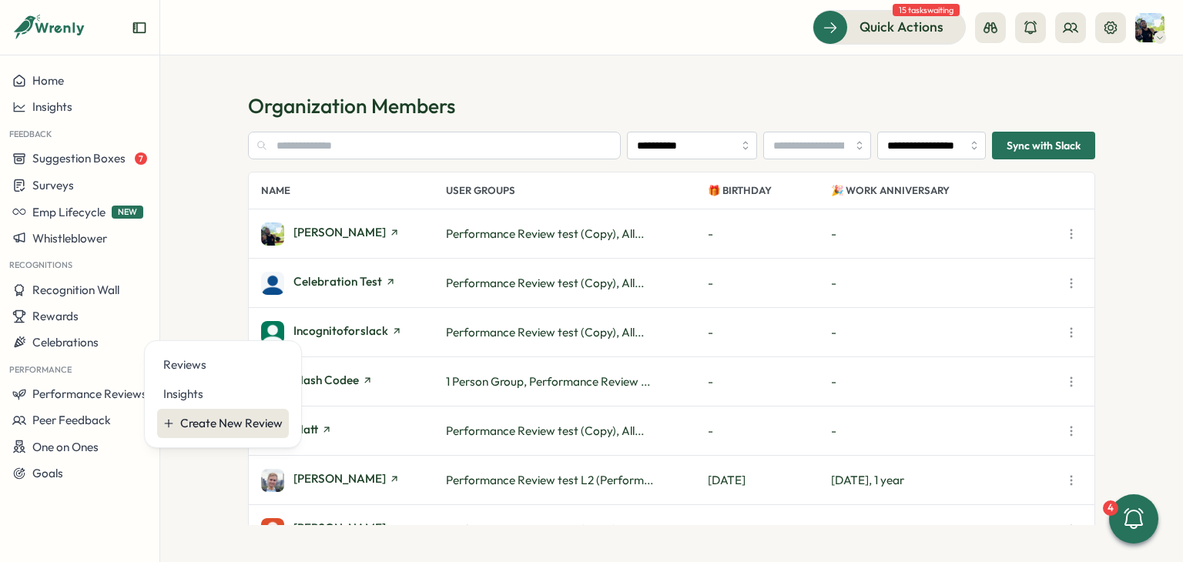
click at [208, 417] on div "Create New Review" at bounding box center [231, 423] width 102 height 17
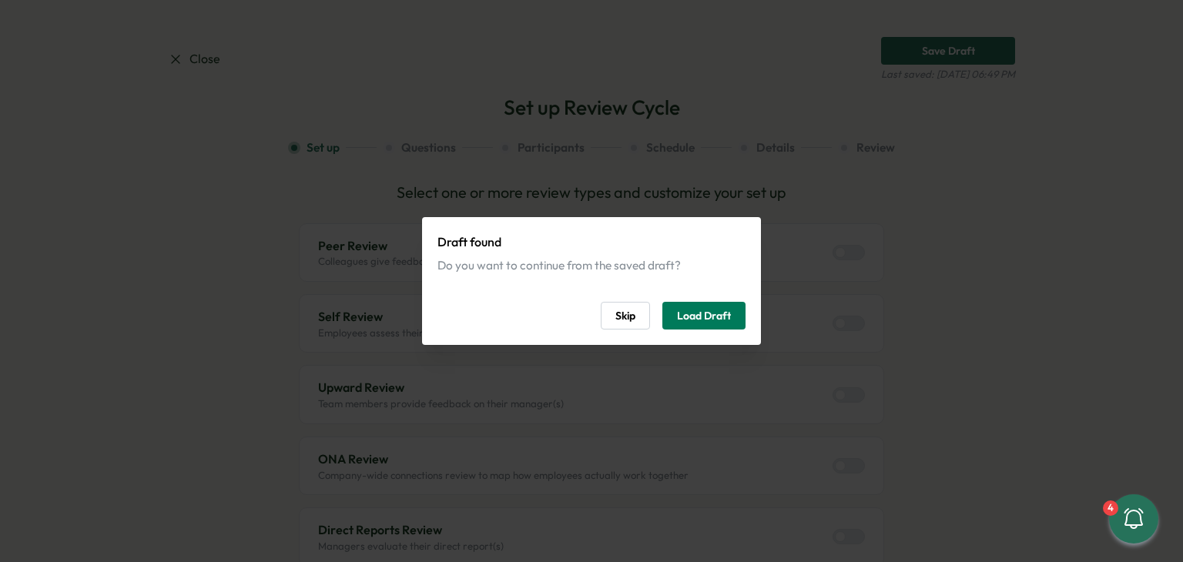
click at [626, 313] on span "Skip" at bounding box center [626, 316] width 20 height 26
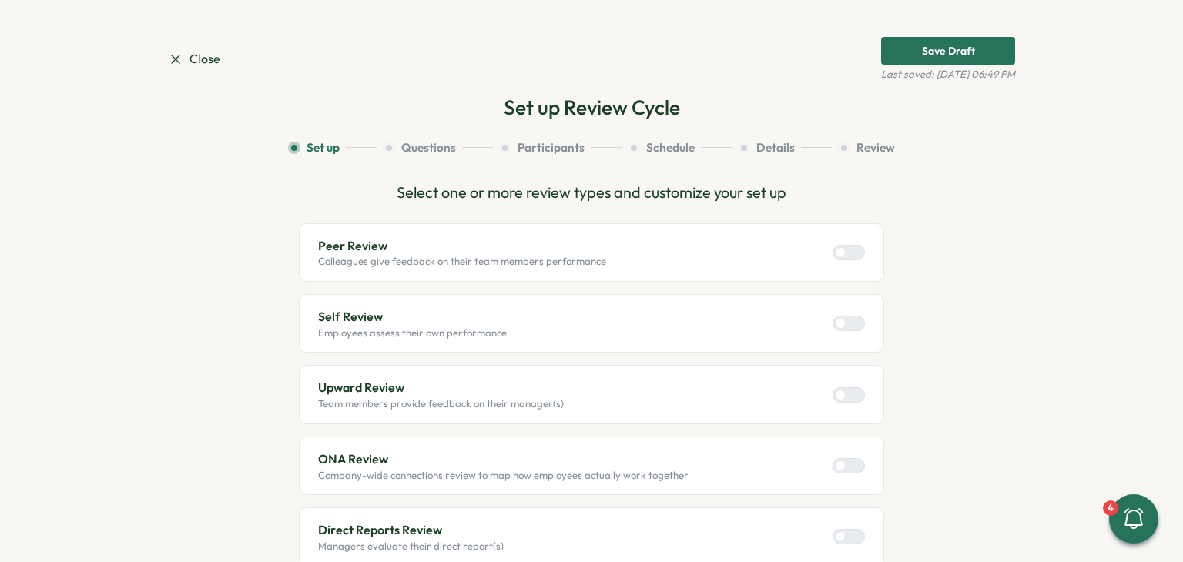
click at [851, 253] on div at bounding box center [855, 253] width 18 height 14
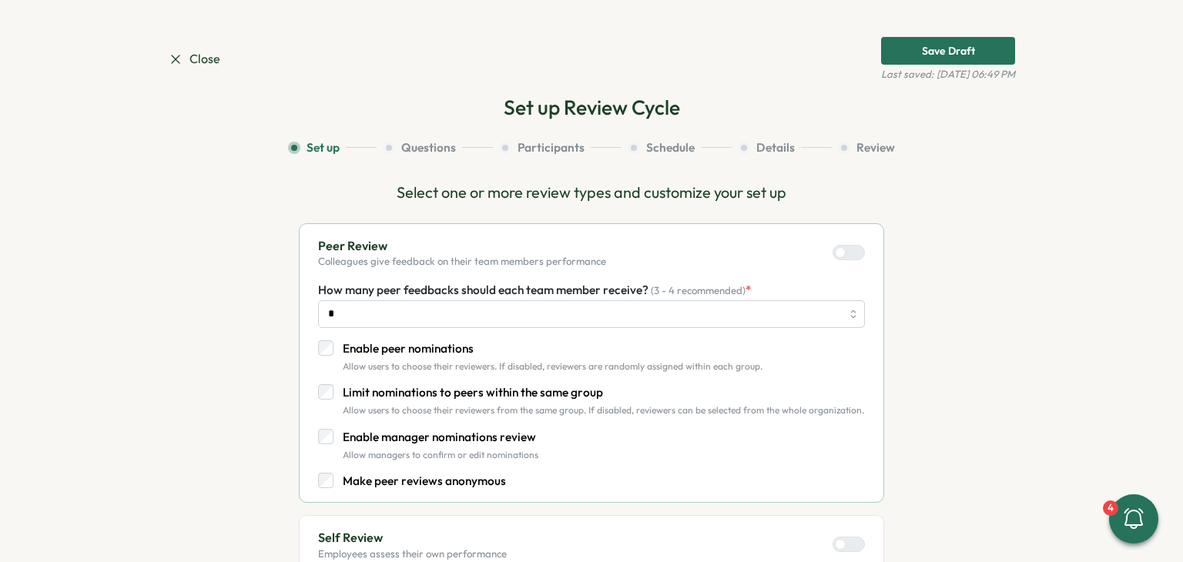
click at [197, 62] on span "Close" at bounding box center [194, 58] width 52 height 19
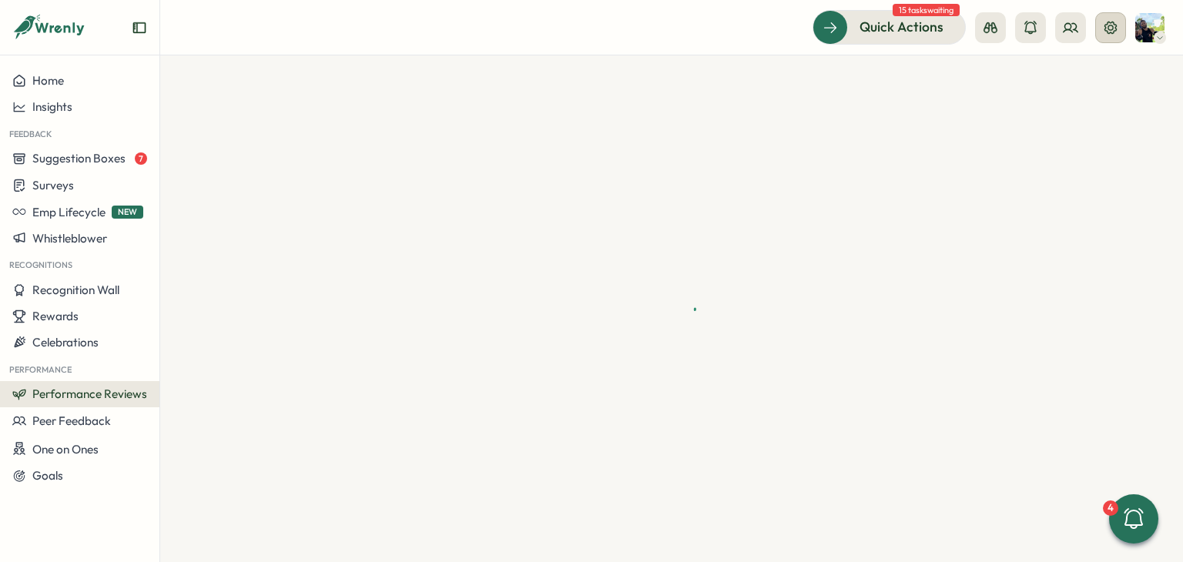
click at [1111, 32] on icon at bounding box center [1110, 27] width 15 height 15
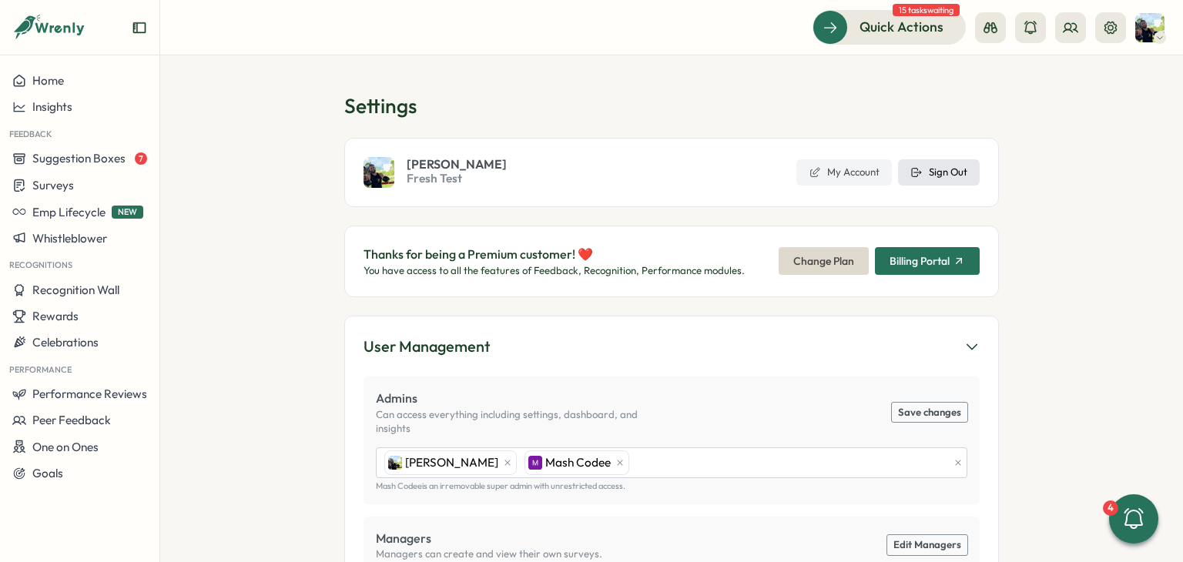
click at [913, 178] on icon at bounding box center [917, 172] width 12 height 12
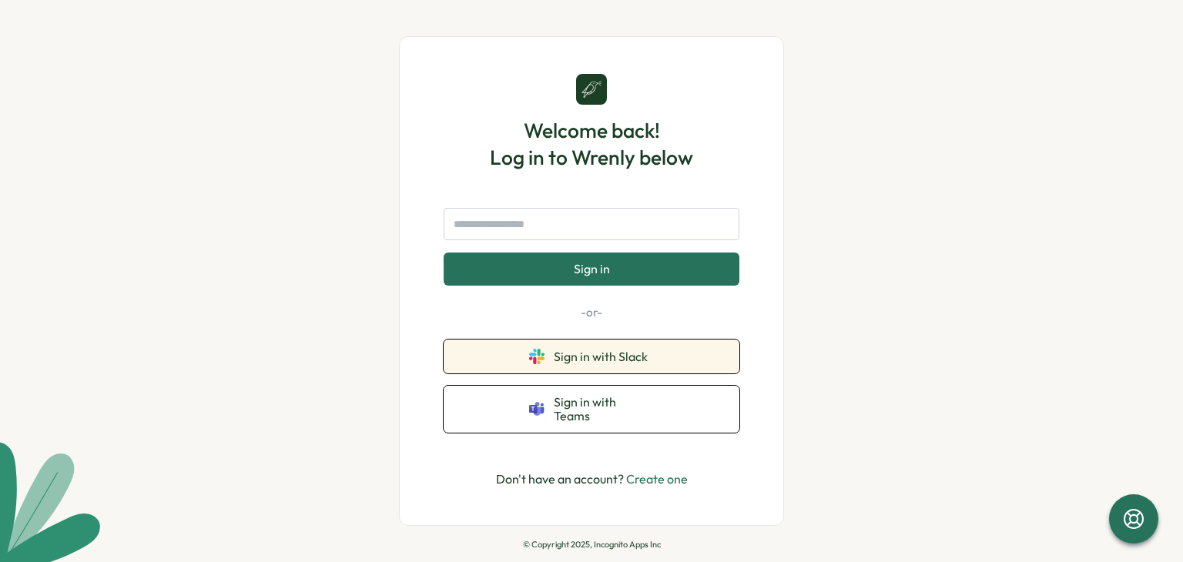
click at [611, 374] on button "Sign in with Slack" at bounding box center [592, 357] width 296 height 34
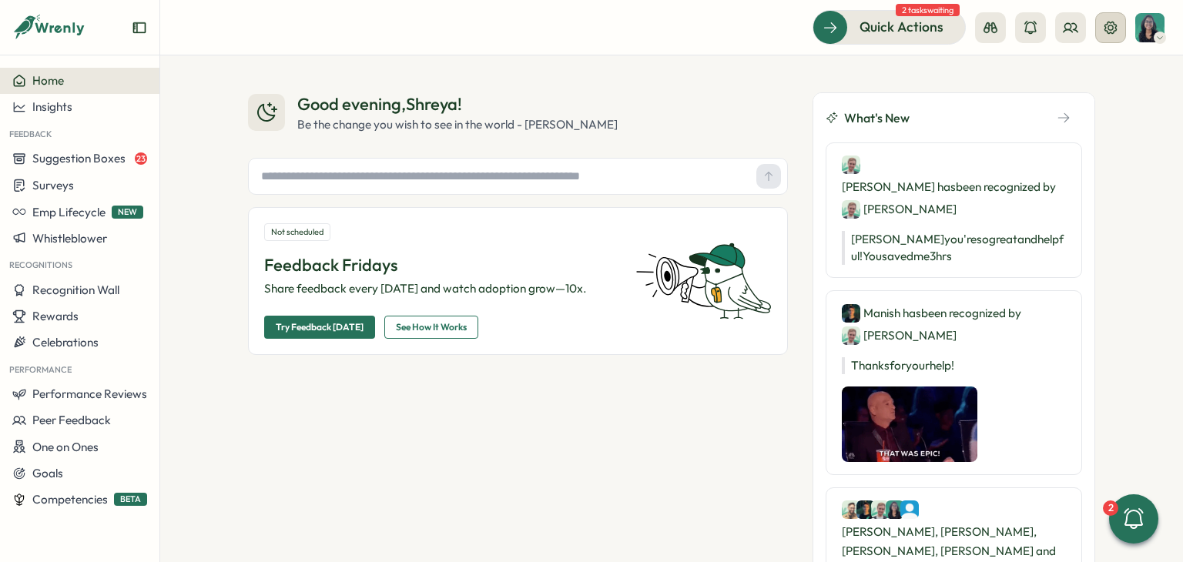
click at [1110, 31] on icon at bounding box center [1110, 27] width 15 height 15
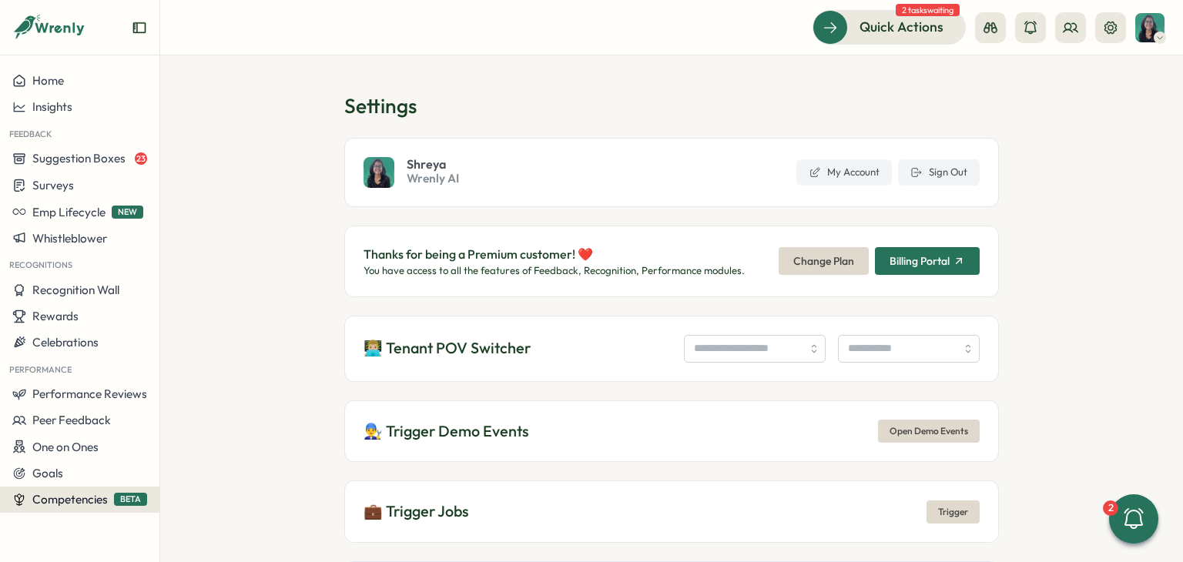
click at [92, 491] on button "Competencies BETA" at bounding box center [79, 500] width 159 height 26
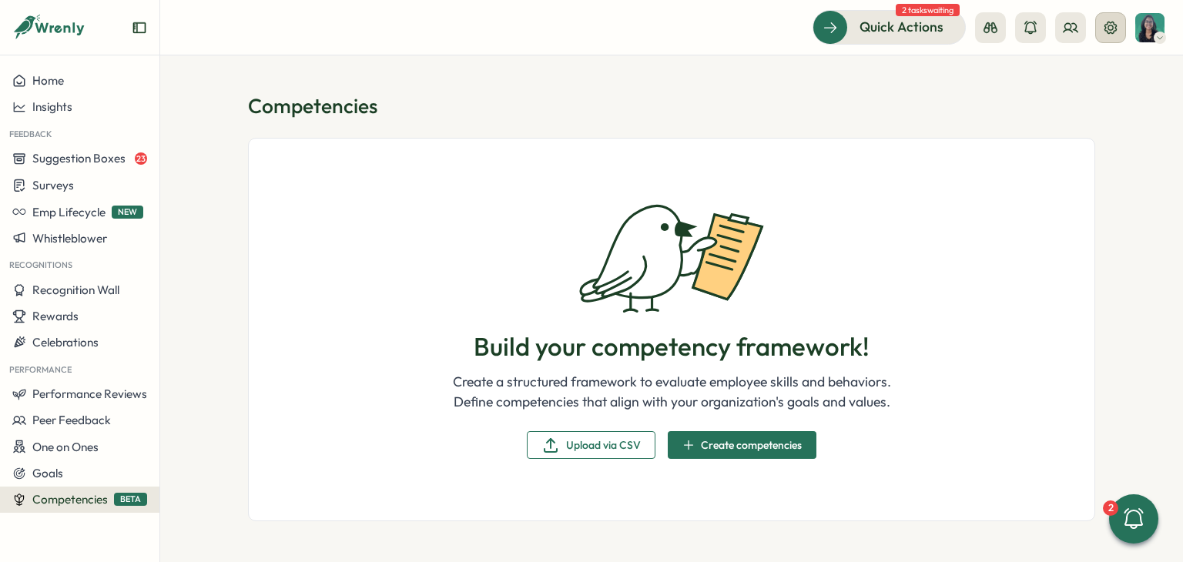
click at [1109, 25] on icon at bounding box center [1110, 27] width 15 height 15
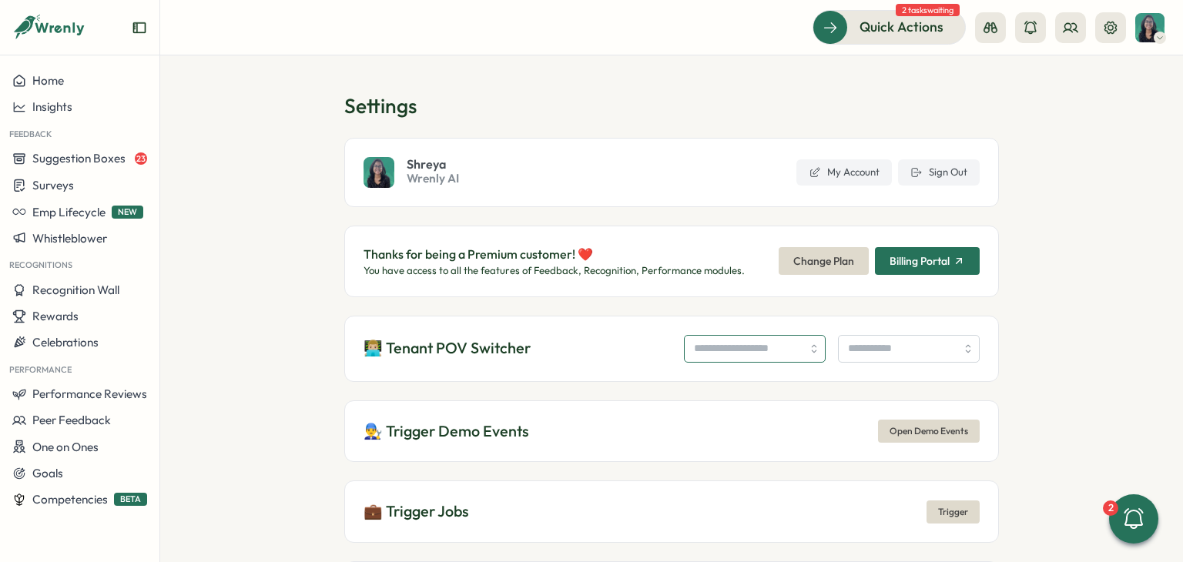
click at [728, 353] on input "search" at bounding box center [755, 349] width 142 height 28
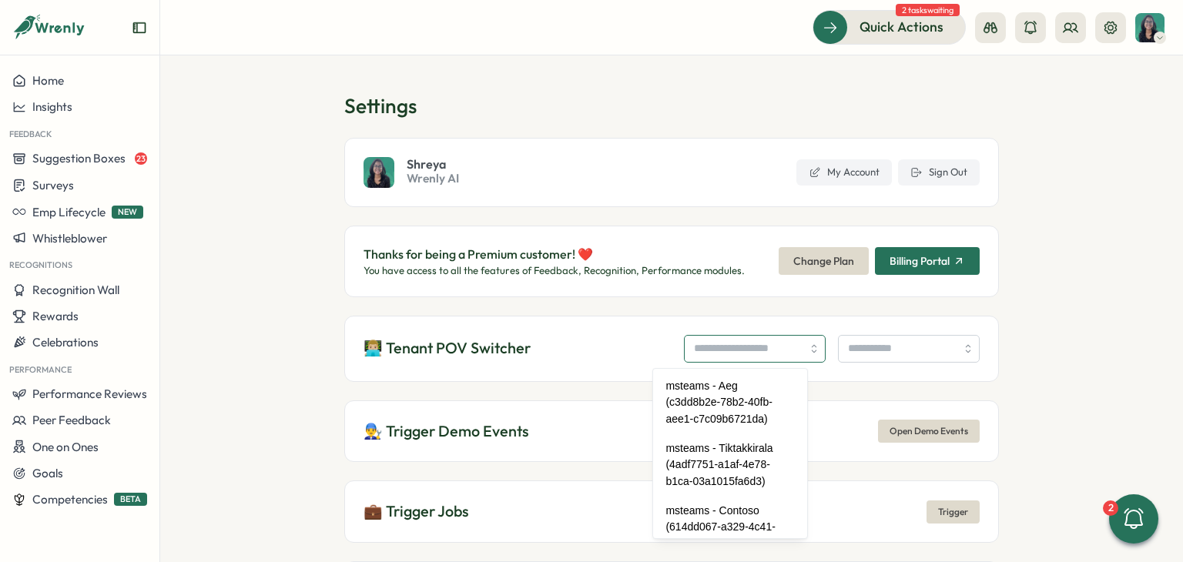
click at [728, 353] on input "search" at bounding box center [755, 349] width 142 height 28
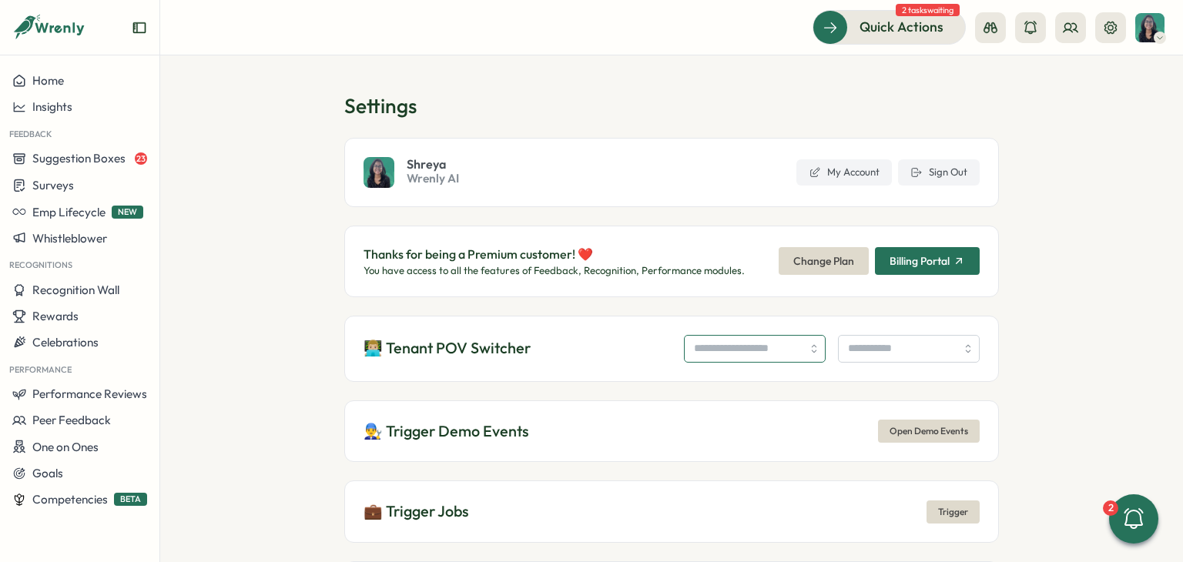
click at [728, 353] on input "search" at bounding box center [755, 349] width 142 height 28
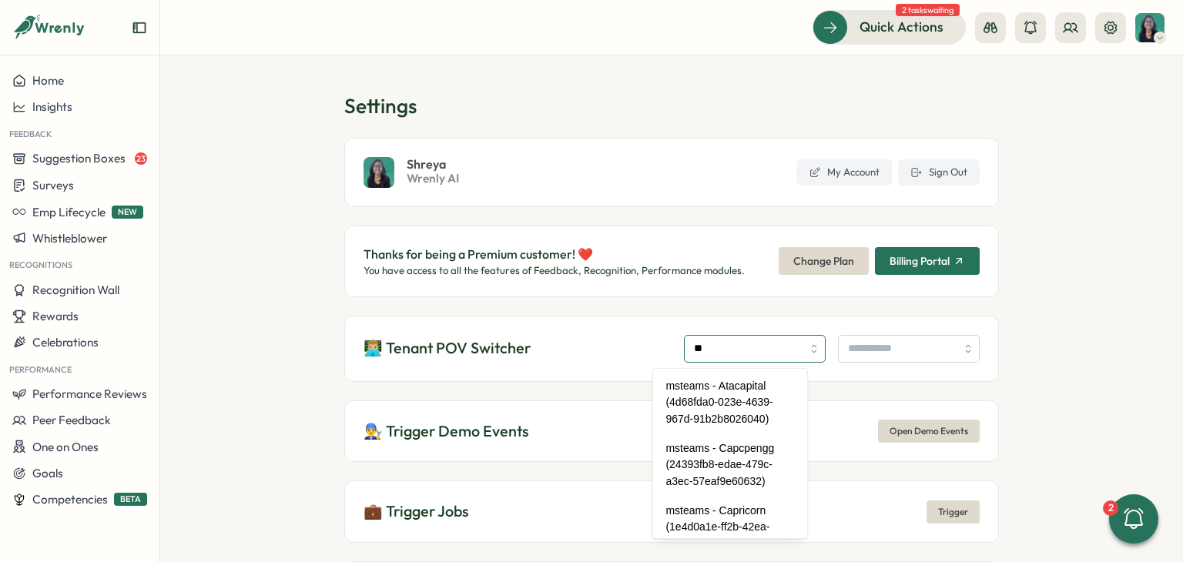
type input "***"
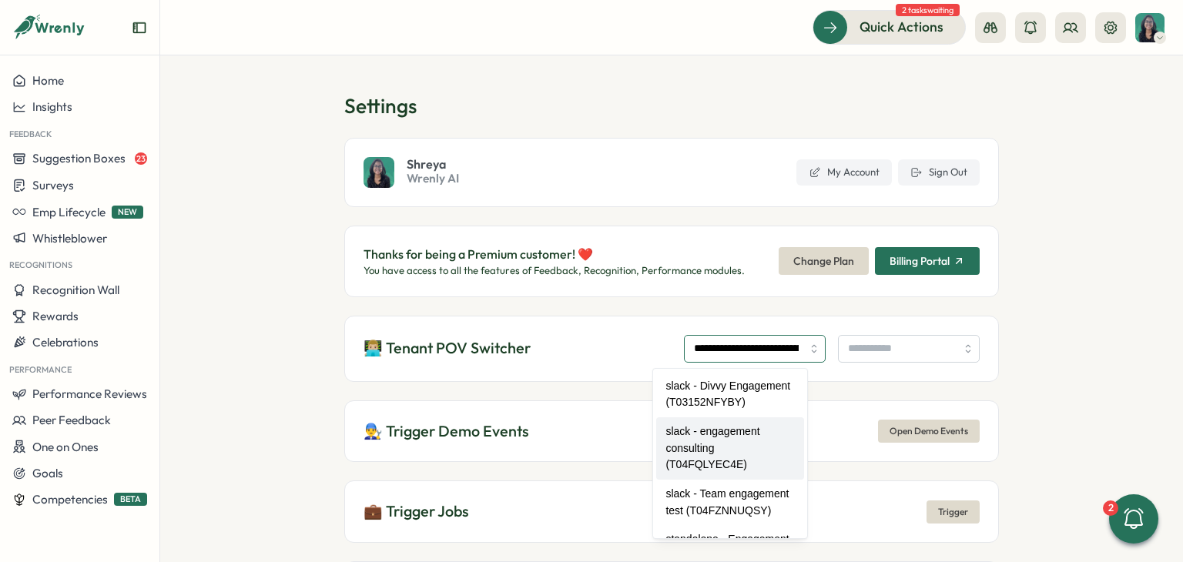
type input "**********"
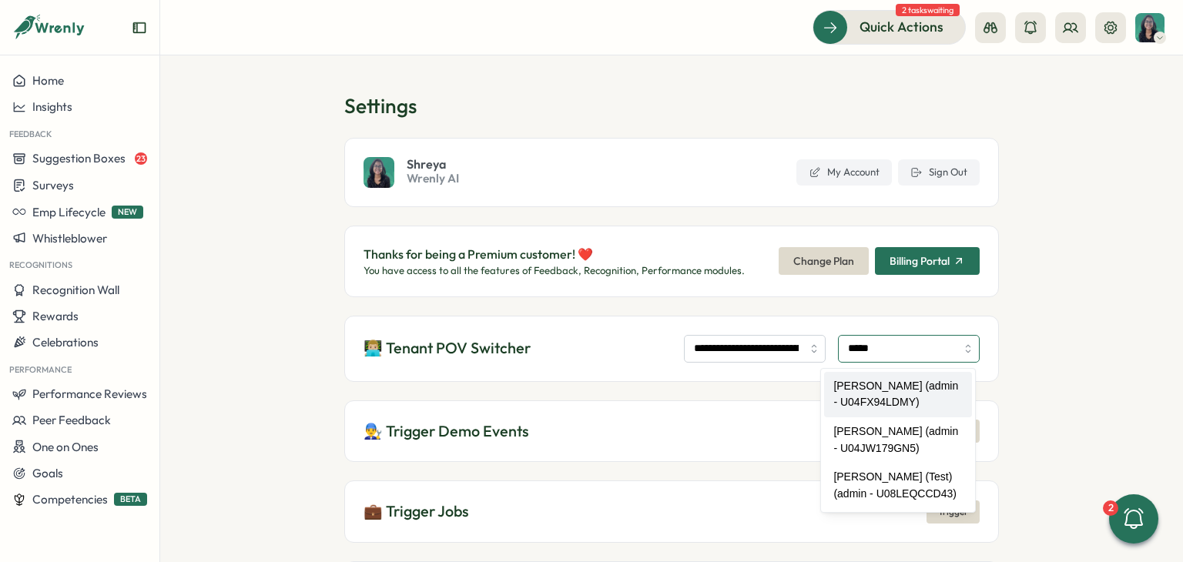
type input "**********"
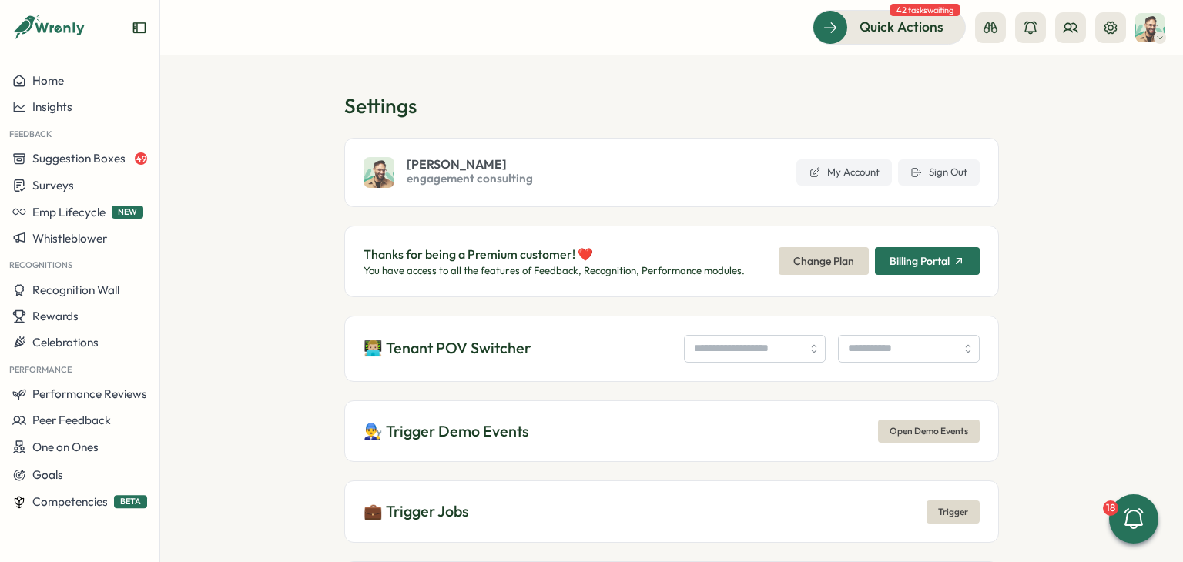
click at [481, 176] on span "engagement consulting" at bounding box center [470, 178] width 126 height 17
click at [81, 508] on button "Competencies BETA" at bounding box center [79, 500] width 159 height 26
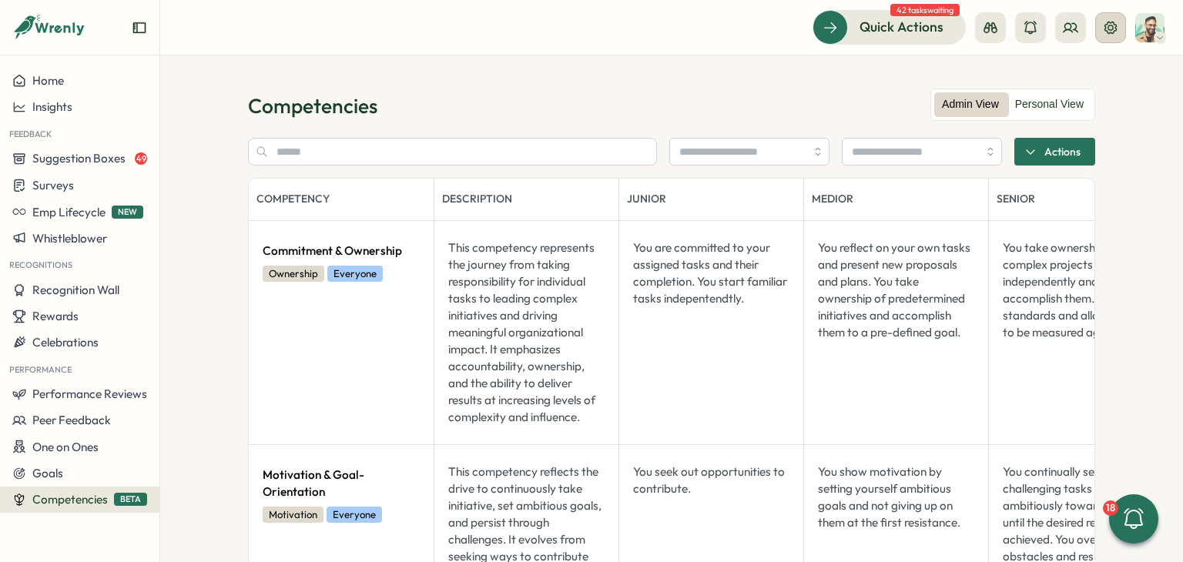
click at [1122, 18] on button at bounding box center [1111, 27] width 31 height 31
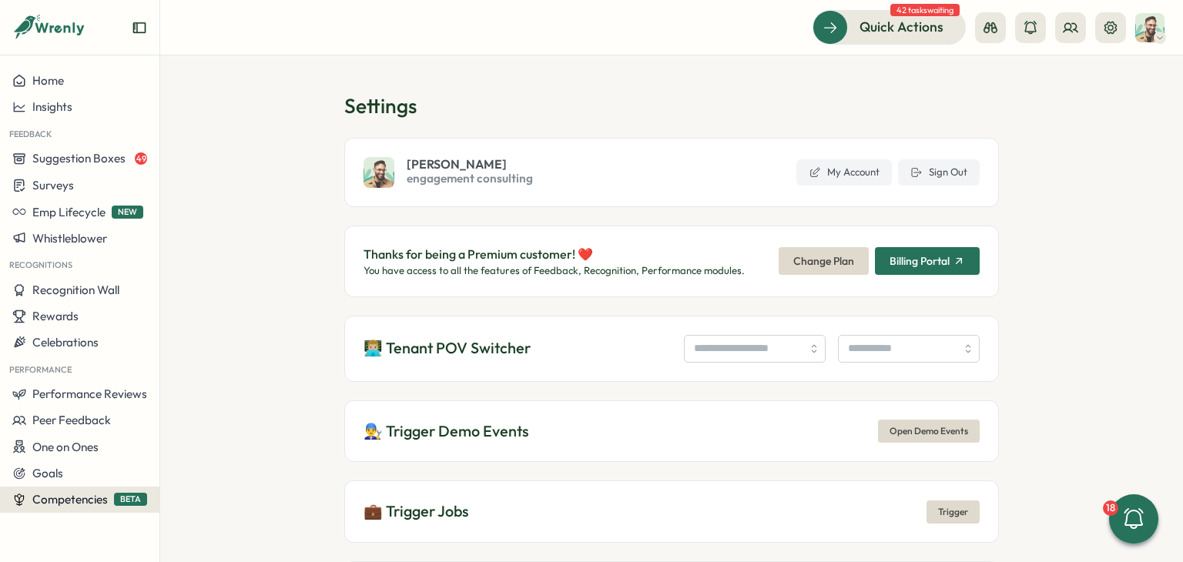
click at [86, 497] on span "Competencies" at bounding box center [70, 499] width 76 height 15
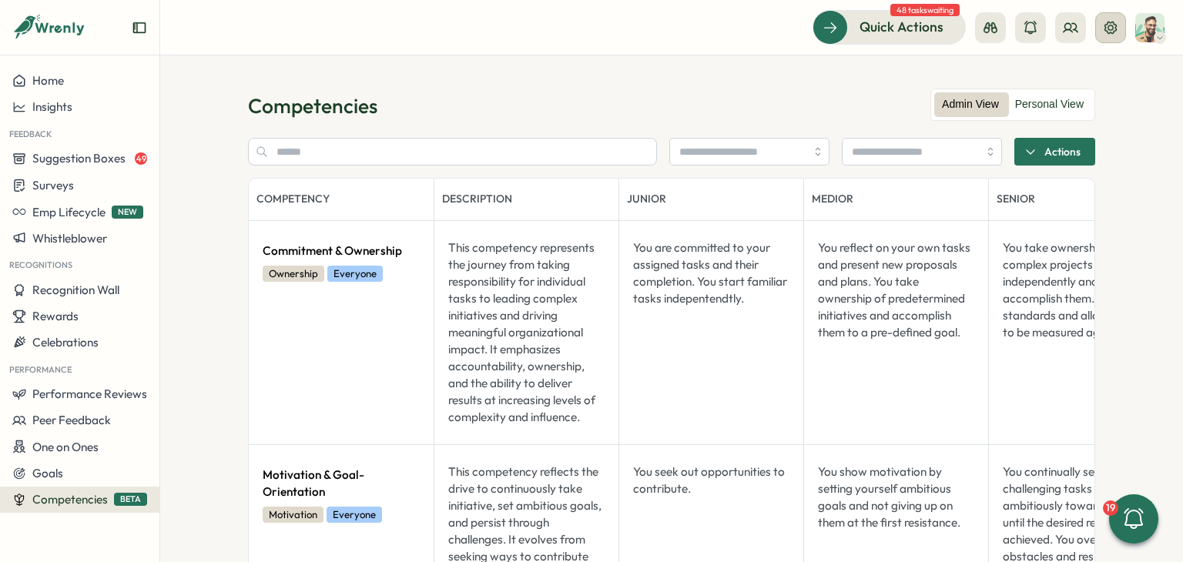
click at [1114, 29] on icon at bounding box center [1110, 27] width 15 height 15
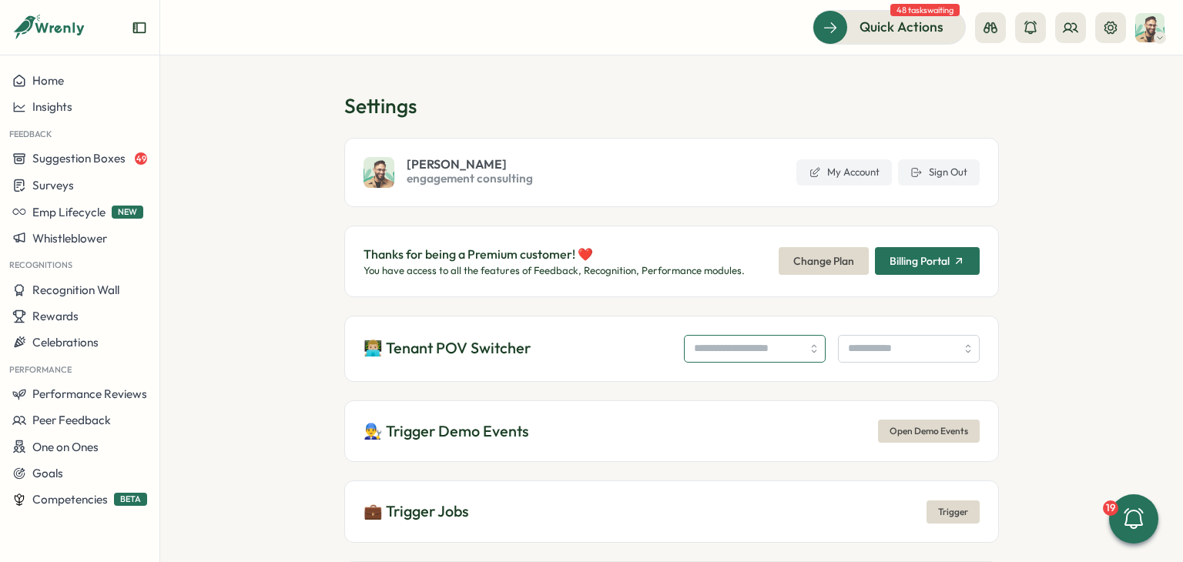
click at [684, 342] on input "search" at bounding box center [755, 349] width 142 height 28
type input "**********"
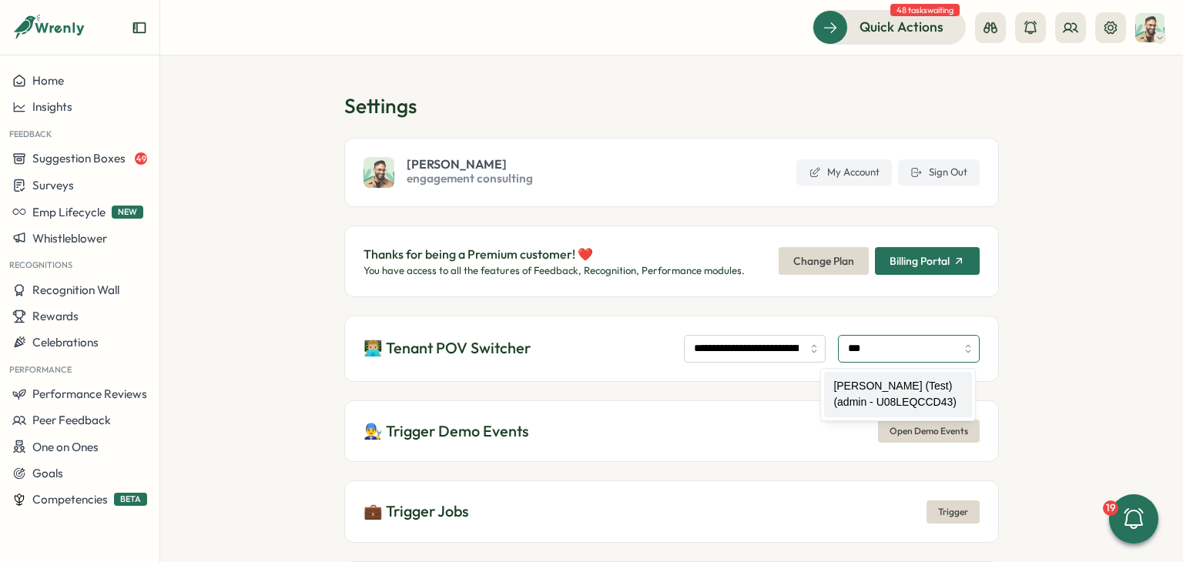
type input "**********"
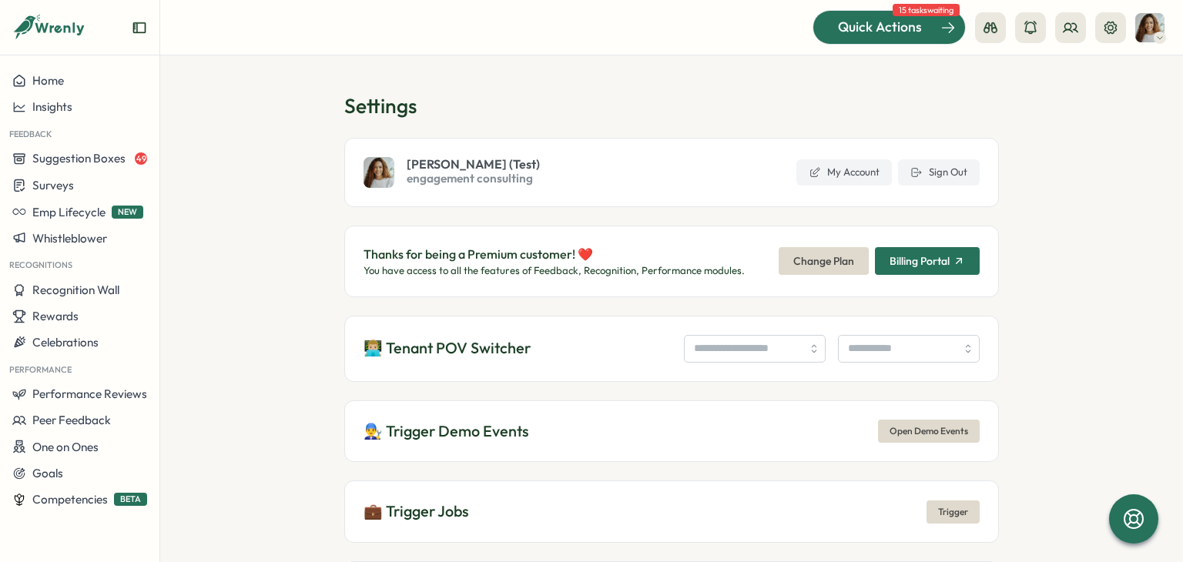
click at [885, 32] on span "Quick Actions" at bounding box center [880, 27] width 84 height 20
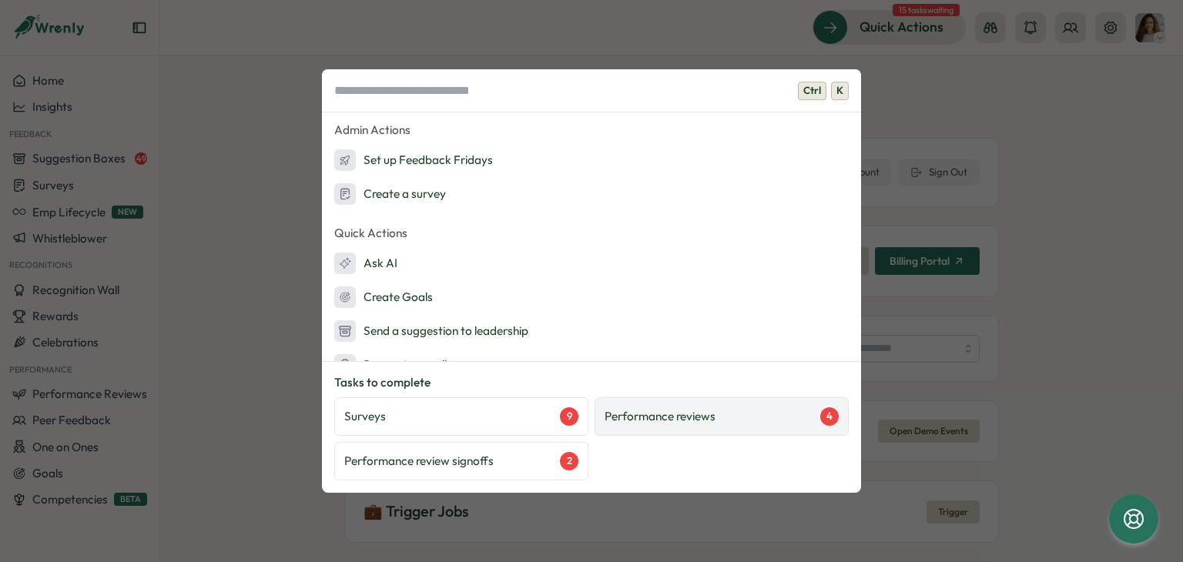
click at [670, 424] on p "Performance reviews" at bounding box center [660, 416] width 111 height 17
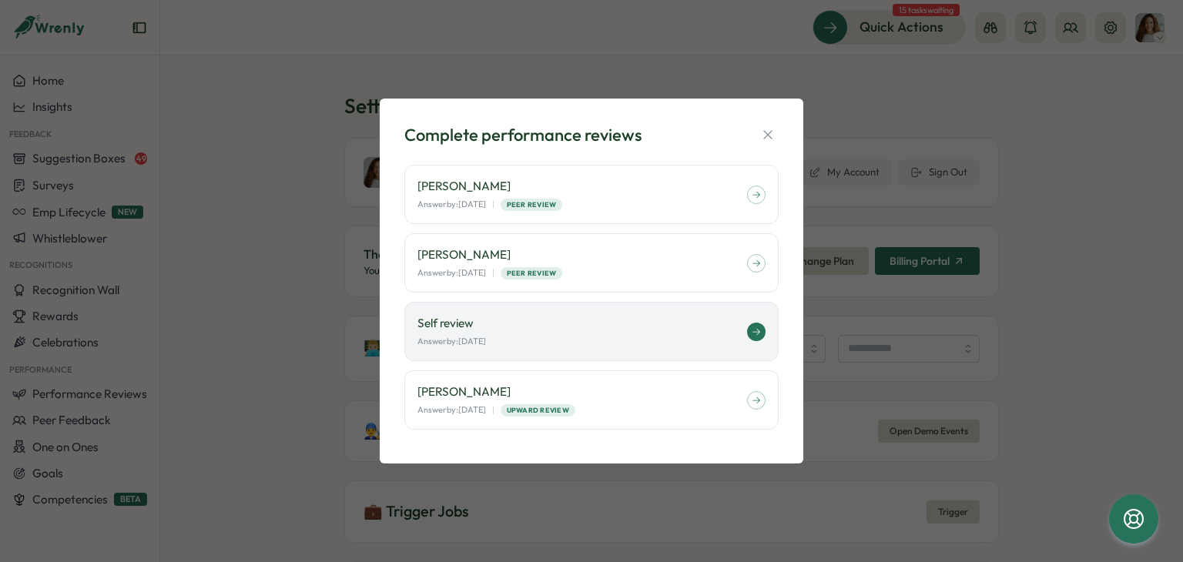
click at [630, 337] on div "Answer by: [DATE]" at bounding box center [583, 341] width 330 height 13
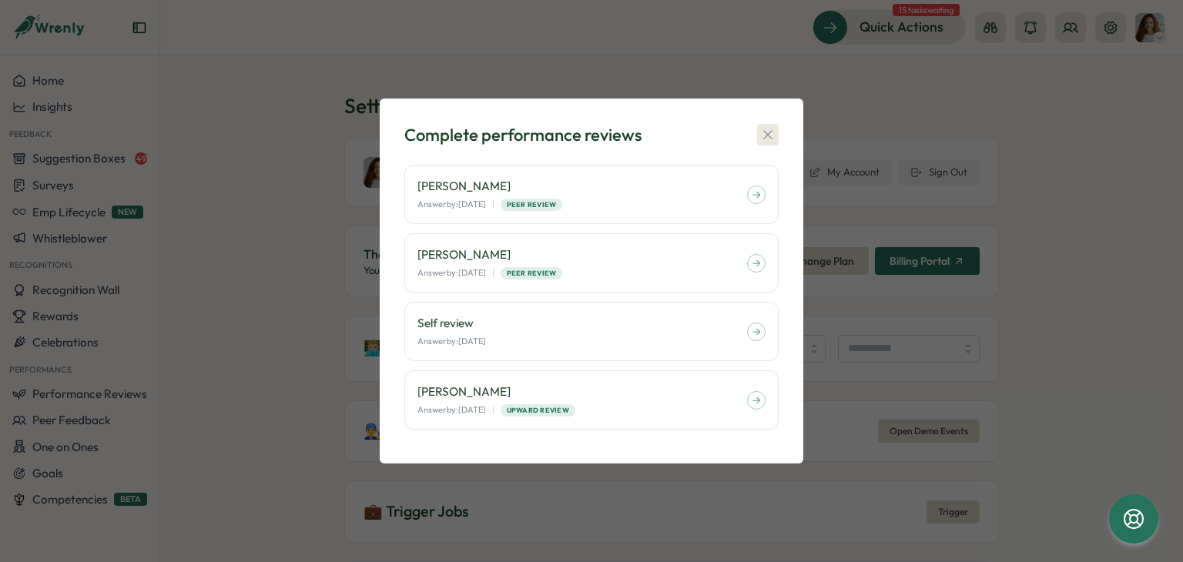
click at [761, 139] on icon "button" at bounding box center [767, 134] width 15 height 15
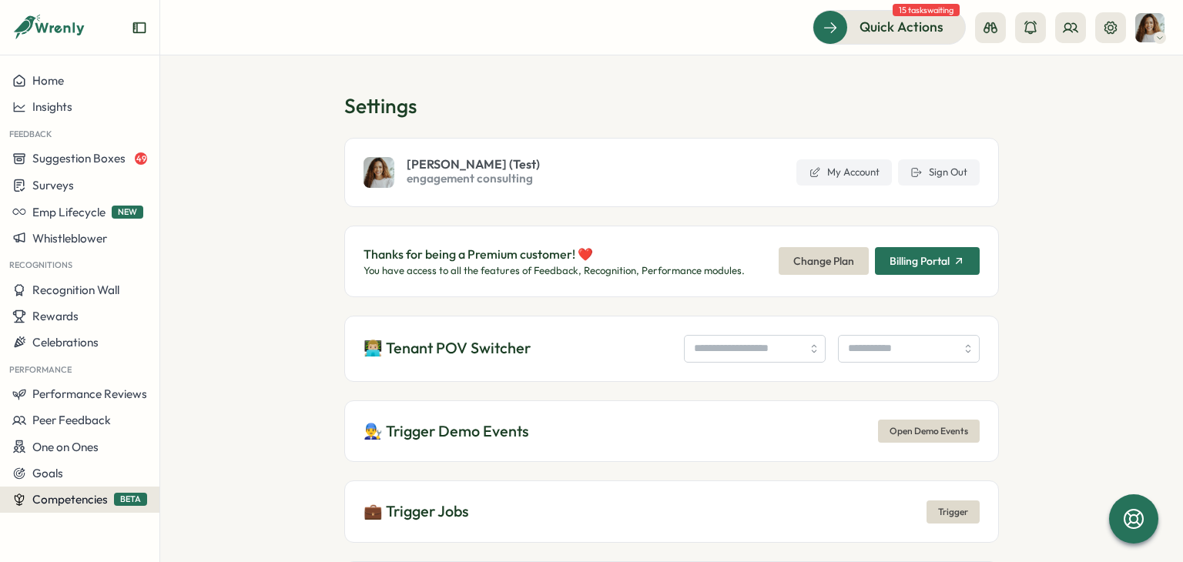
click at [79, 499] on span "Competencies" at bounding box center [70, 499] width 76 height 15
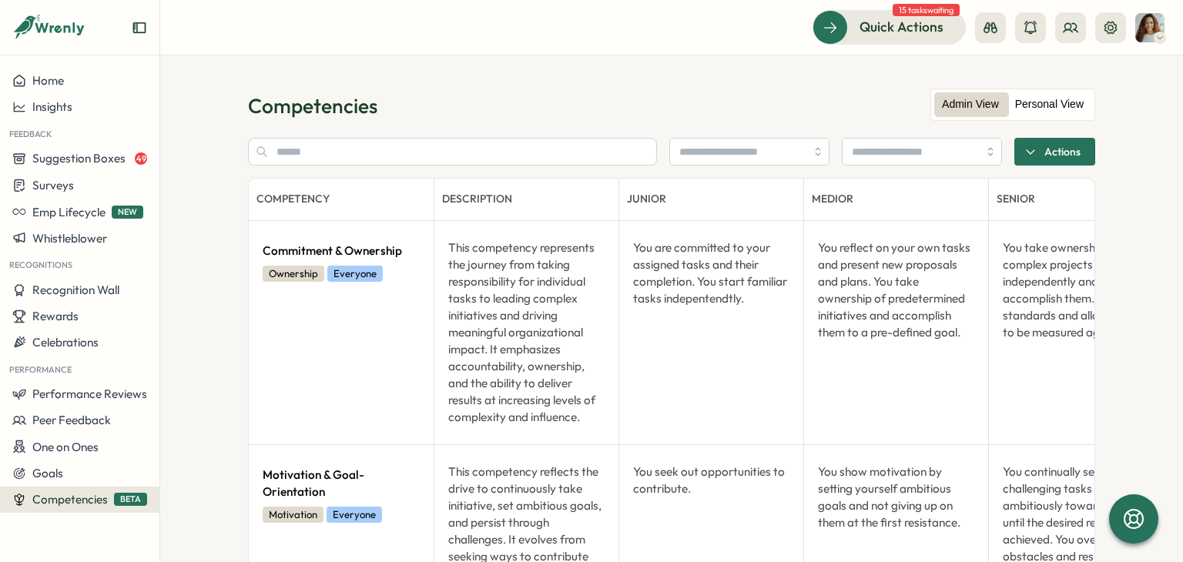
click at [1042, 106] on label "Personal View" at bounding box center [1050, 104] width 84 height 25
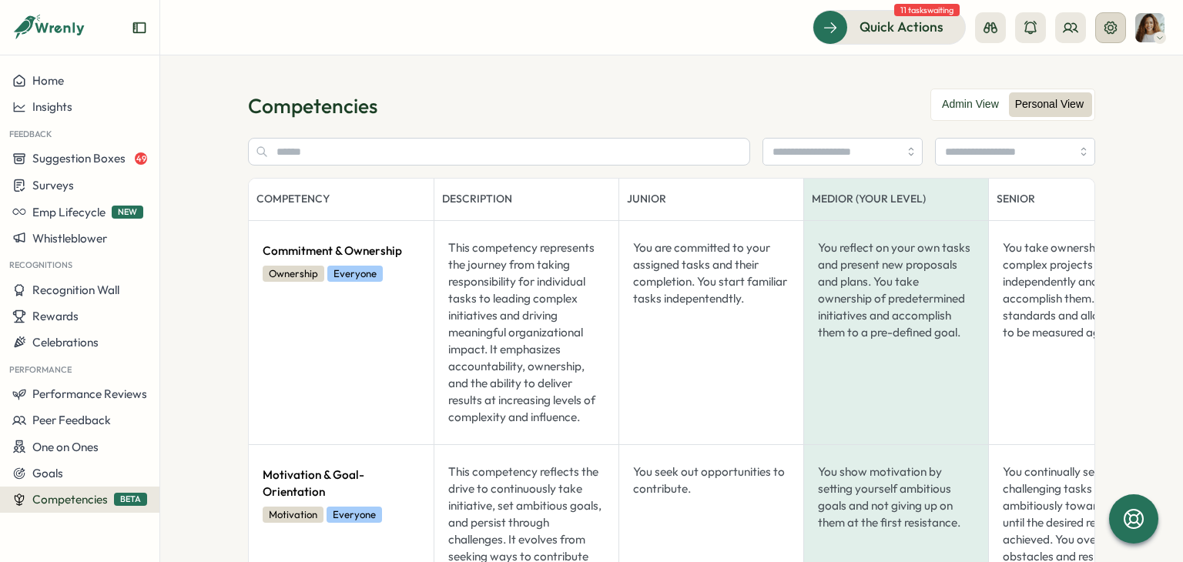
click at [1102, 28] on button at bounding box center [1111, 27] width 31 height 31
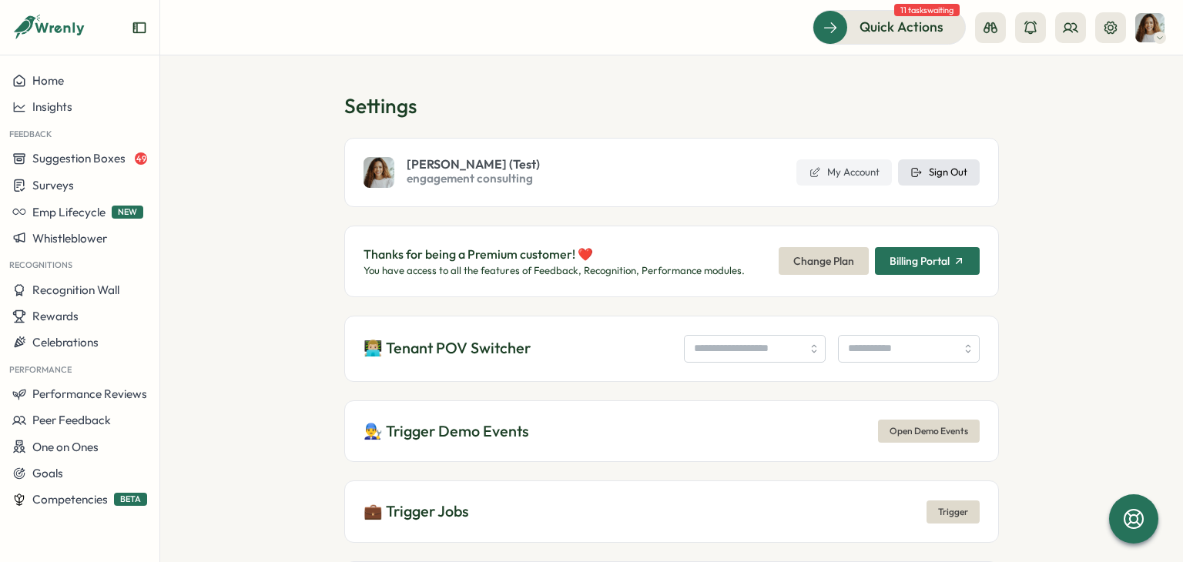
click at [919, 167] on button "Sign Out" at bounding box center [939, 172] width 82 height 26
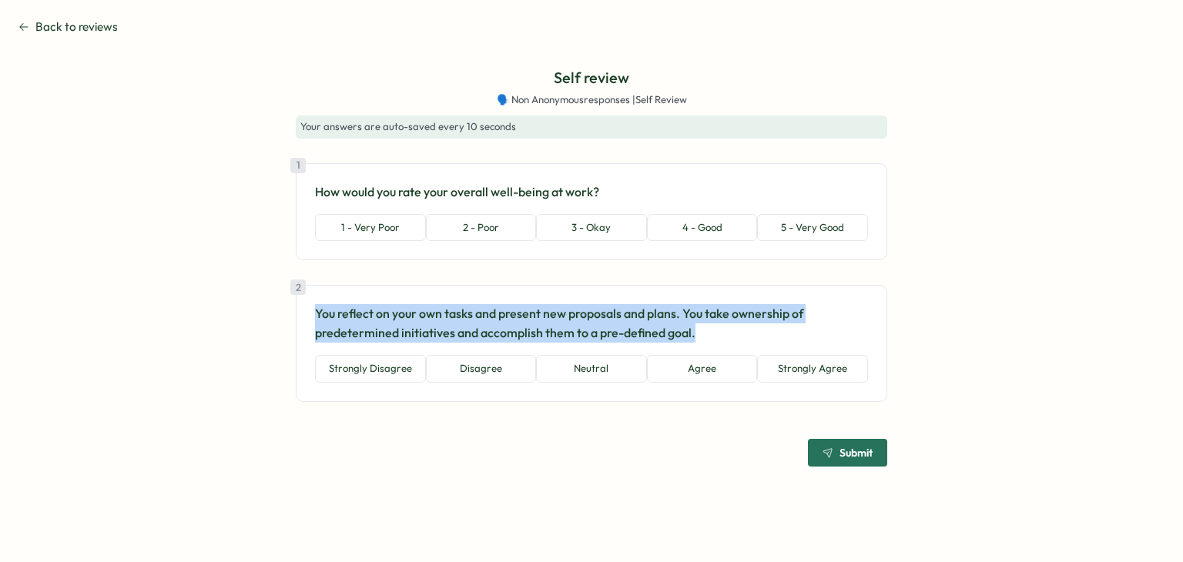
drag, startPoint x: 315, startPoint y: 318, endPoint x: 744, endPoint y: 324, distance: 429.2
click at [744, 324] on p "You reflect on your own tasks and present new proposals and plans. You take own…" at bounding box center [591, 323] width 553 height 39
click at [503, 326] on p "You reflect on your own tasks and present new proposals and plans. You take own…" at bounding box center [591, 323] width 553 height 39
drag, startPoint x: 317, startPoint y: 307, endPoint x: 753, endPoint y: 331, distance: 435.9
click at [753, 331] on p "You reflect on your own tasks and present new proposals and plans. You take own…" at bounding box center [591, 323] width 553 height 39
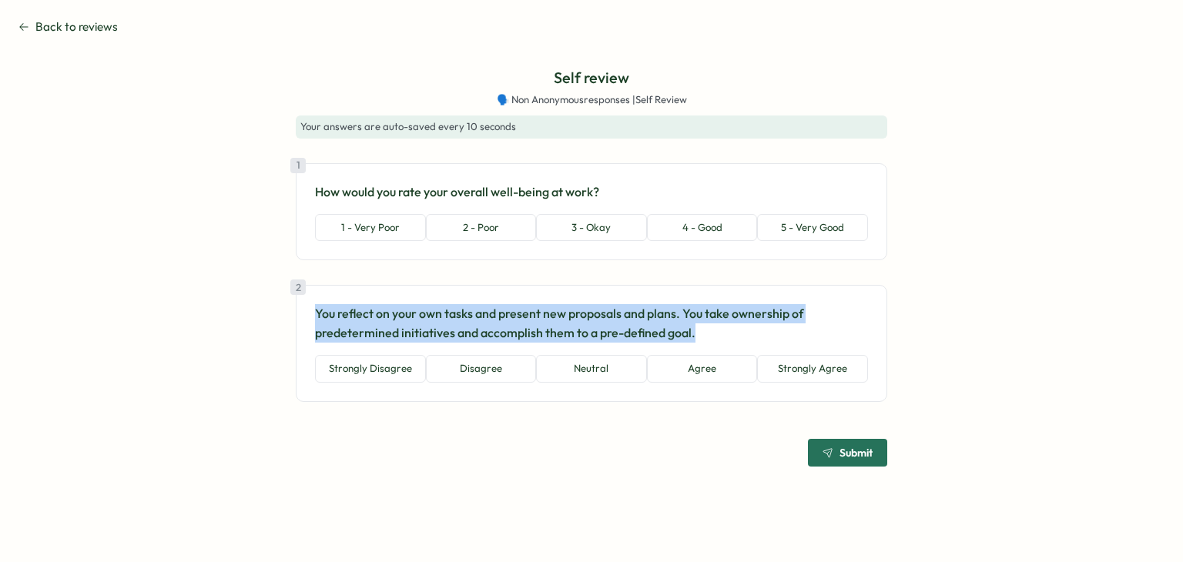
click at [753, 331] on p "You reflect on your own tasks and present new proposals and plans. You take own…" at bounding box center [591, 323] width 553 height 39
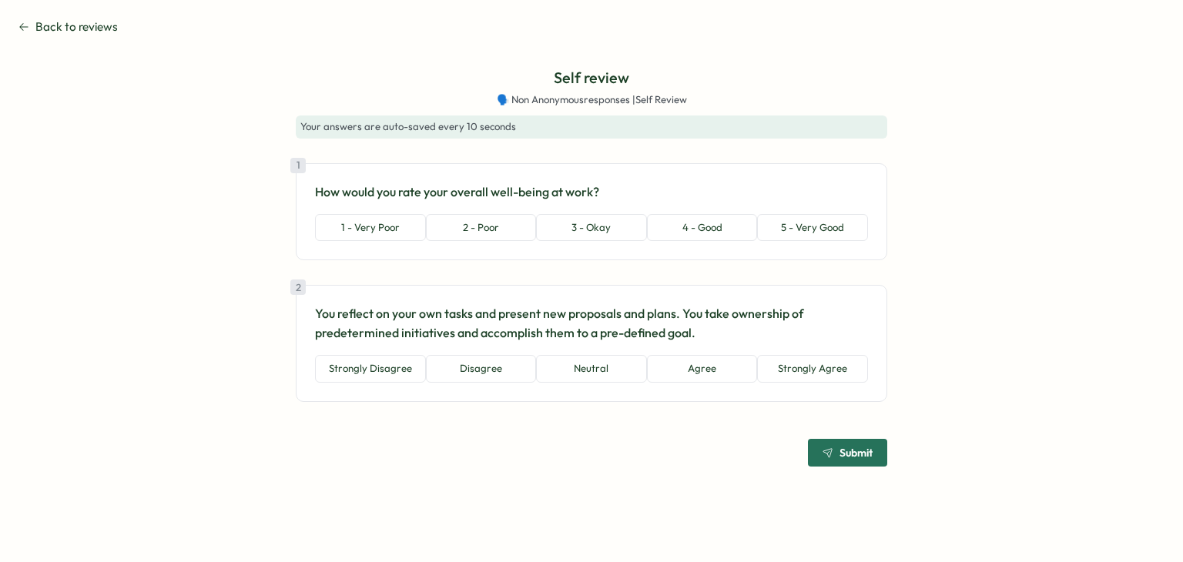
click at [102, 27] on span "Back to reviews" at bounding box center [76, 26] width 82 height 17
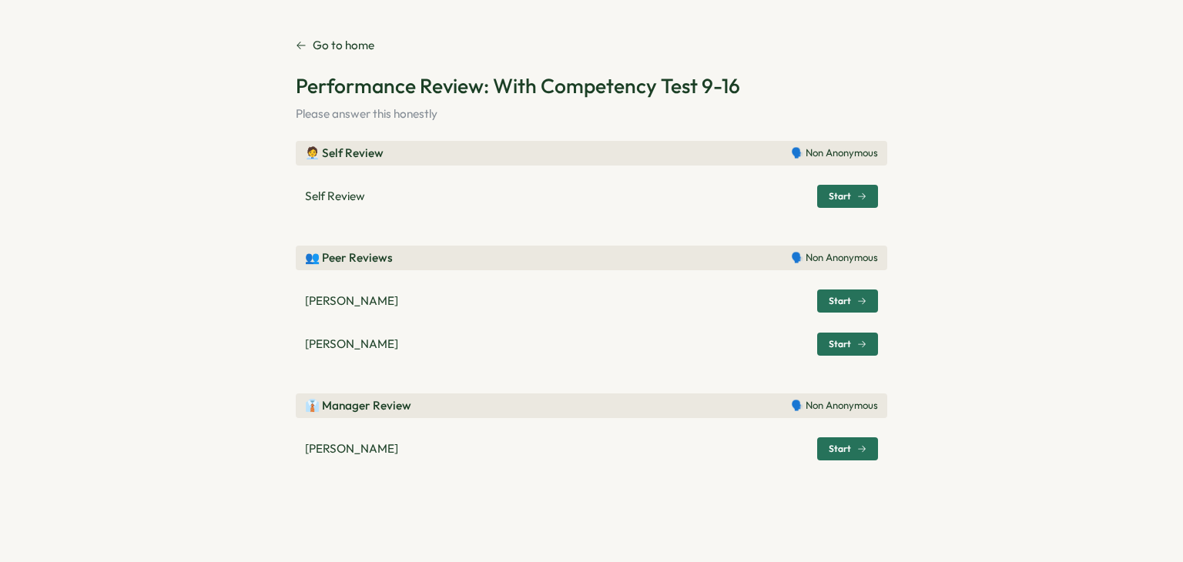
click at [830, 297] on span "Start" at bounding box center [840, 301] width 22 height 9
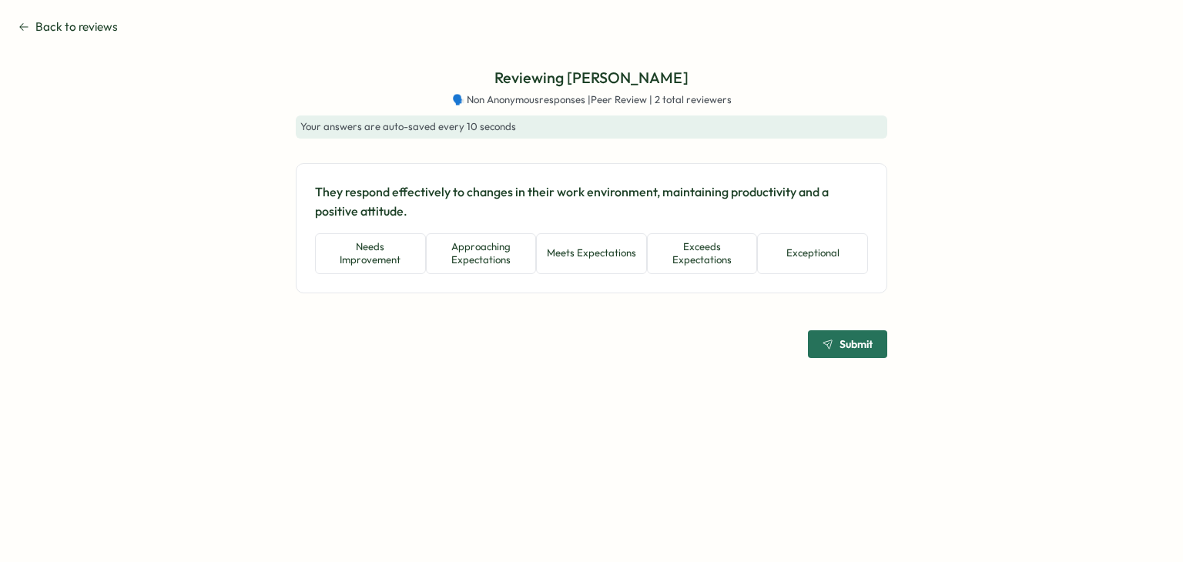
click at [102, 29] on span "Back to reviews" at bounding box center [76, 26] width 82 height 17
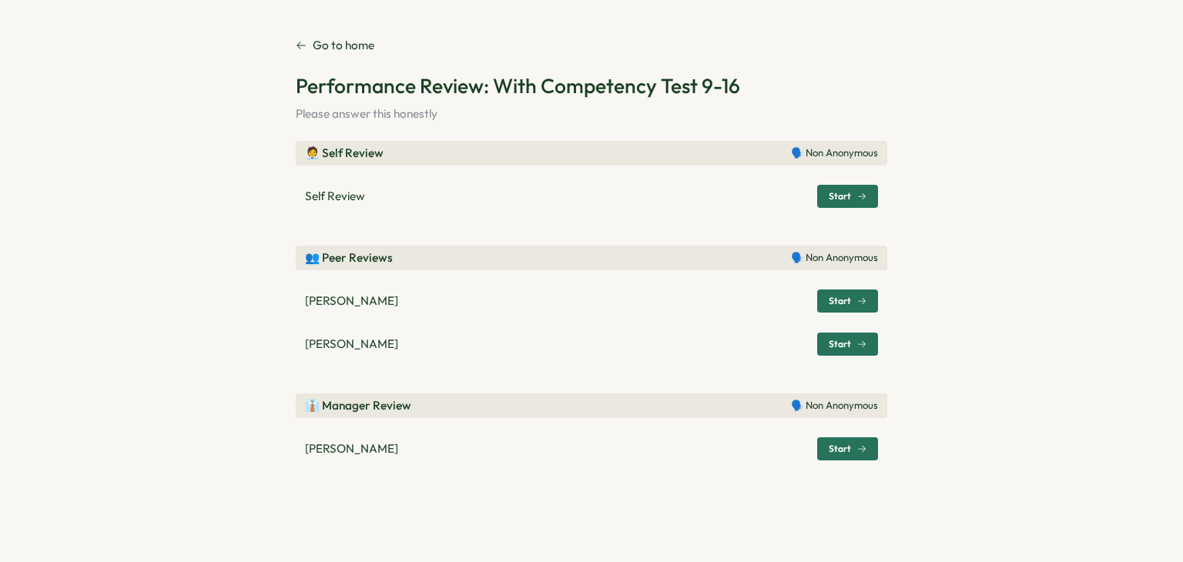
click at [845, 341] on span "Start" at bounding box center [840, 344] width 22 height 9
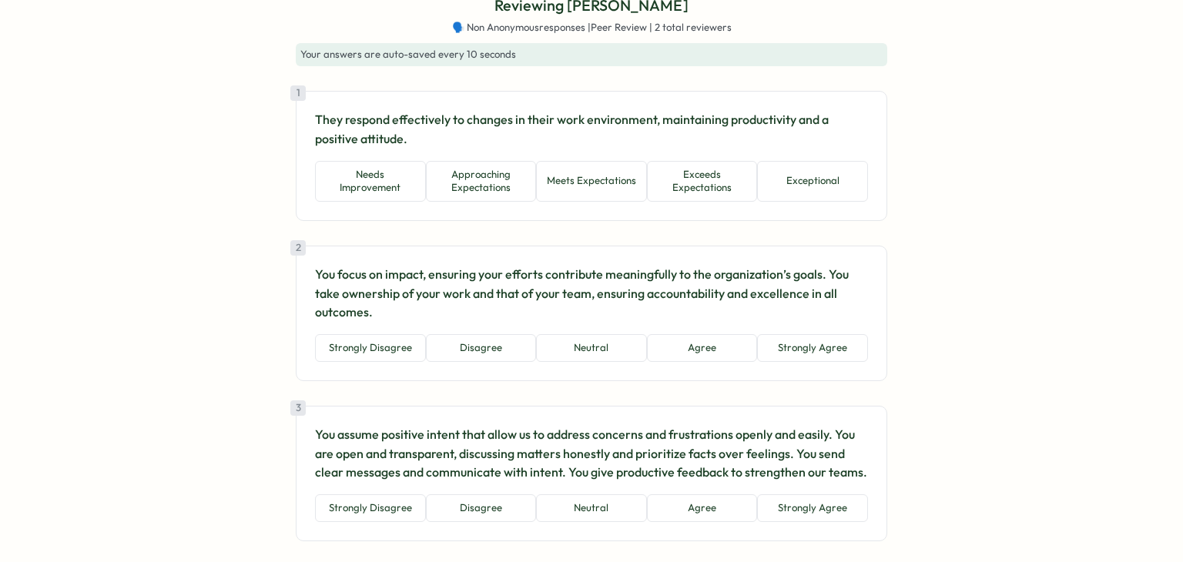
scroll to position [133, 0]
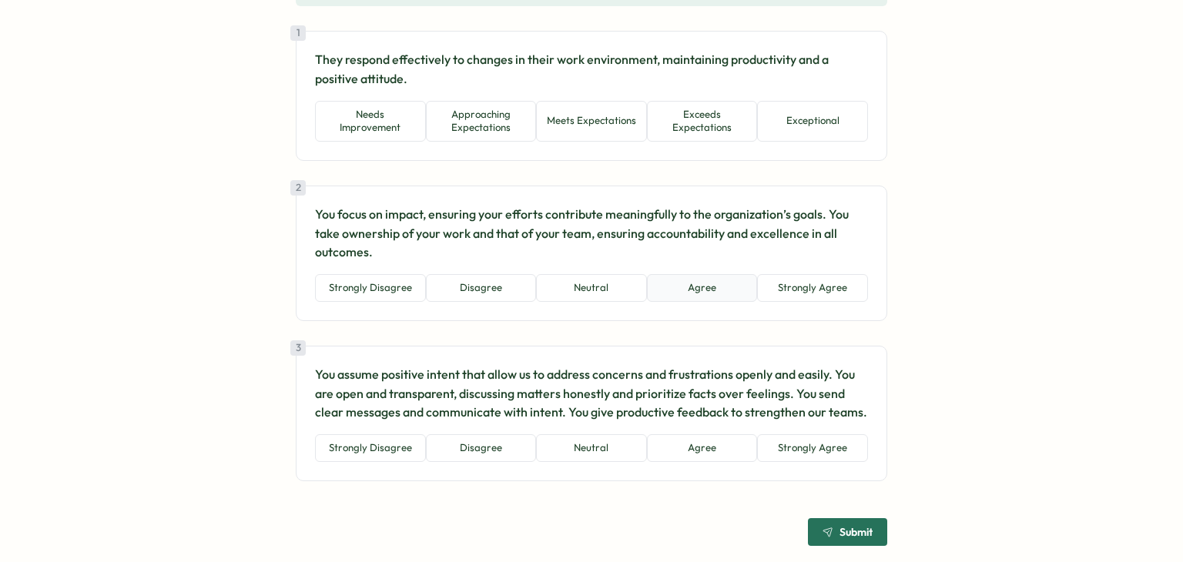
click at [716, 277] on button "Agree" at bounding box center [702, 288] width 111 height 28
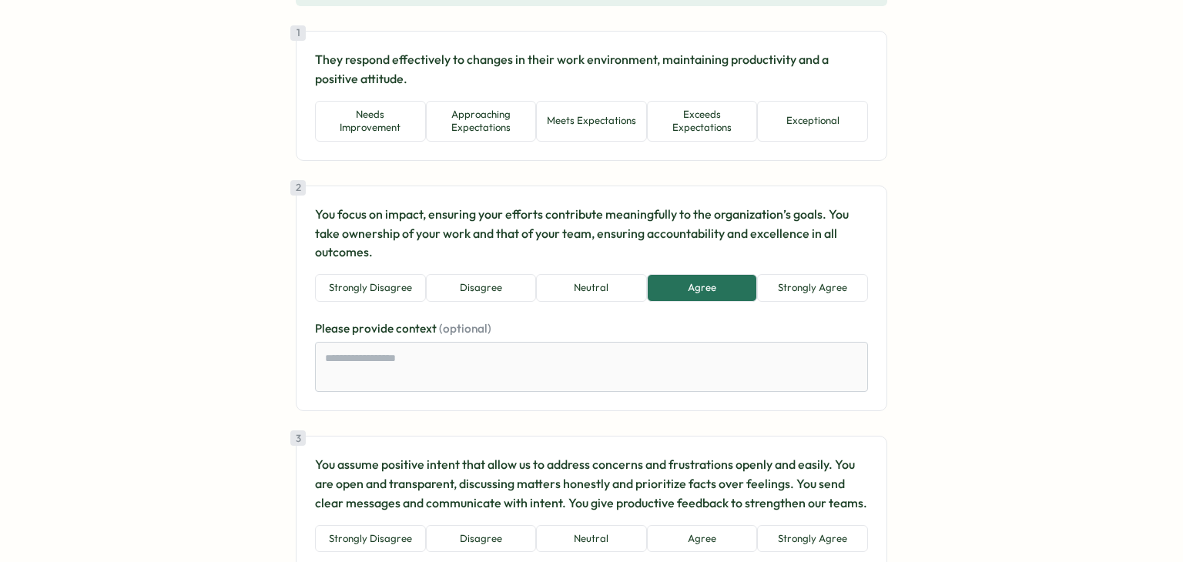
scroll to position [223, 0]
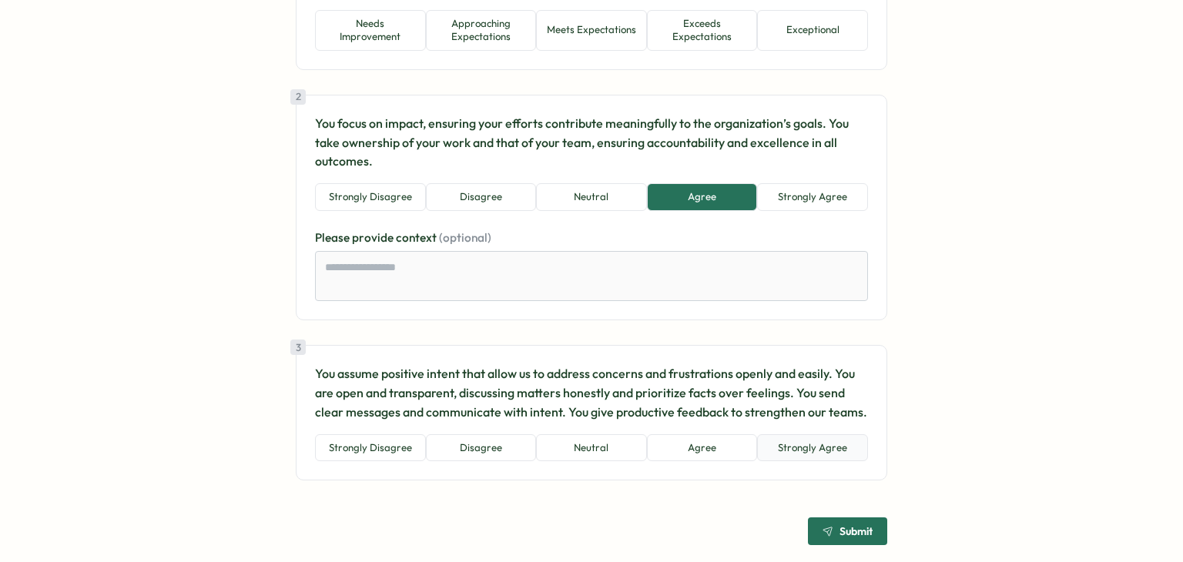
click at [817, 444] on button "Strongly Agree" at bounding box center [812, 449] width 111 height 28
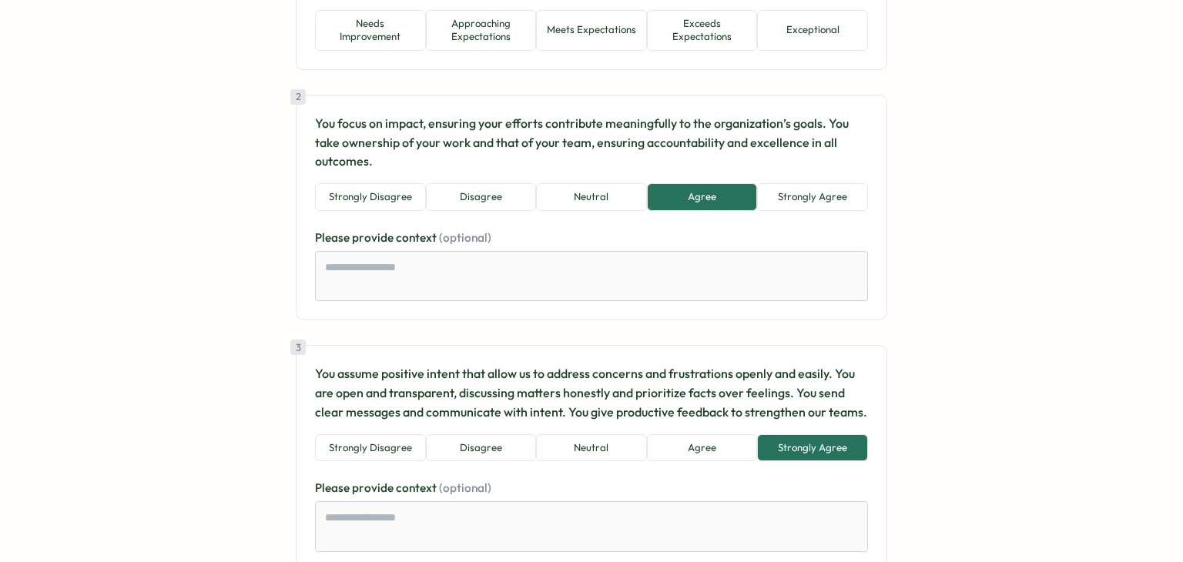
scroll to position [314, 0]
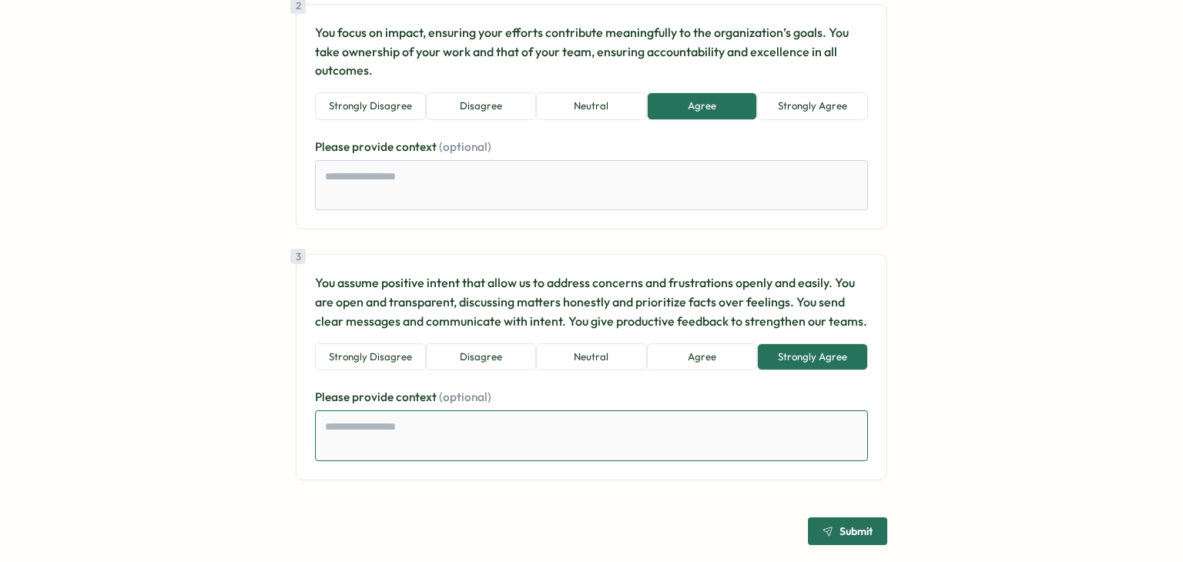
click at [430, 429] on textarea at bounding box center [591, 436] width 553 height 51
type textarea "*"
type textarea "**"
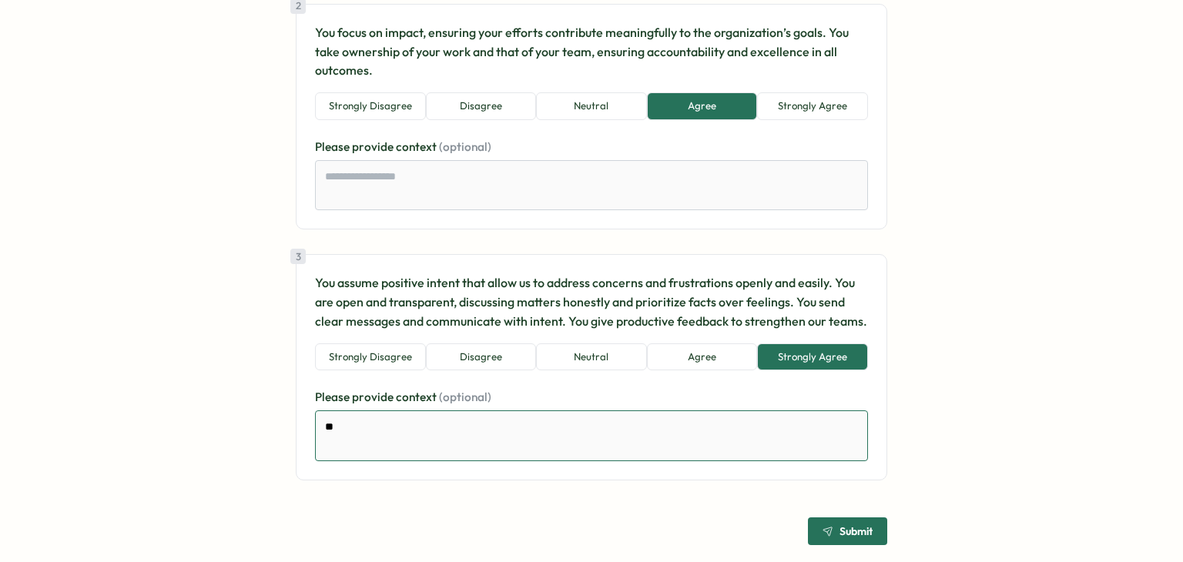
type textarea "*"
type textarea "***"
click at [443, 164] on textarea at bounding box center [591, 185] width 553 height 51
type textarea "*"
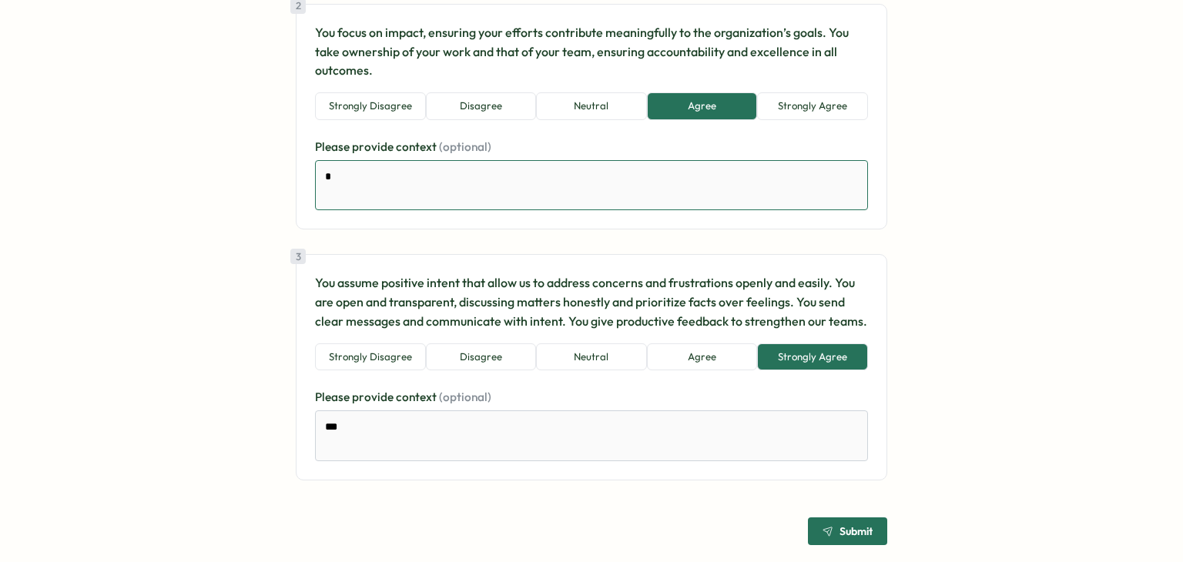
type textarea "*"
type textarea "**"
type textarea "*"
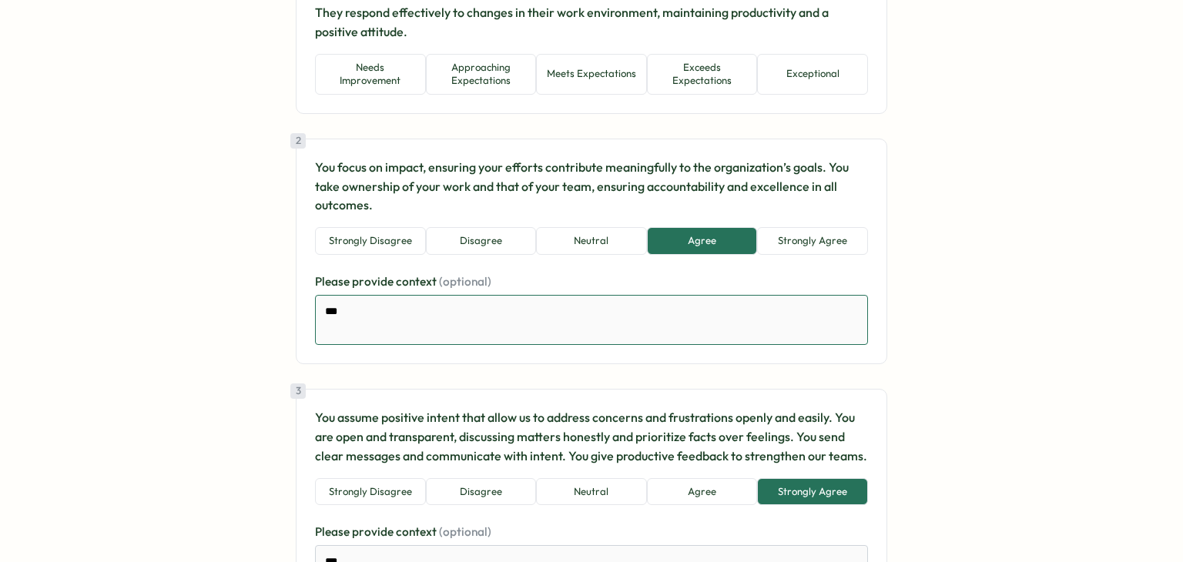
scroll to position [6, 0]
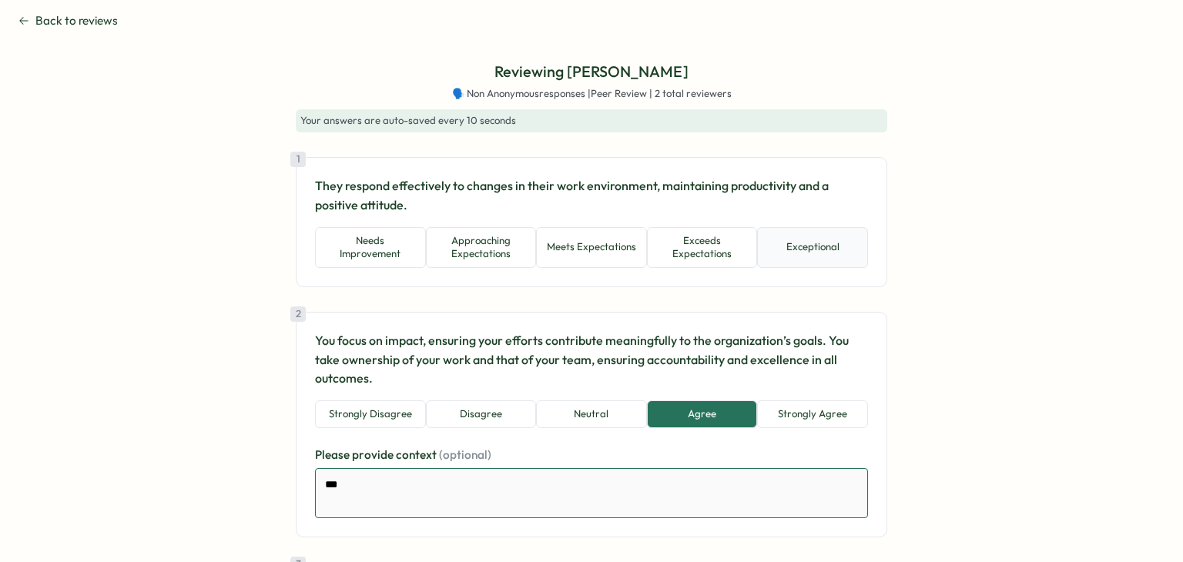
type textarea "***"
click at [824, 243] on button "Exceptional" at bounding box center [812, 247] width 111 height 41
type textarea "*"
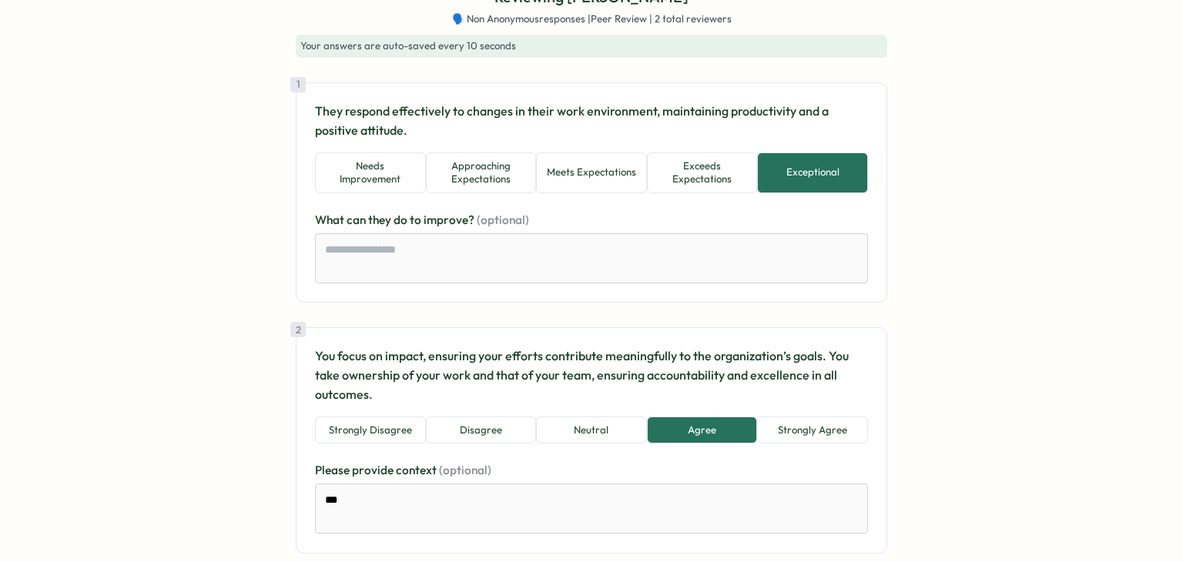
scroll to position [391, 0]
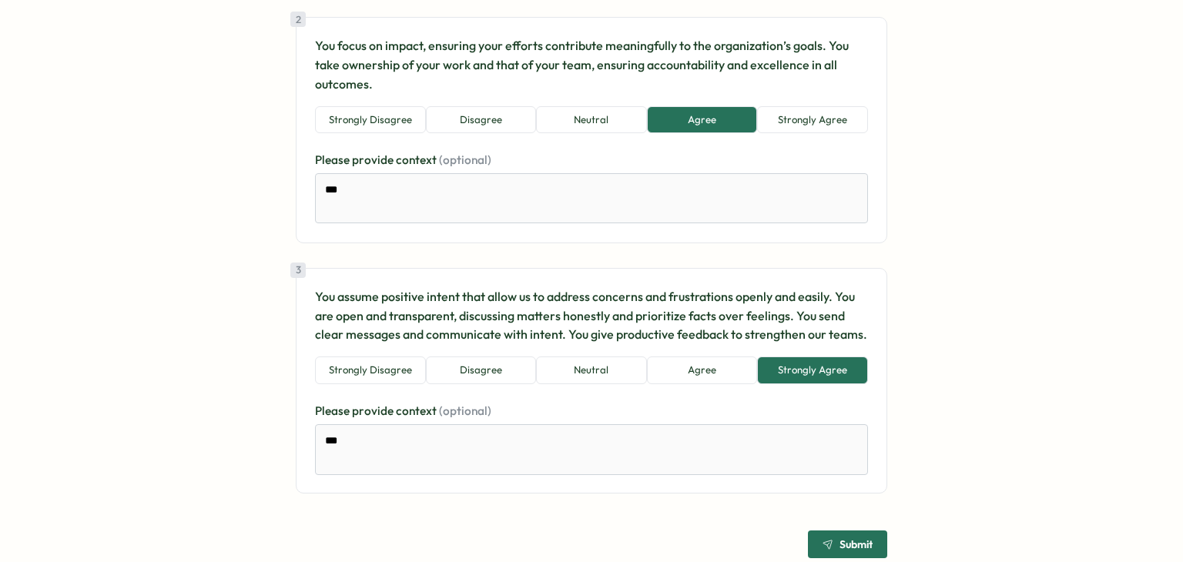
click at [841, 539] on span "Submit" at bounding box center [856, 544] width 33 height 11
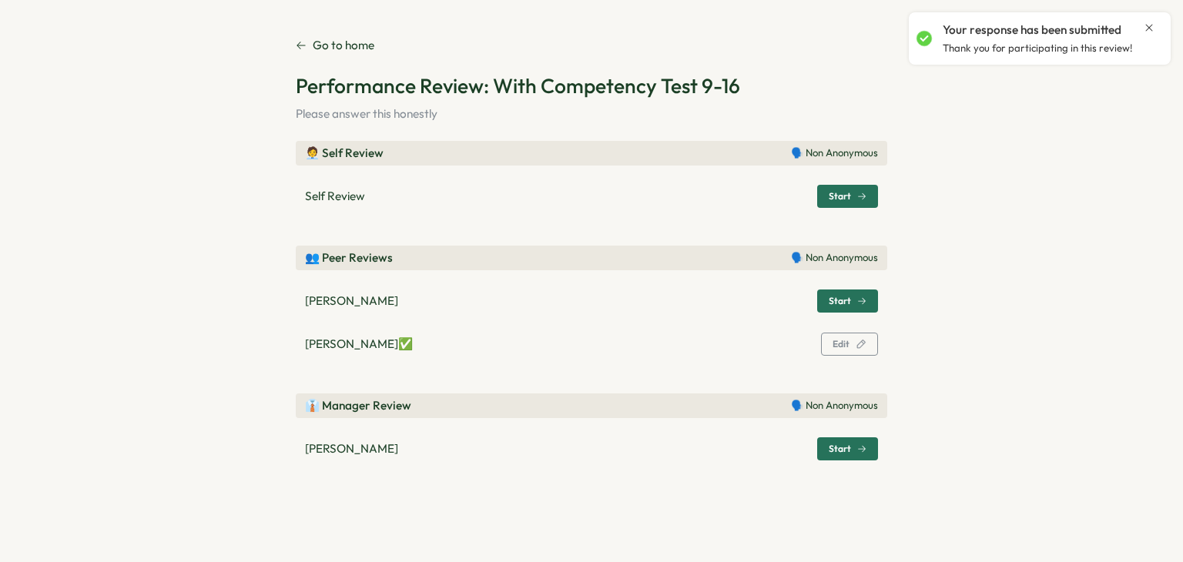
click at [835, 454] on span "Start" at bounding box center [840, 449] width 22 height 9
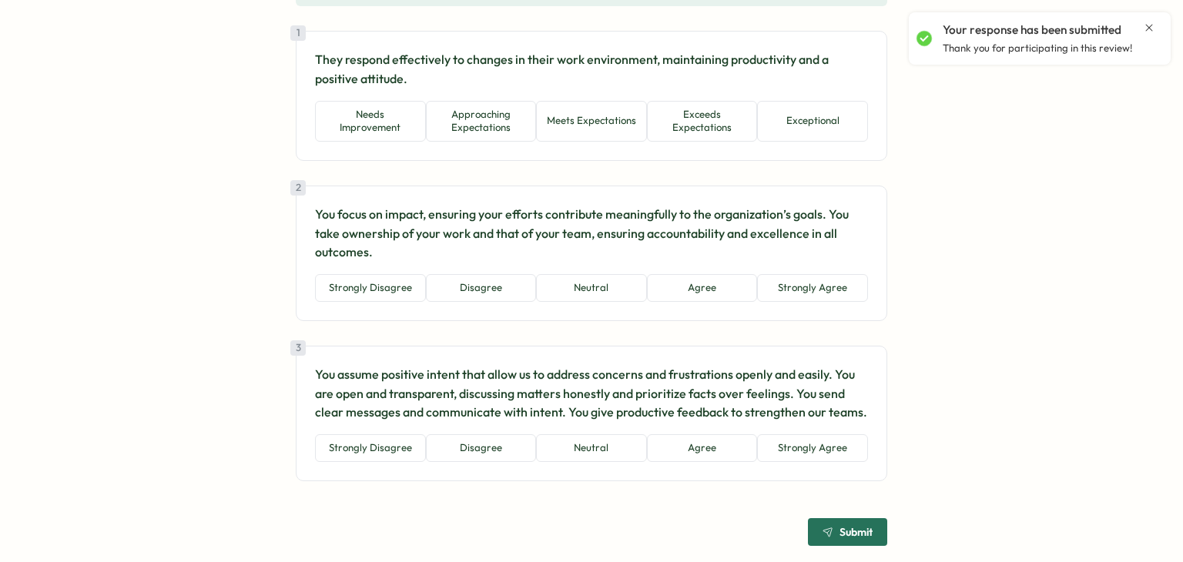
scroll to position [0, 0]
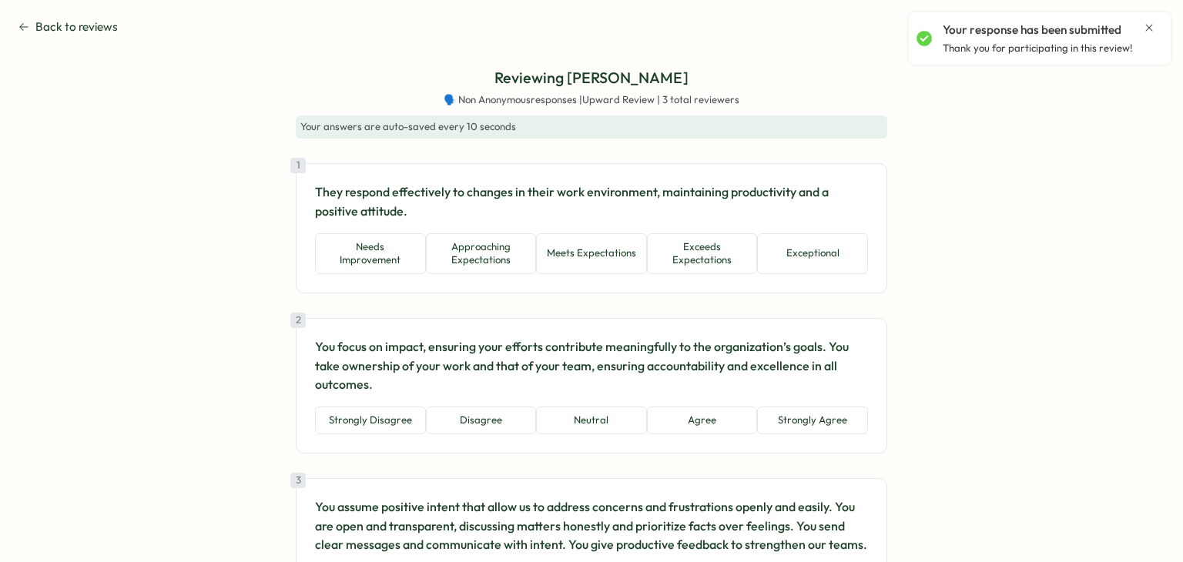
click at [81, 20] on span "Back to reviews" at bounding box center [76, 26] width 82 height 17
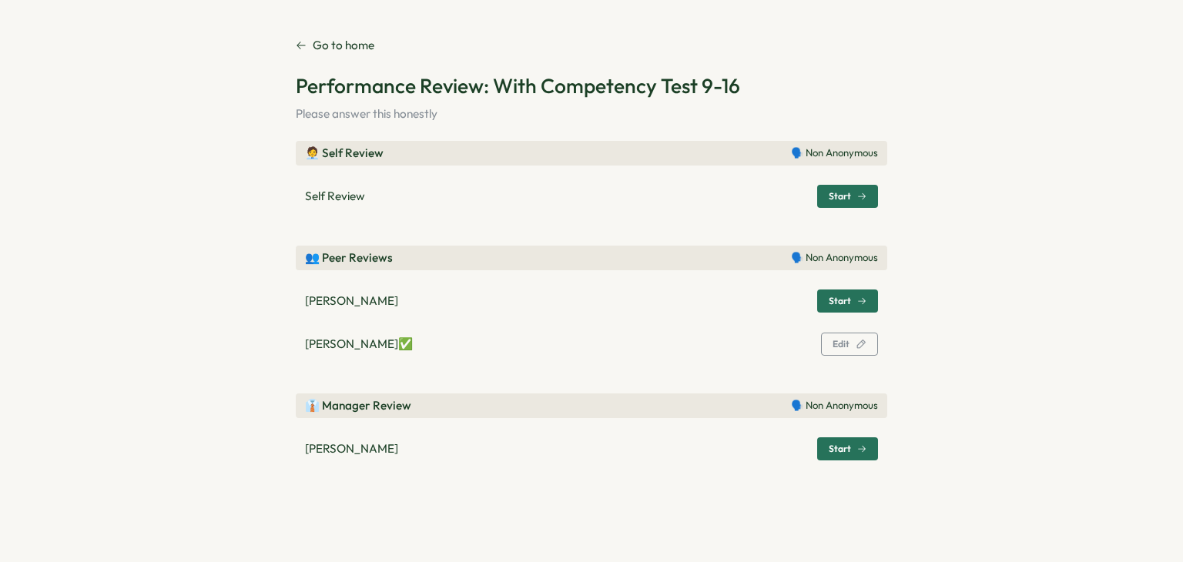
click at [857, 299] on icon "button" at bounding box center [861, 301] width 9 height 9
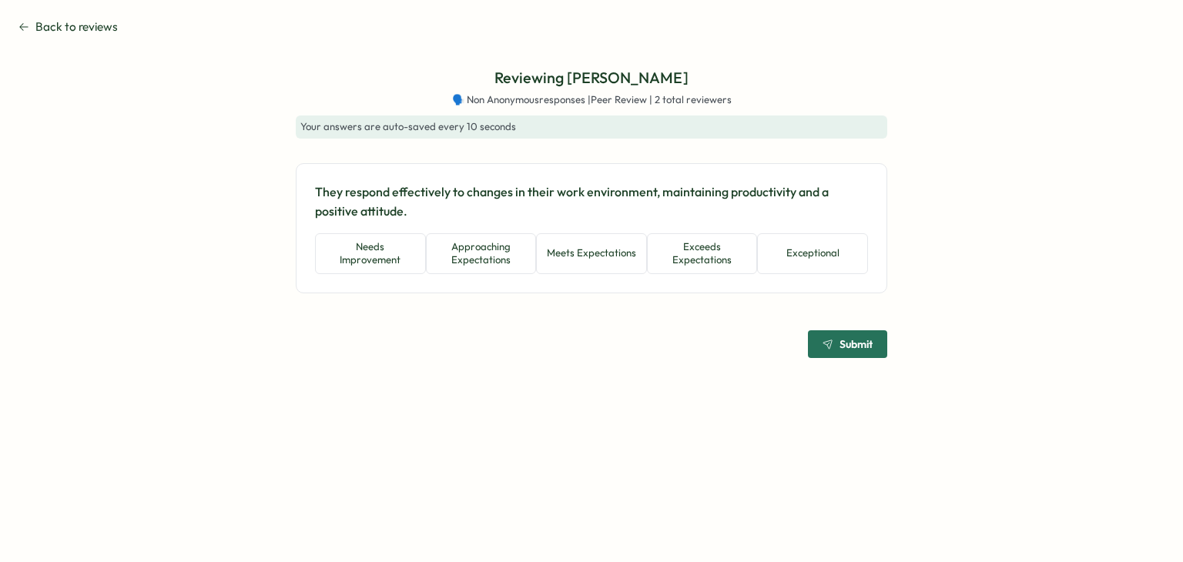
click at [96, 32] on span "Back to reviews" at bounding box center [76, 26] width 82 height 17
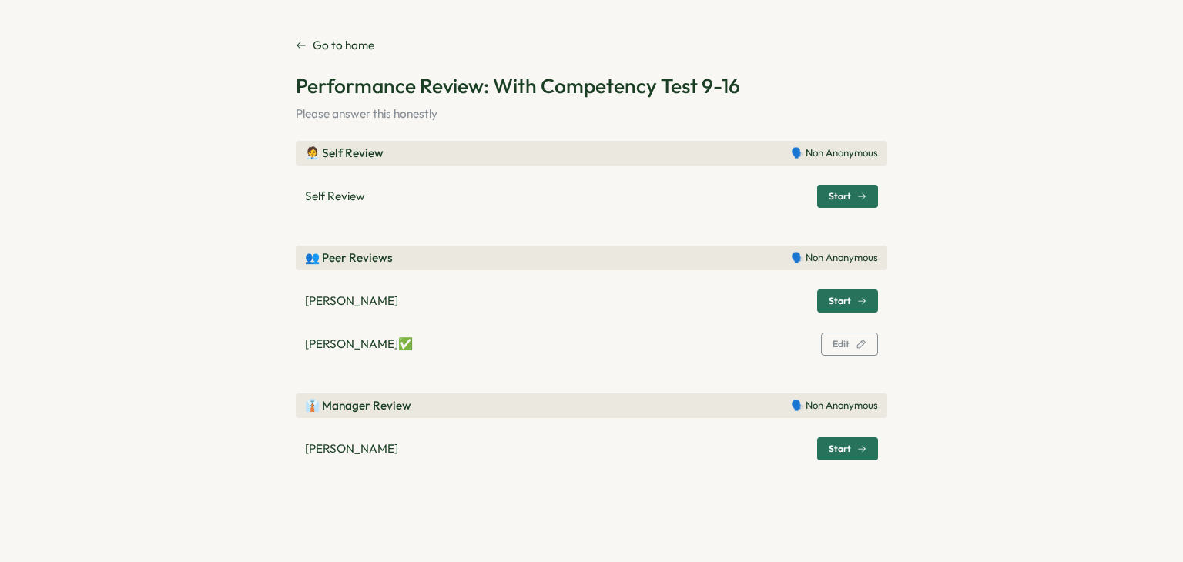
click at [835, 196] on span "Start" at bounding box center [840, 196] width 22 height 9
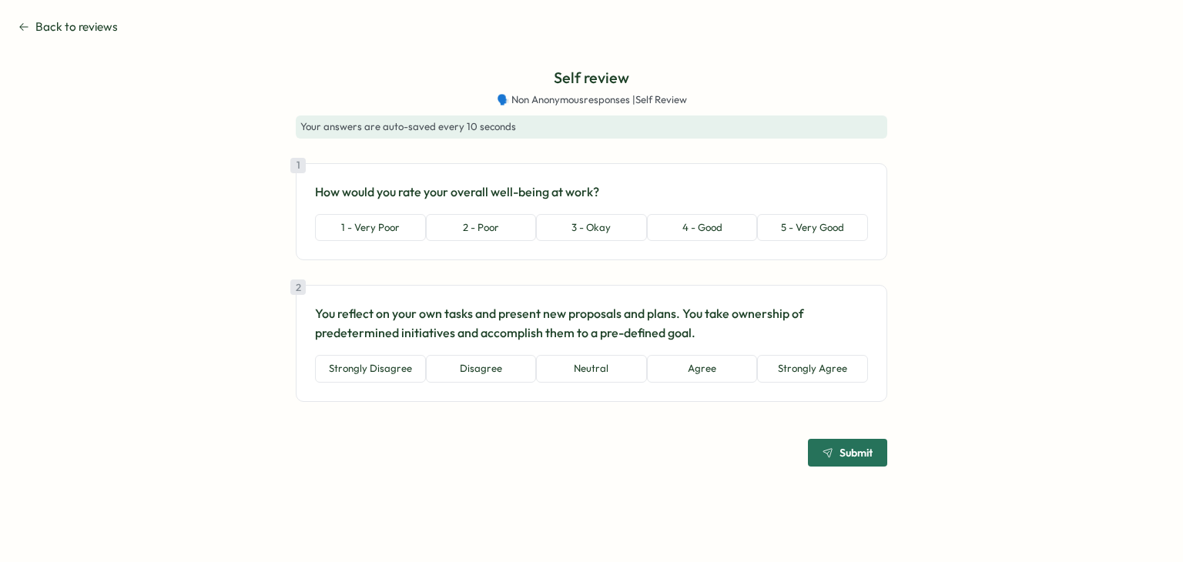
click at [76, 19] on span "Back to reviews" at bounding box center [76, 26] width 82 height 17
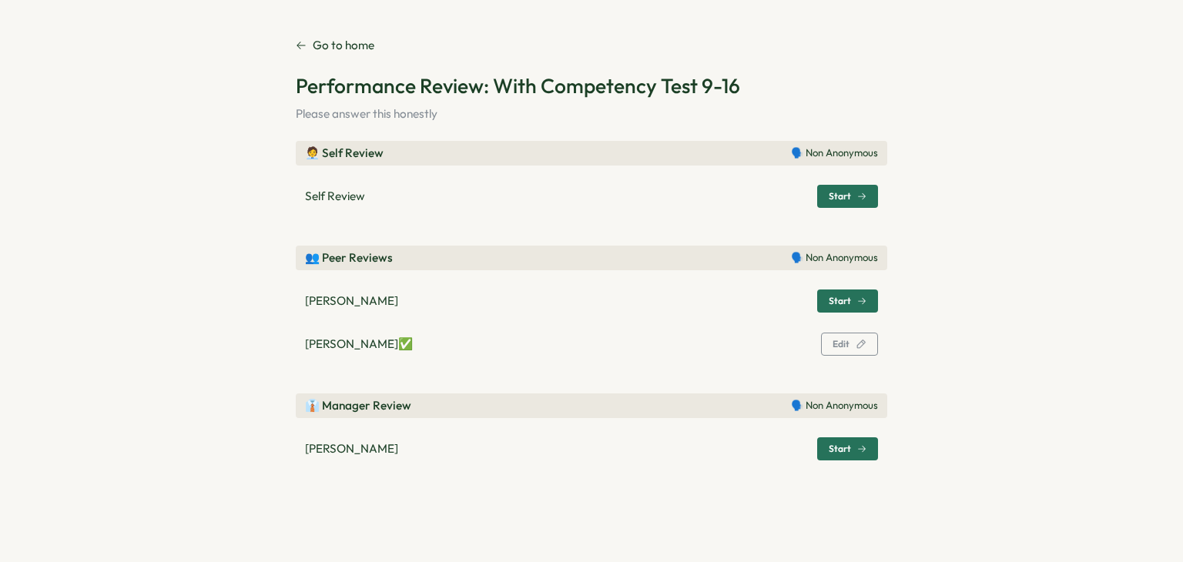
click at [357, 50] on p "Go to home" at bounding box center [344, 45] width 62 height 17
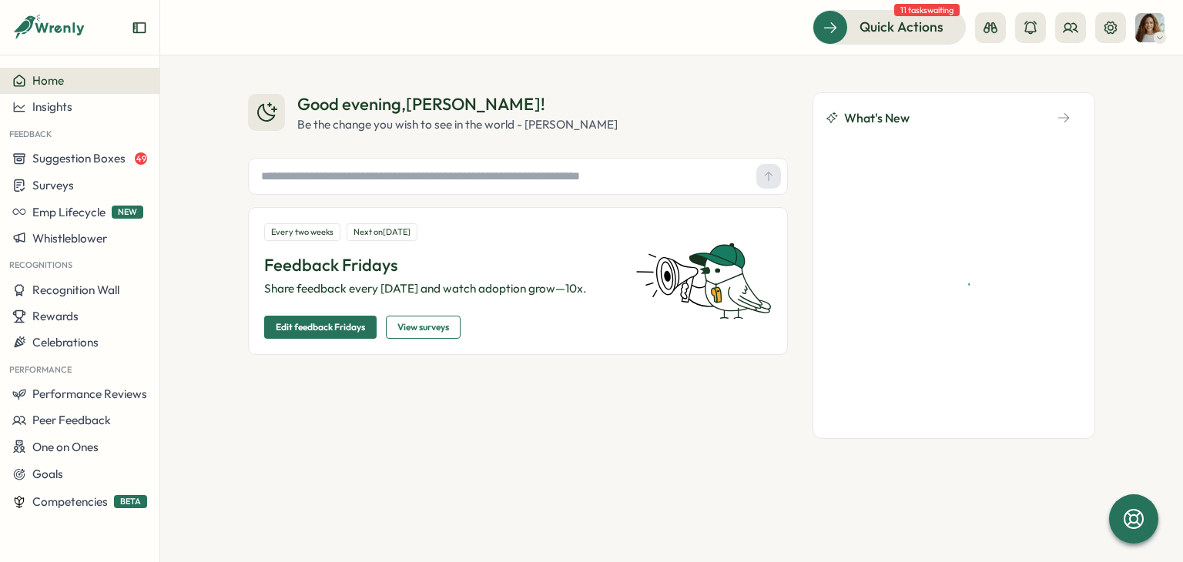
click at [560, 107] on div "Good evening , [PERSON_NAME] !" at bounding box center [457, 104] width 320 height 24
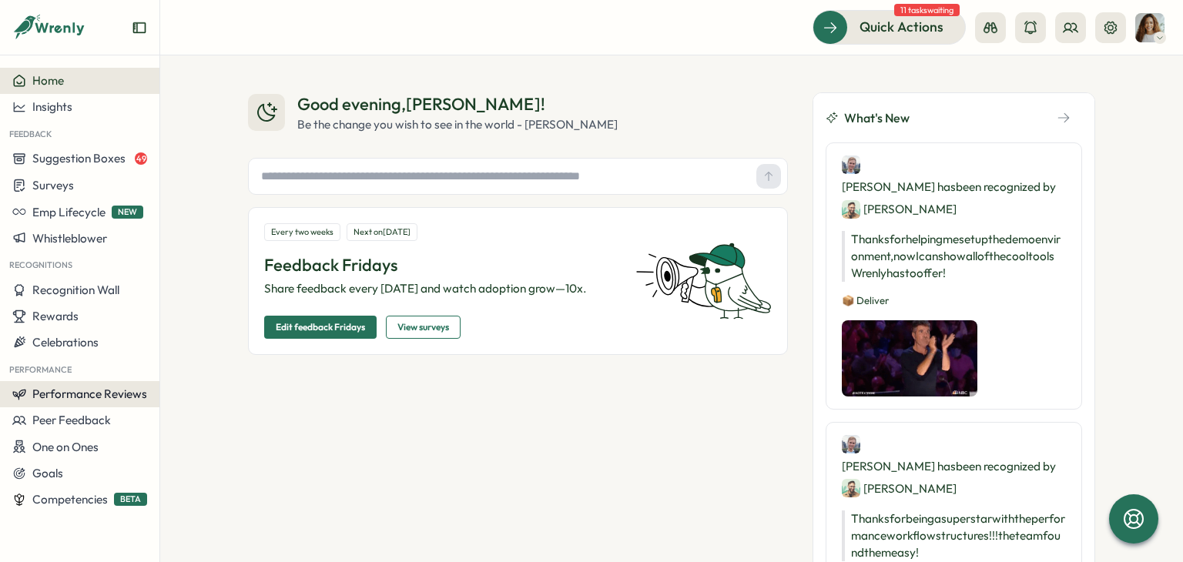
click at [68, 401] on button "Performance Reviews" at bounding box center [79, 394] width 159 height 26
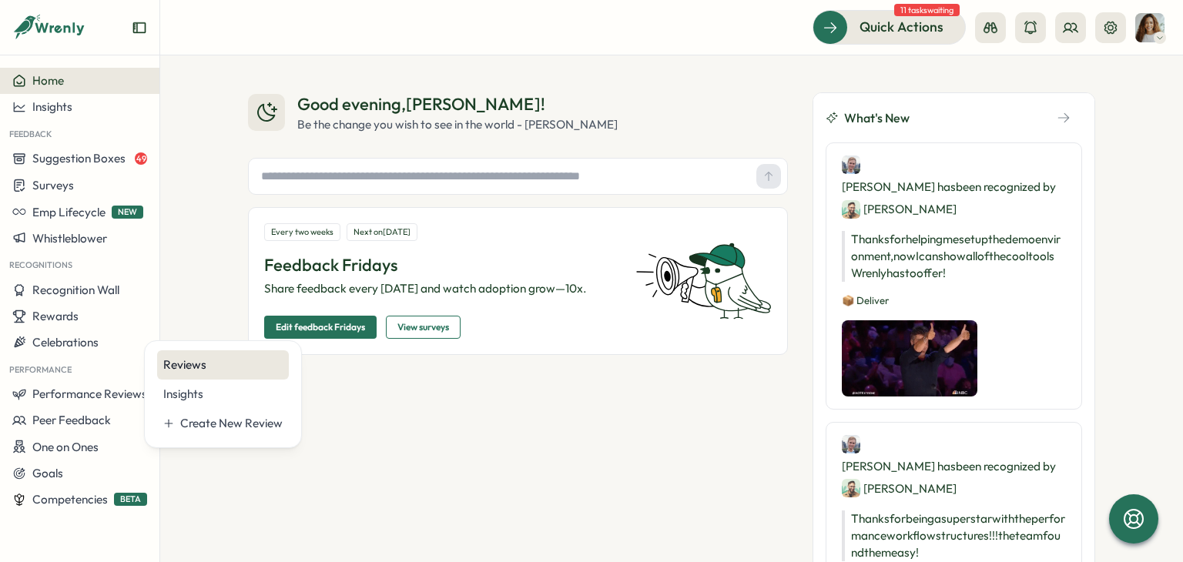
click at [191, 363] on div "Reviews" at bounding box center [222, 365] width 119 height 17
